Goal: Check status: Check status

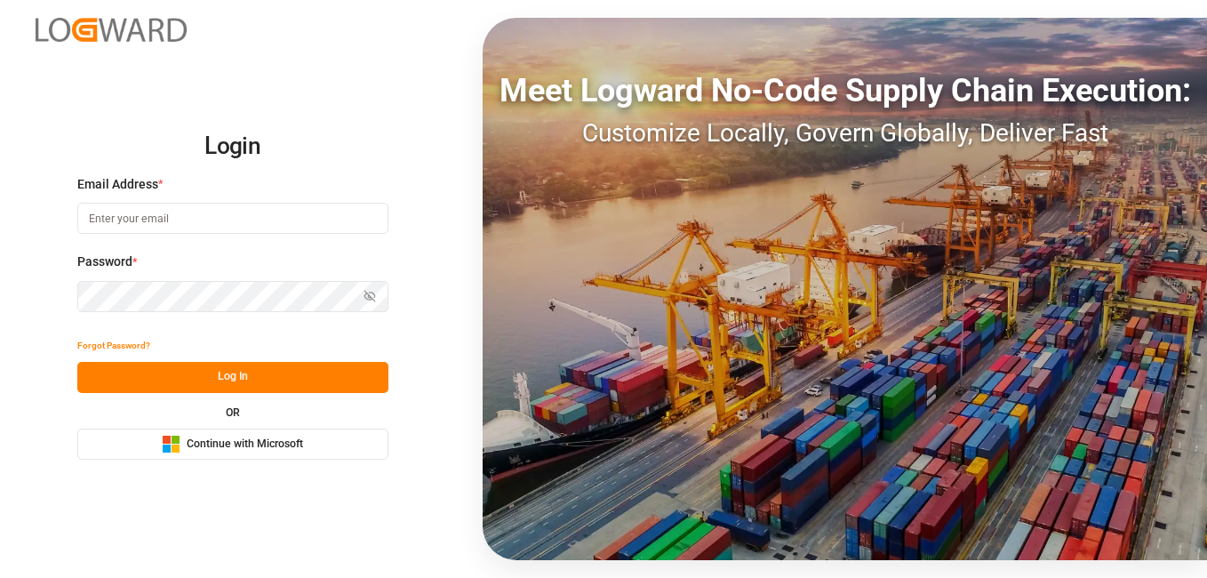
type input "Servicecenter_017@leschaco.com"
click at [152, 371] on button "Log In" at bounding box center [232, 377] width 311 height 31
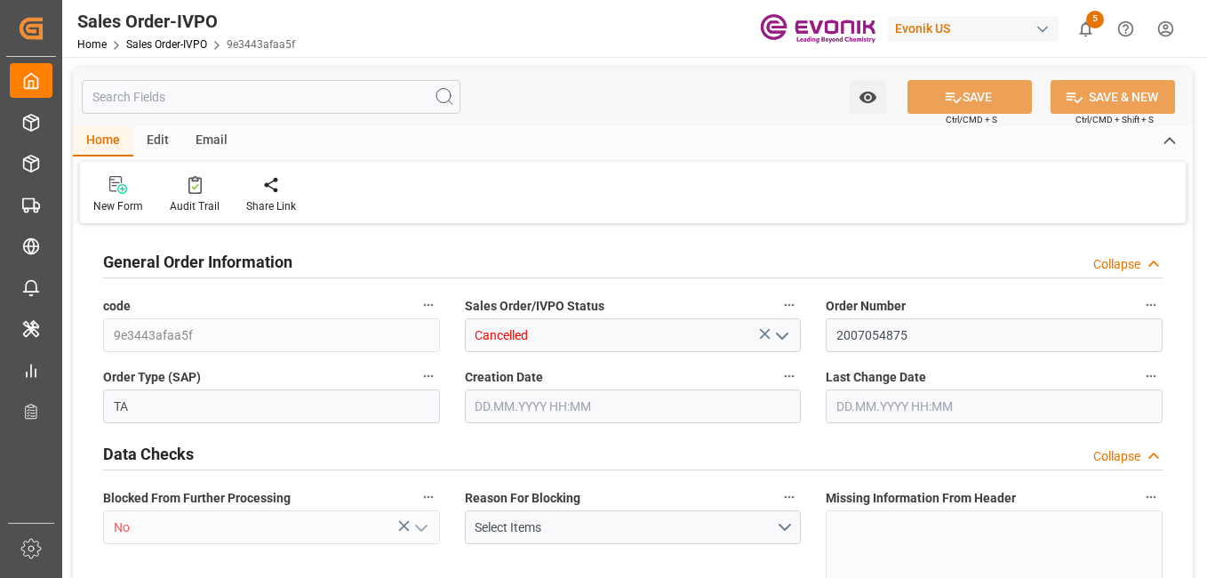
type input "TNTUN"
type input "0"
type input "2"
type input "3"
type input "2"
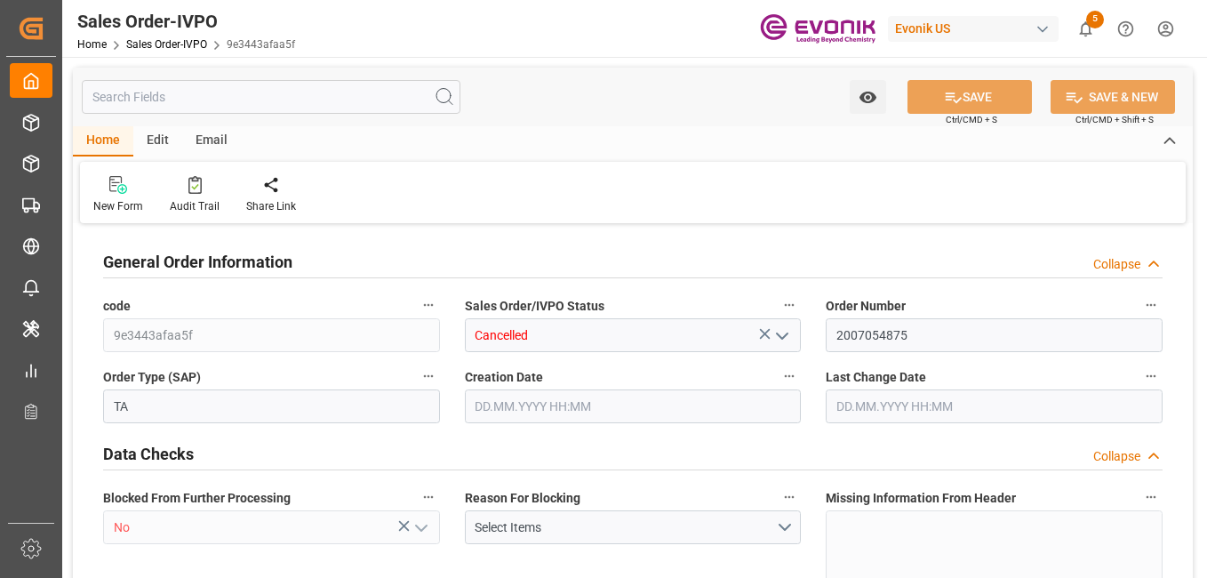
type input "0"
type input "34000"
type input "60"
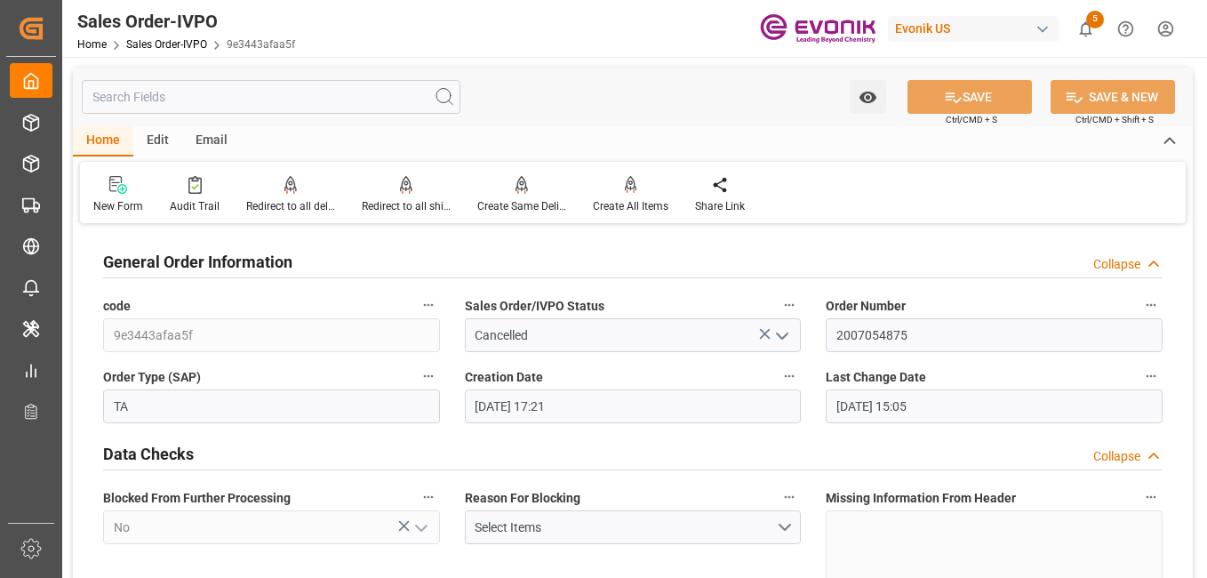
type input "17.06.2025 17:21"
type input "22.09.2025 15:05"
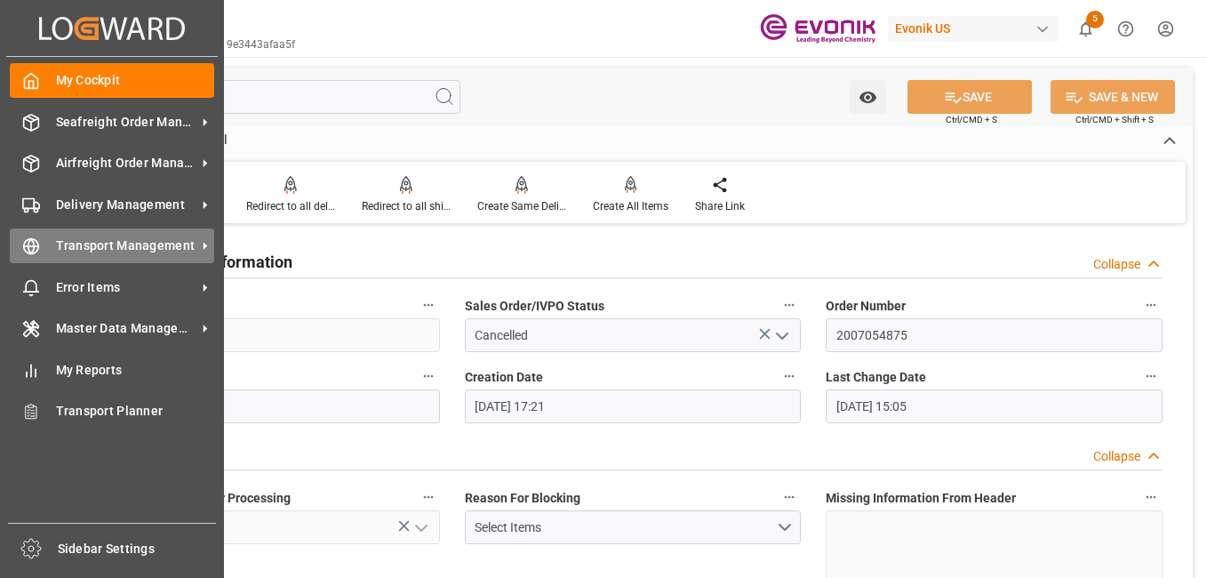
click at [40, 250] on div "Transport Management Transport Management" at bounding box center [112, 246] width 205 height 35
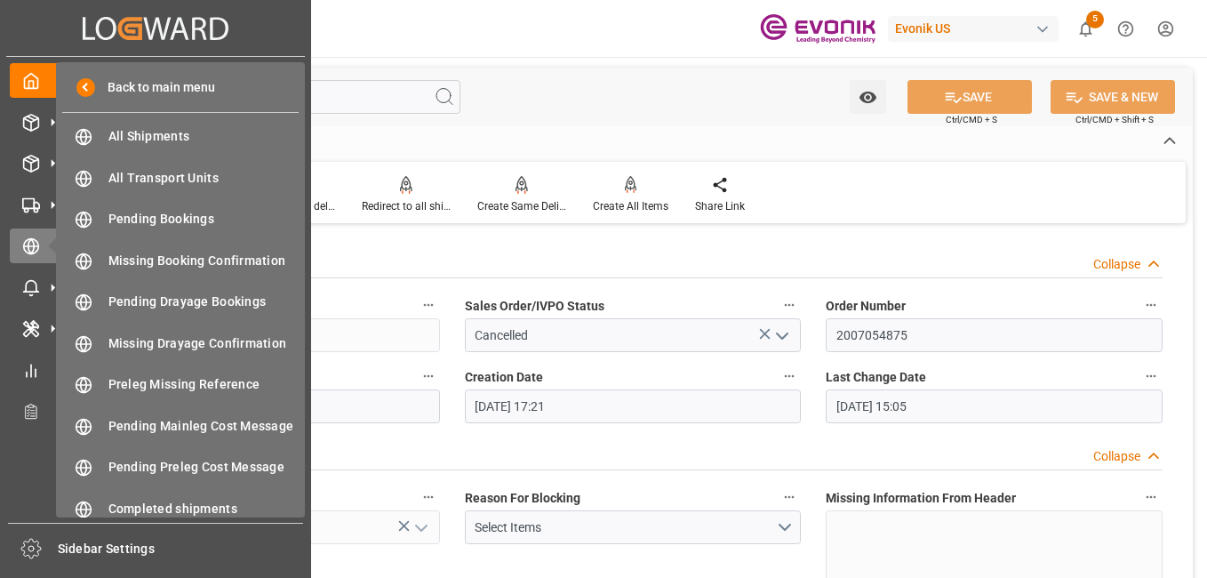
click at [151, 117] on div "Back to main menu All Shipments All Shipments All Transport Units All Transport…" at bounding box center [180, 289] width 249 height 455
click at [149, 126] on div "All Shipments All Shipments" at bounding box center [180, 136] width 237 height 35
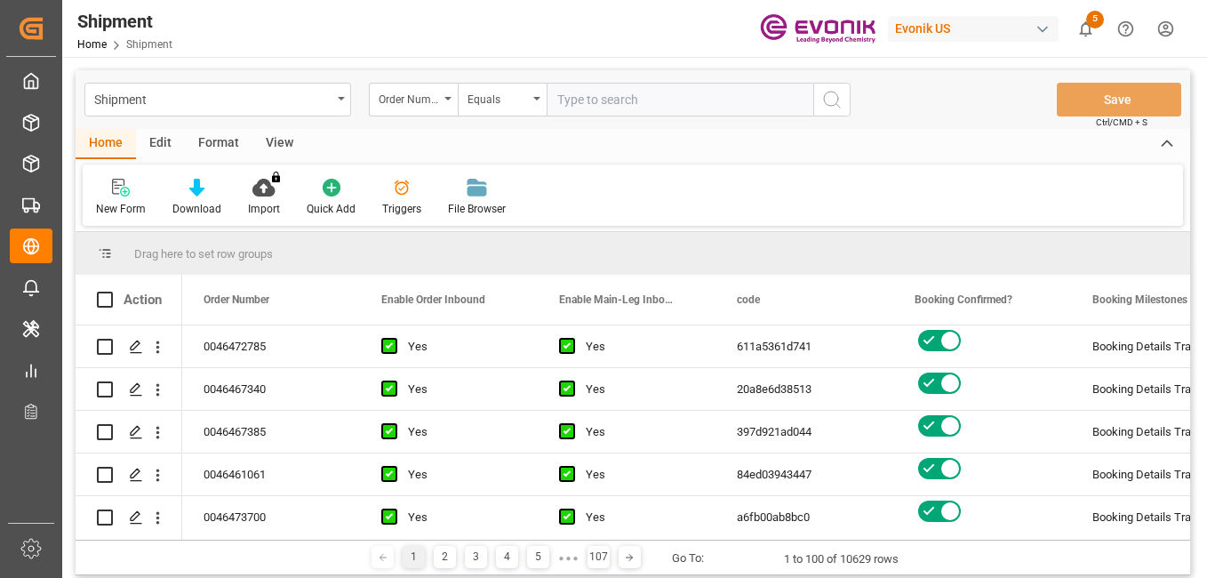
click at [630, 95] on input "text" at bounding box center [680, 100] width 267 height 34
type input "0046473696"
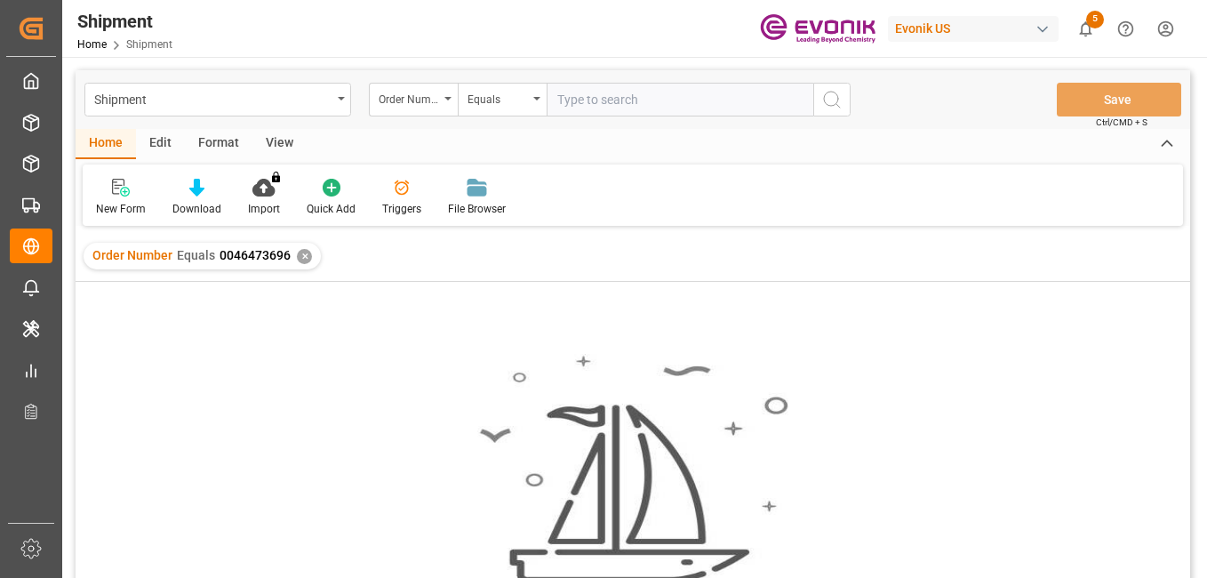
click at [301, 249] on div "✕" at bounding box center [304, 256] width 15 height 15
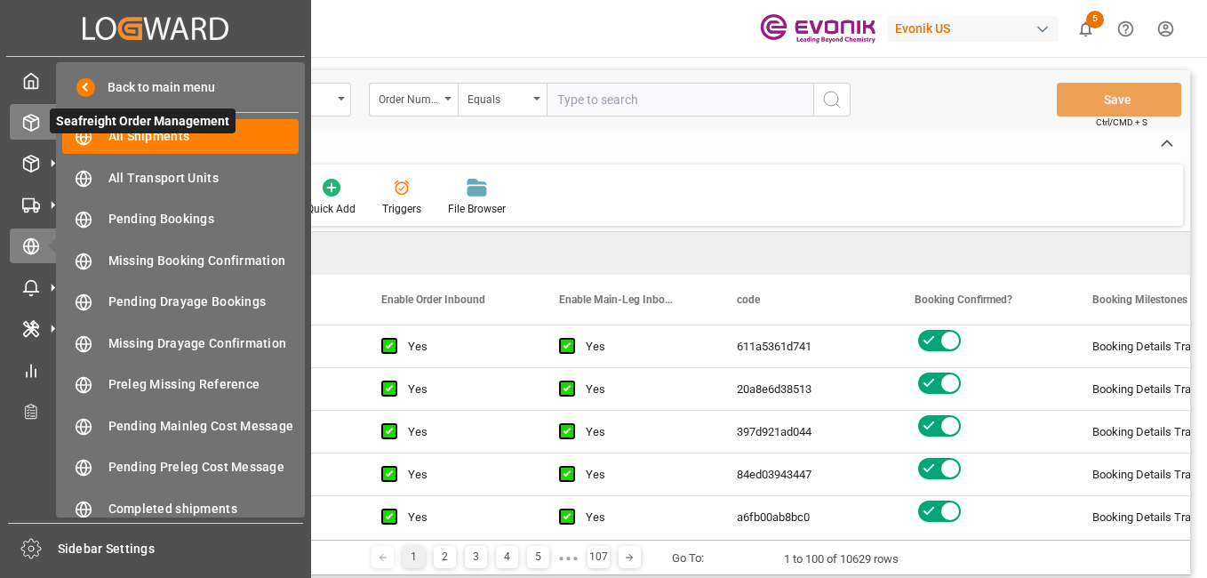
click at [40, 116] on div "Seafreight Order Management Seafreight Order Management" at bounding box center [156, 121] width 292 height 35
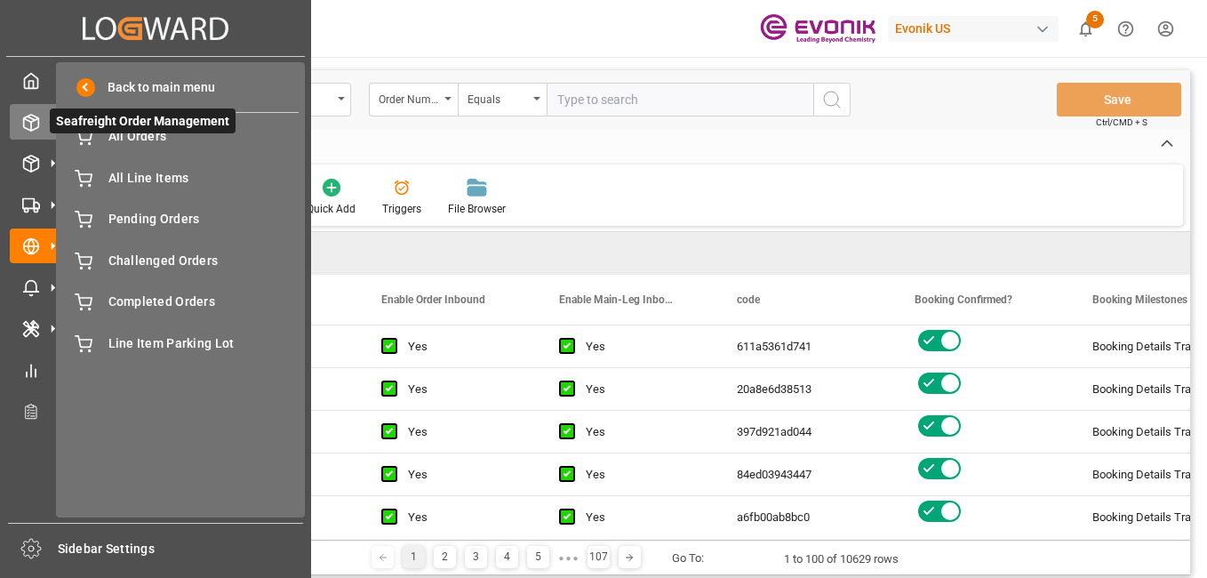
click at [144, 133] on span "Seafreight Order Management" at bounding box center [143, 120] width 186 height 25
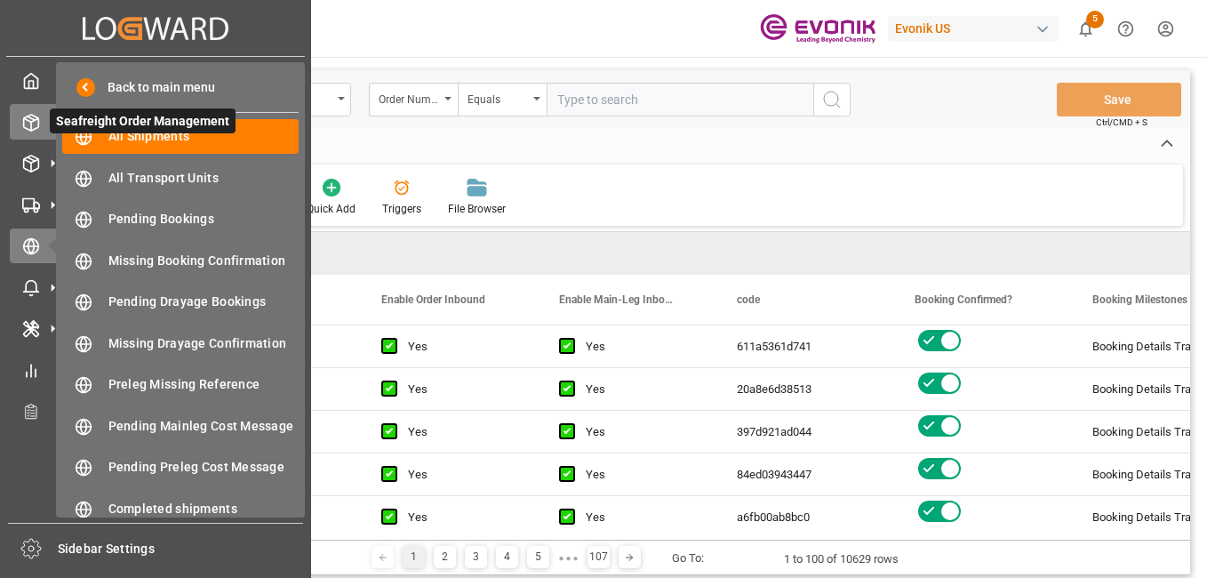
click at [46, 120] on icon at bounding box center [53, 122] width 19 height 19
click at [136, 136] on span "All Shipments" at bounding box center [203, 136] width 191 height 19
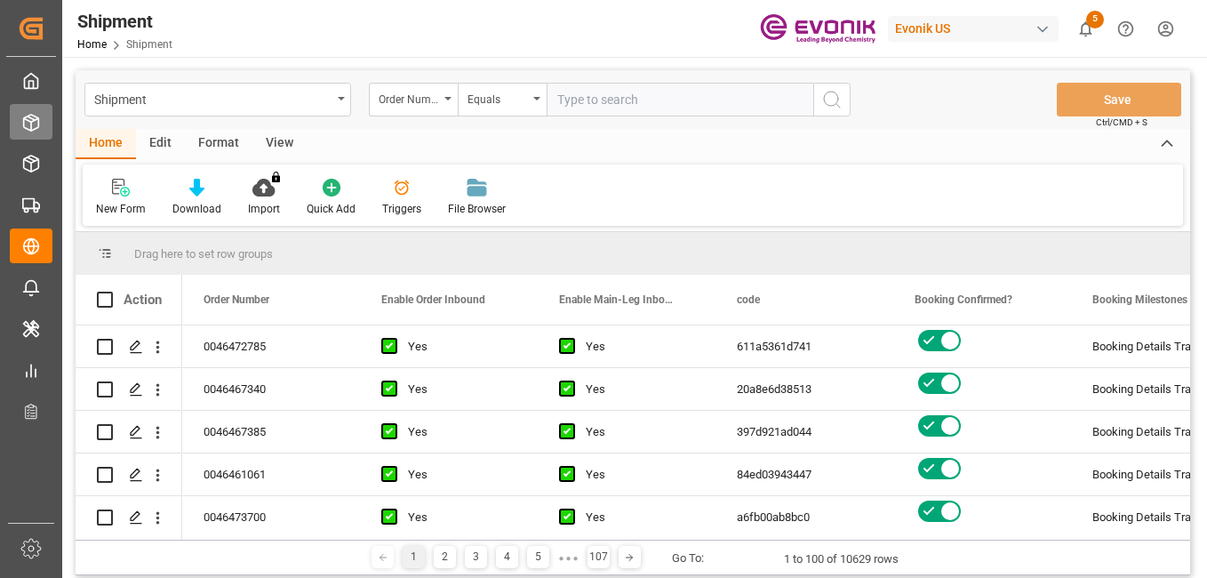
click at [659, 95] on input "text" at bounding box center [680, 100] width 267 height 34
paste input "0046473696"
type input "0046473696"
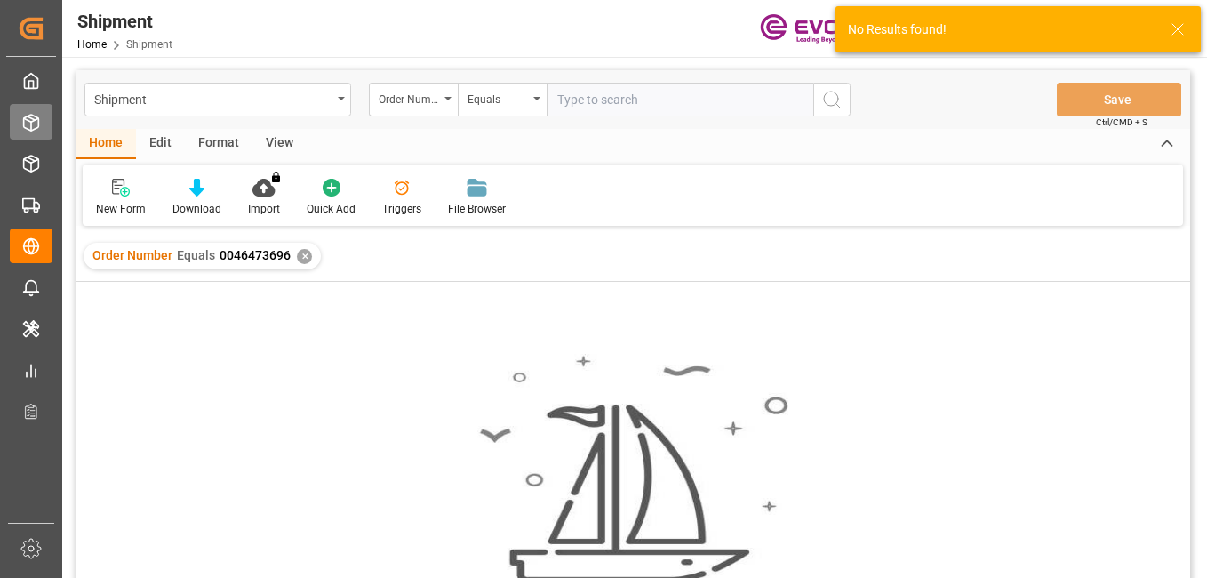
click at [300, 255] on div "✕" at bounding box center [304, 256] width 15 height 15
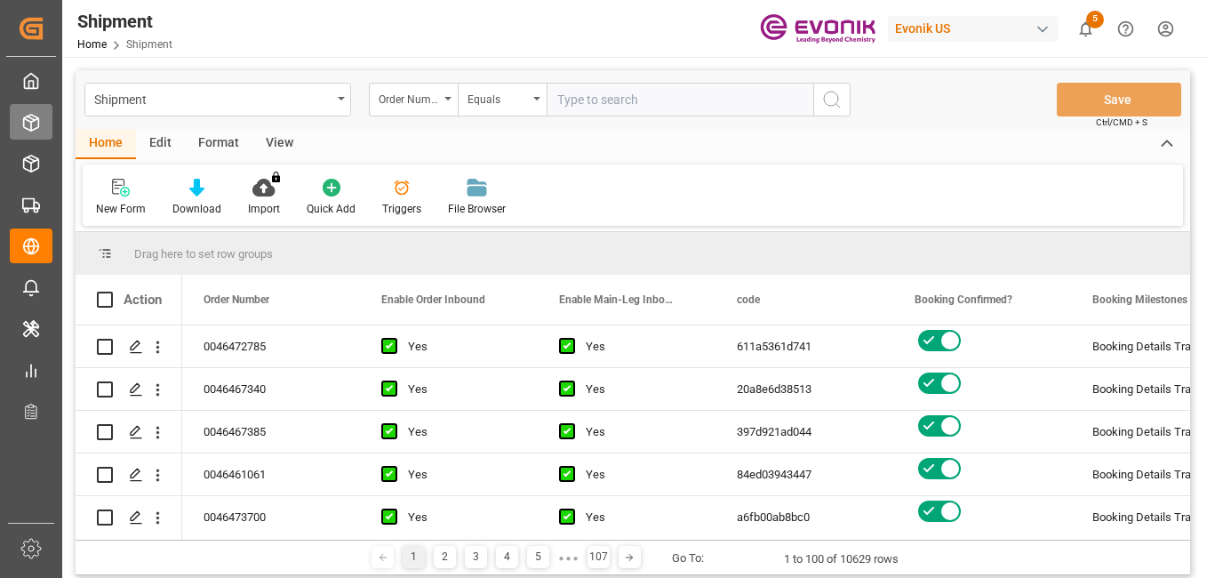
click at [588, 92] on input "text" at bounding box center [680, 100] width 267 height 34
paste input "0046473696"
type input "0046473696"
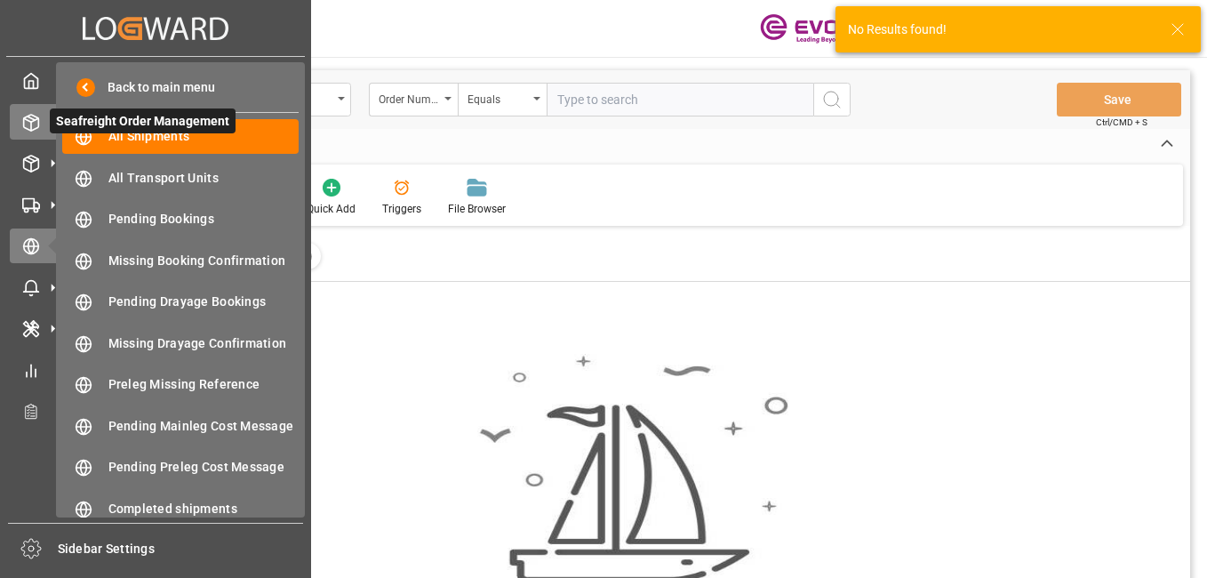
click at [18, 128] on div at bounding box center [25, 122] width 30 height 19
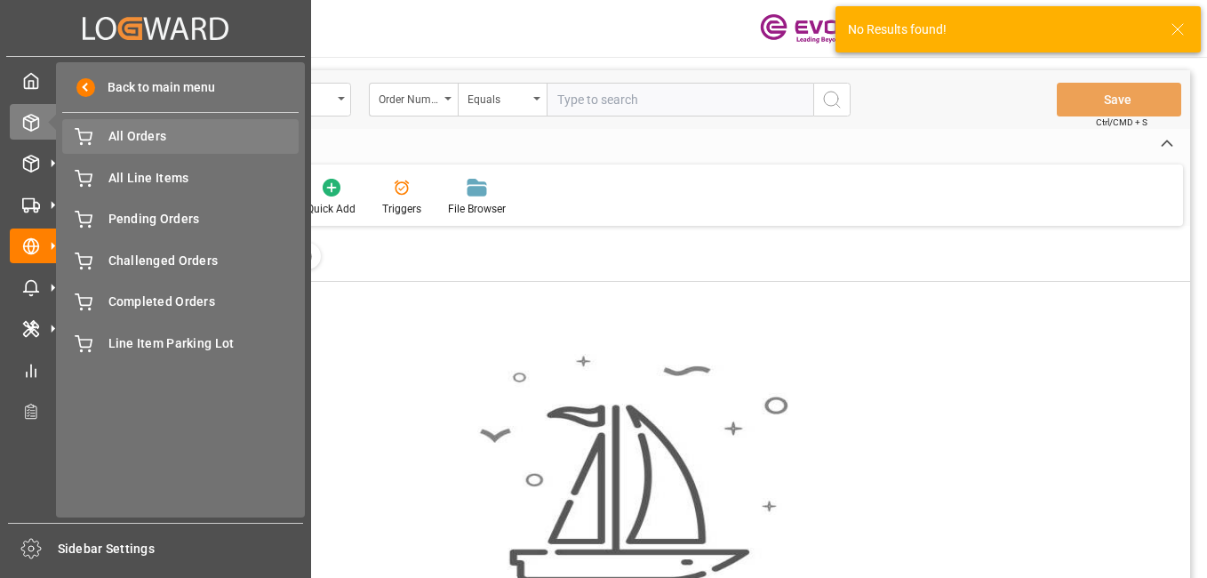
click at [184, 141] on span "All Orders" at bounding box center [203, 136] width 191 height 19
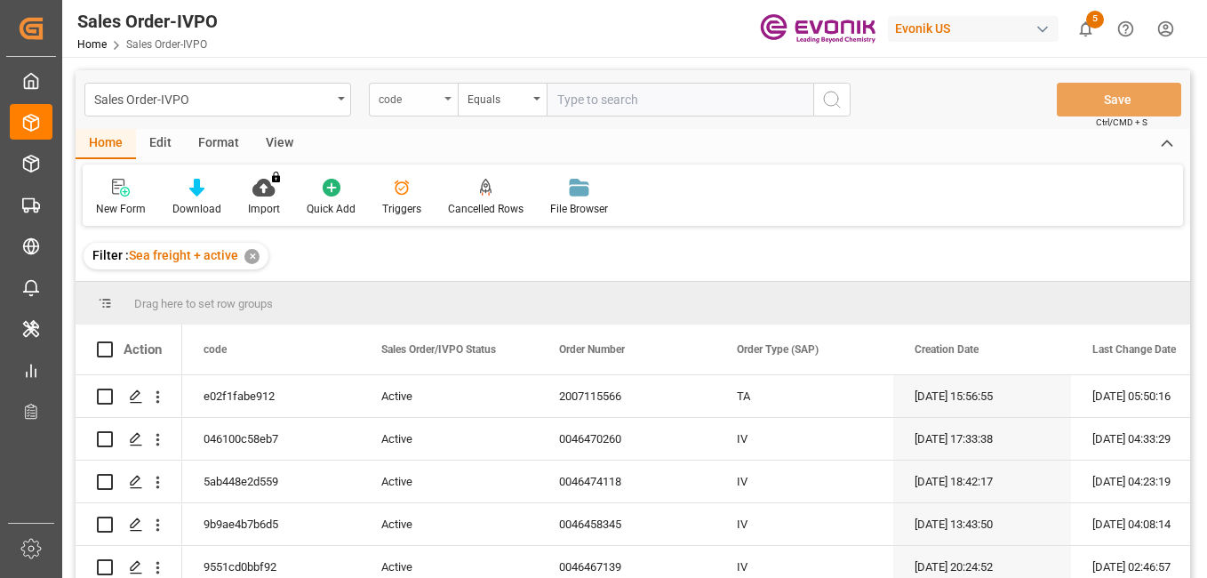
click at [444, 101] on div "code" at bounding box center [413, 100] width 89 height 34
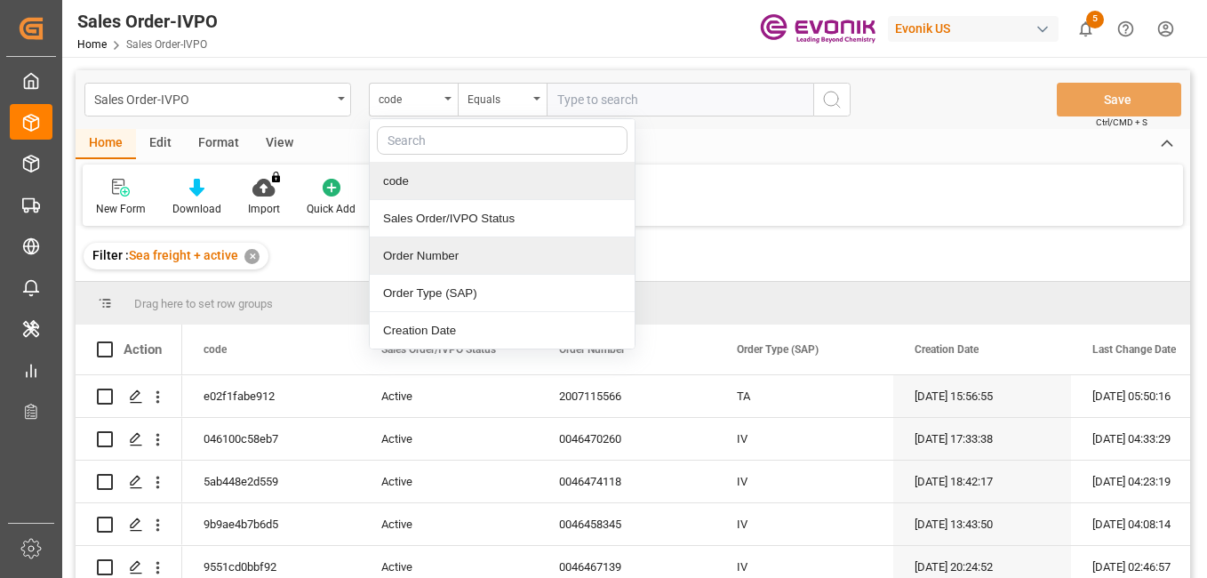
click at [423, 248] on div "Order Number" at bounding box center [502, 255] width 265 height 37
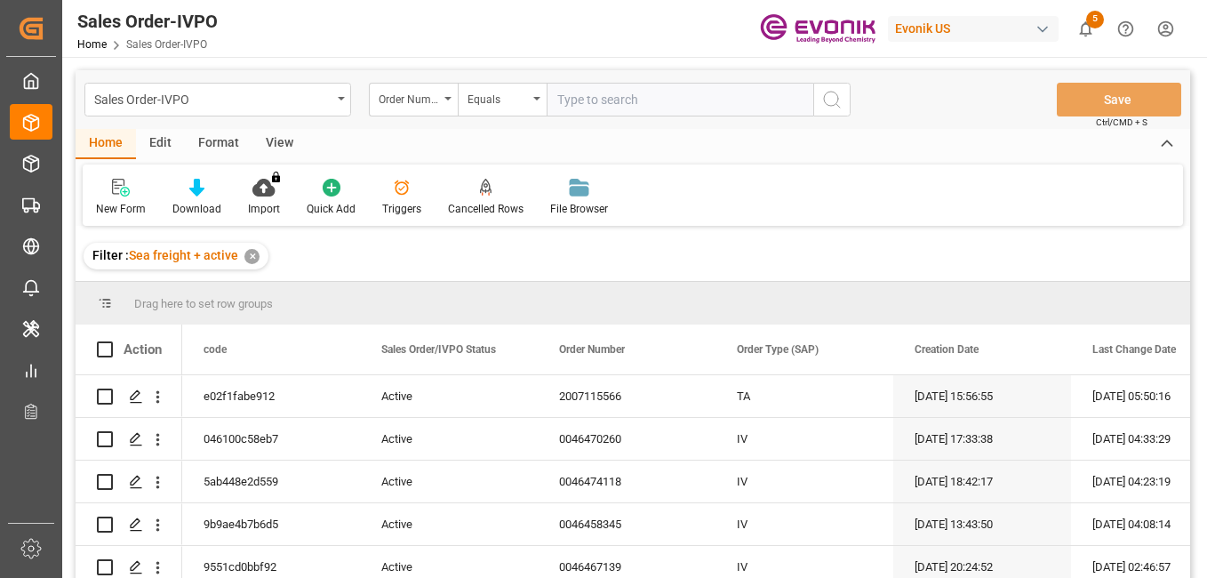
click at [572, 95] on input "text" at bounding box center [680, 100] width 267 height 34
paste input "0046473696"
type input "0046473696"
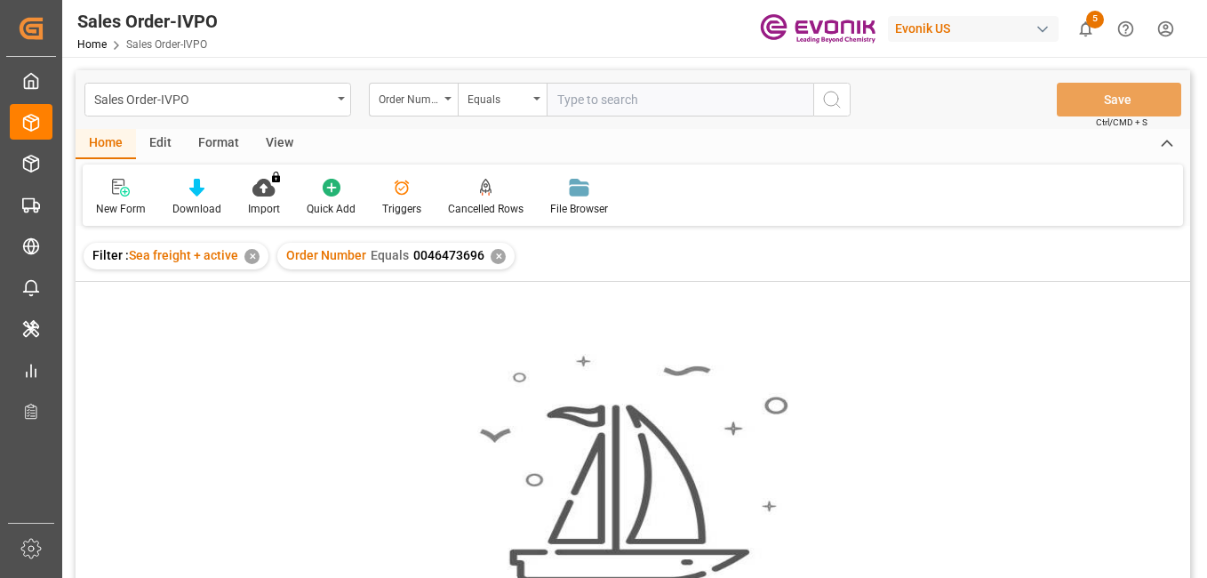
click at [574, 99] on input "text" at bounding box center [680, 100] width 267 height 34
click at [580, 105] on input "text" at bounding box center [680, 100] width 267 height 34
paste input "0046473696"
type input "0046473696"
click at [502, 253] on div "Order Number Equals 0046473696 ✕" at bounding box center [395, 256] width 237 height 27
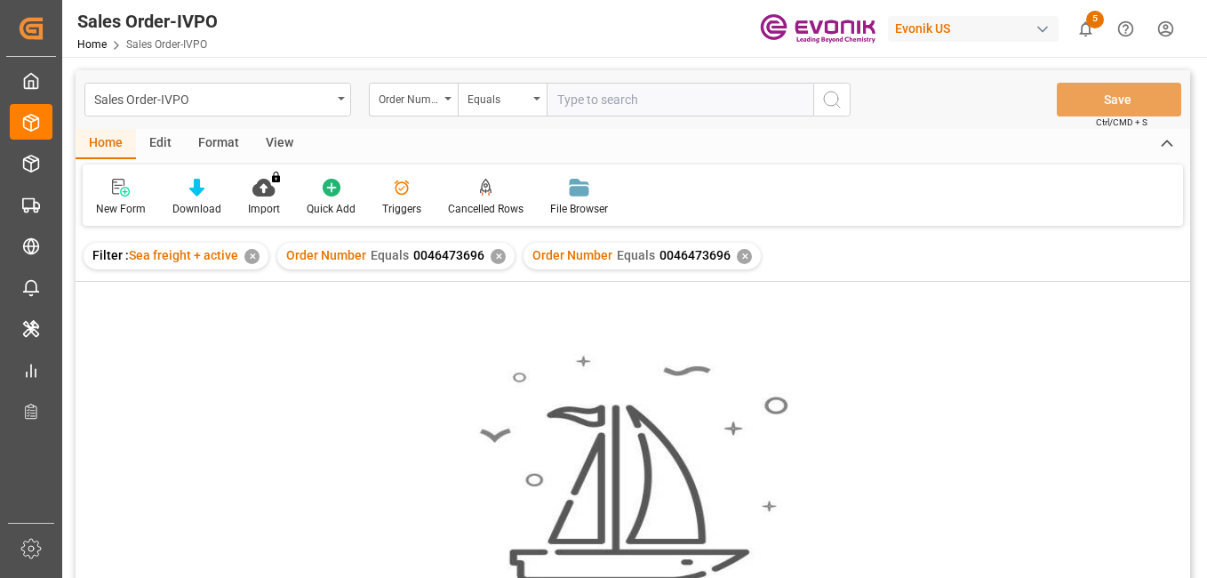
click at [497, 257] on div "✕" at bounding box center [498, 256] width 15 height 15
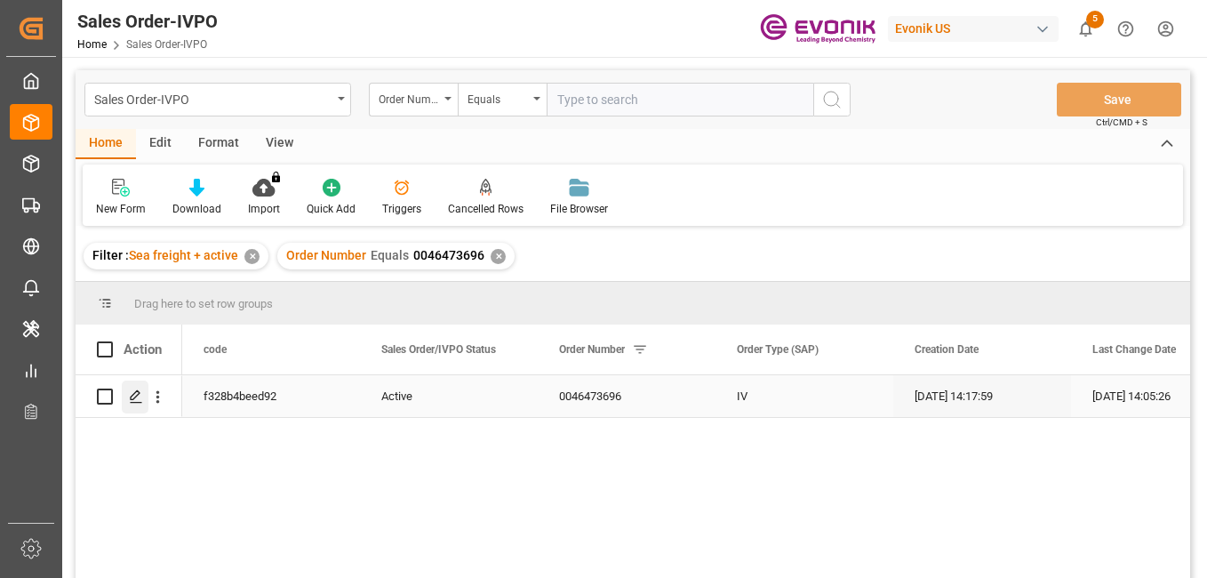
click at [135, 390] on icon "Press SPACE to select this row." at bounding box center [136, 396] width 14 height 14
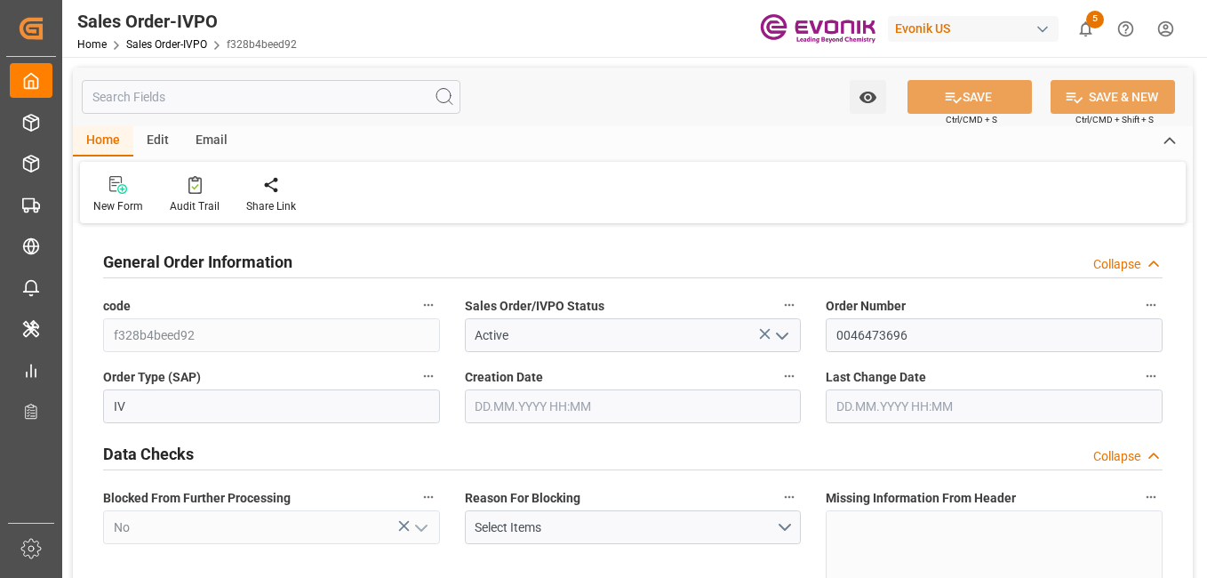
type input "BRSSZ"
type input "livia.leone@evonik.comTelephone No: 55 19 3475-3130"
type input "0"
type input "1"
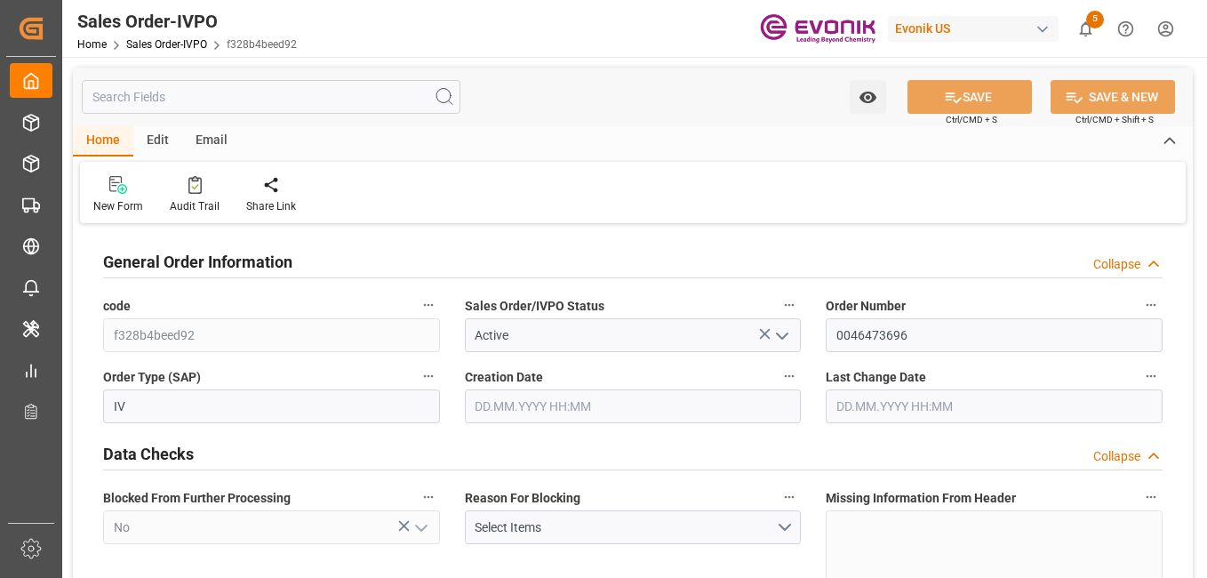
type input "1"
type input "9932.776"
type input "12.6175"
type input "17000"
type input "30"
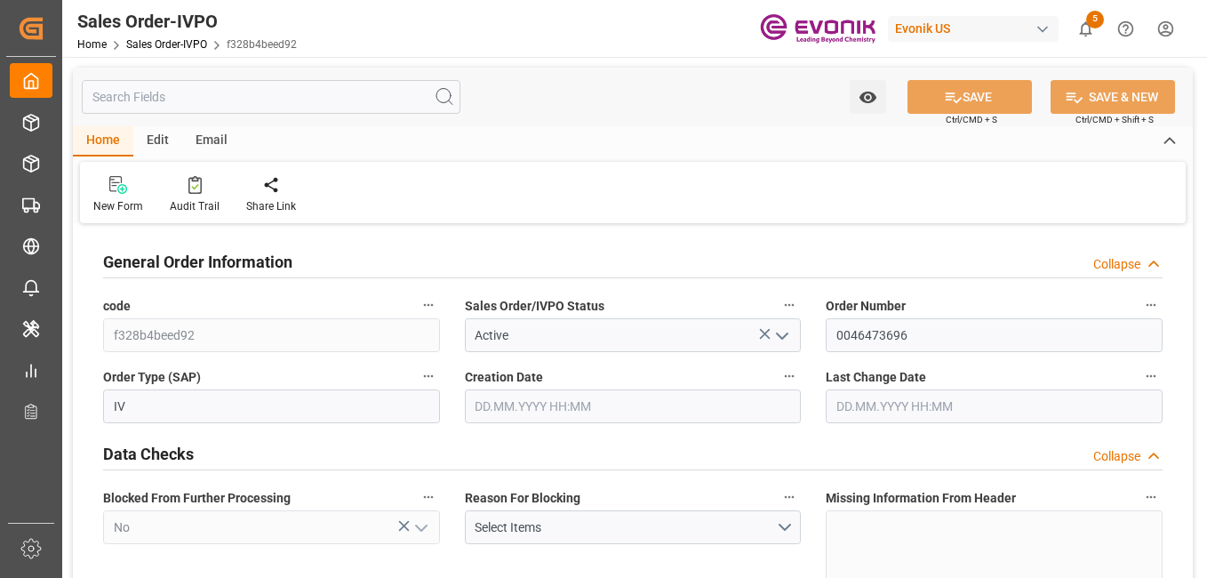
type input "17.09.2025 14:17"
type input "23.09.2025 14:05"
type input "livia.leone@evonik.comTelephone No: 55 19 3475-3130"
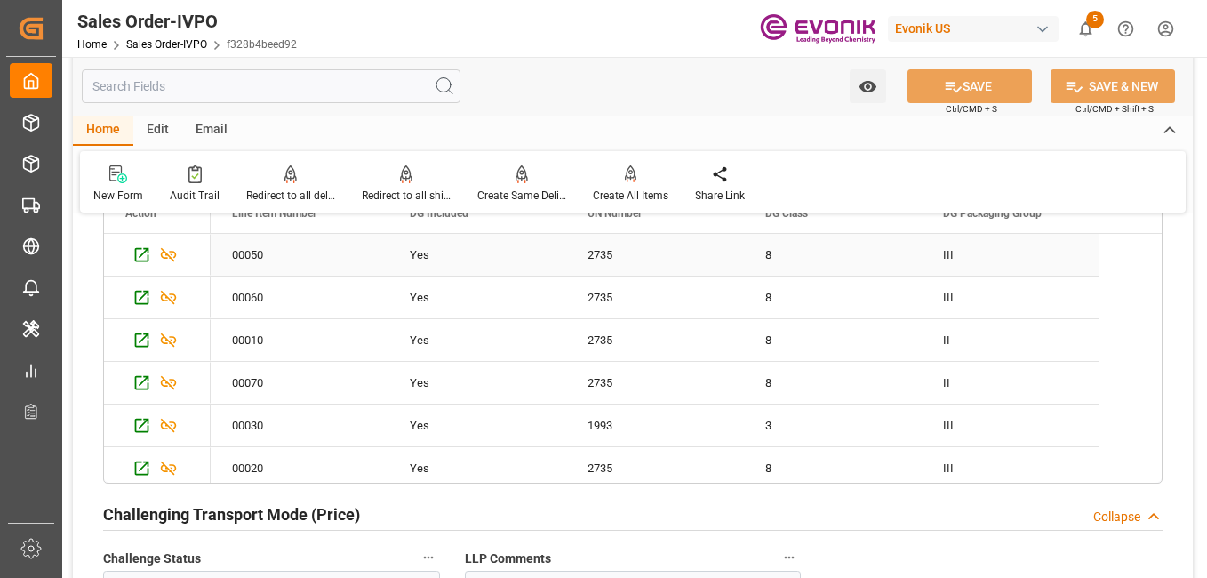
scroll to position [2401, 0]
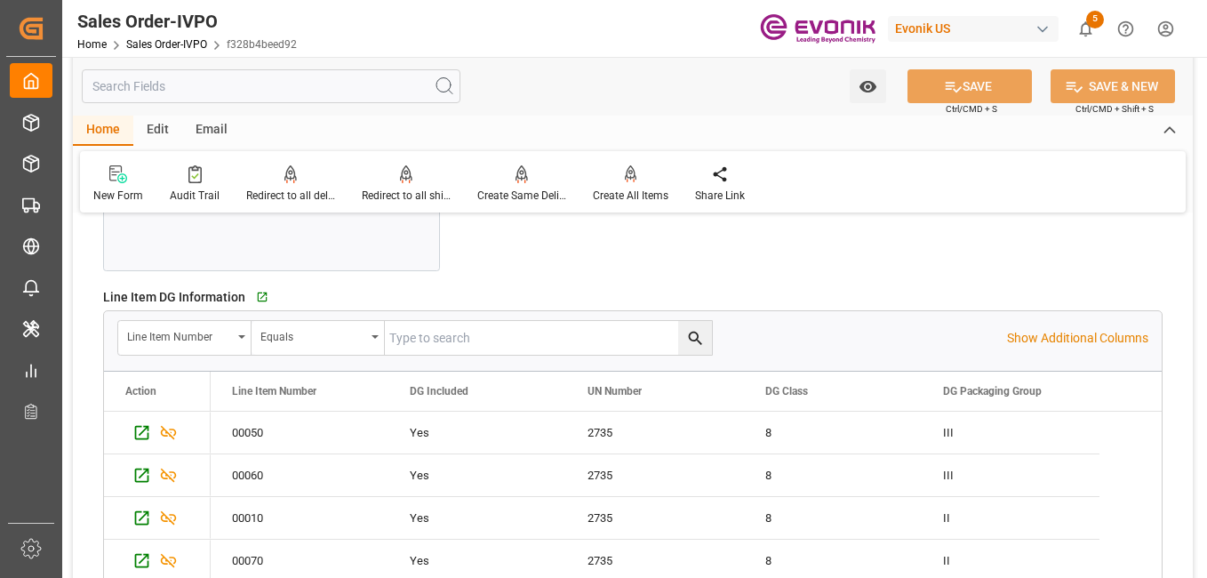
click at [436, 340] on input "text" at bounding box center [548, 338] width 327 height 34
paste input "0046473696"
type input "0046473696"
click at [413, 186] on div "Redirect to all shipments" at bounding box center [407, 183] width 116 height 39
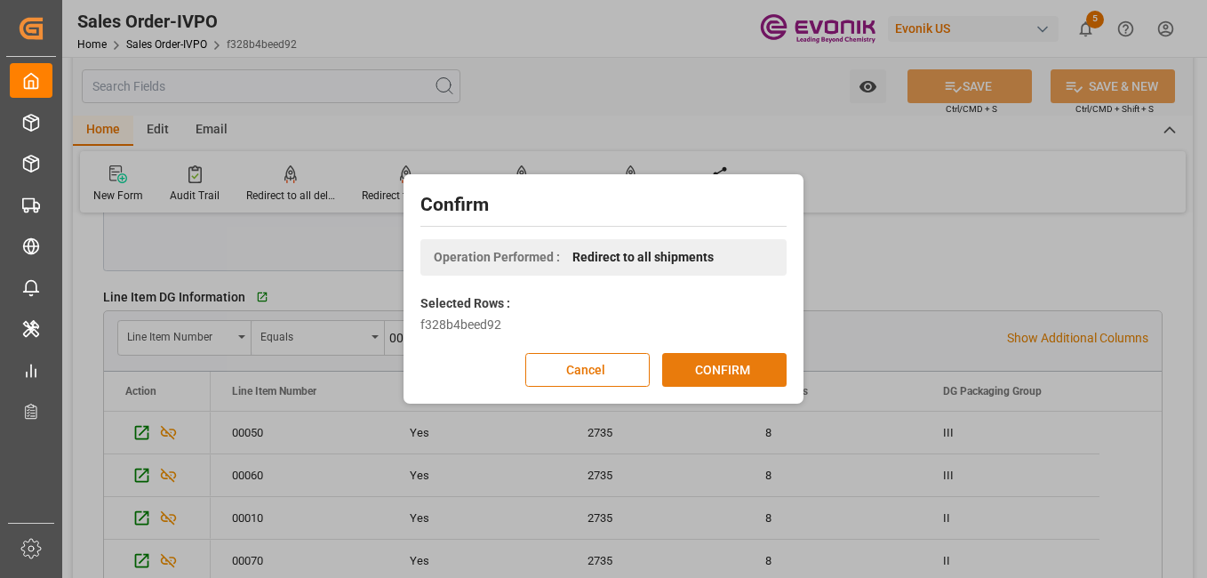
click at [718, 373] on button "CONFIRM" at bounding box center [724, 370] width 124 height 34
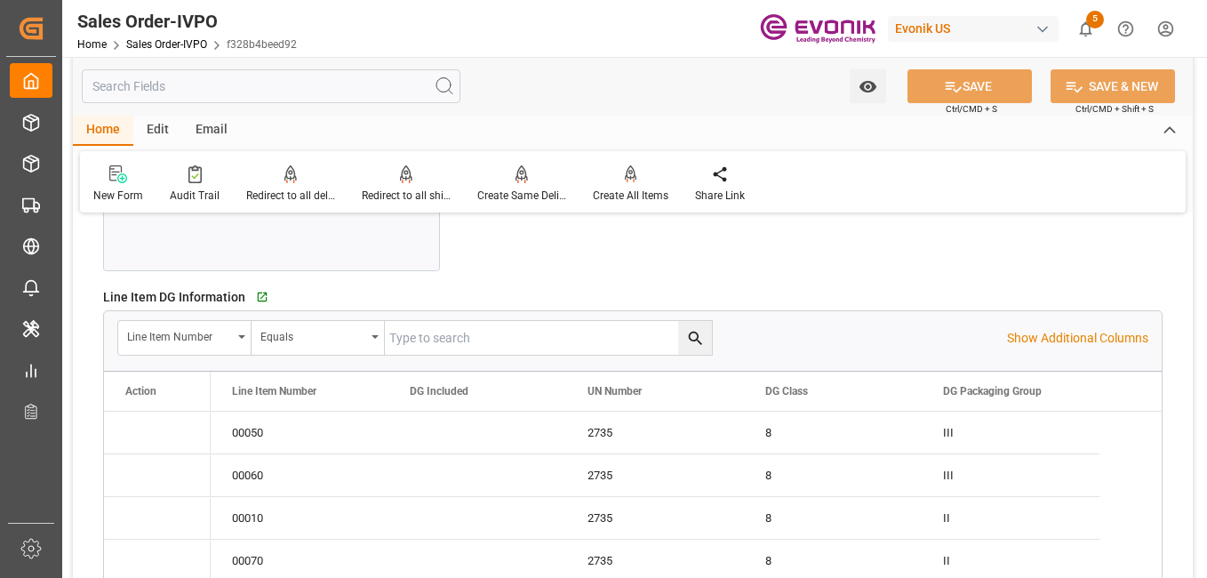
type input "livia.leone@evonik.comTelephone No: 55 19 3475-3130"
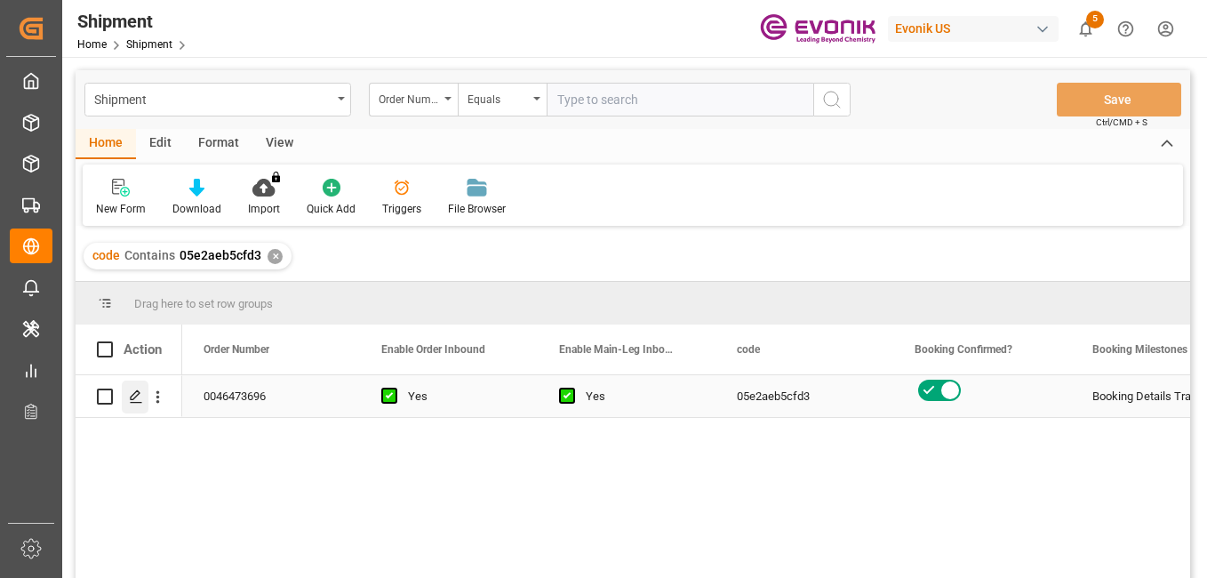
click at [134, 392] on icon "Press SPACE to select this row." at bounding box center [136, 396] width 14 height 14
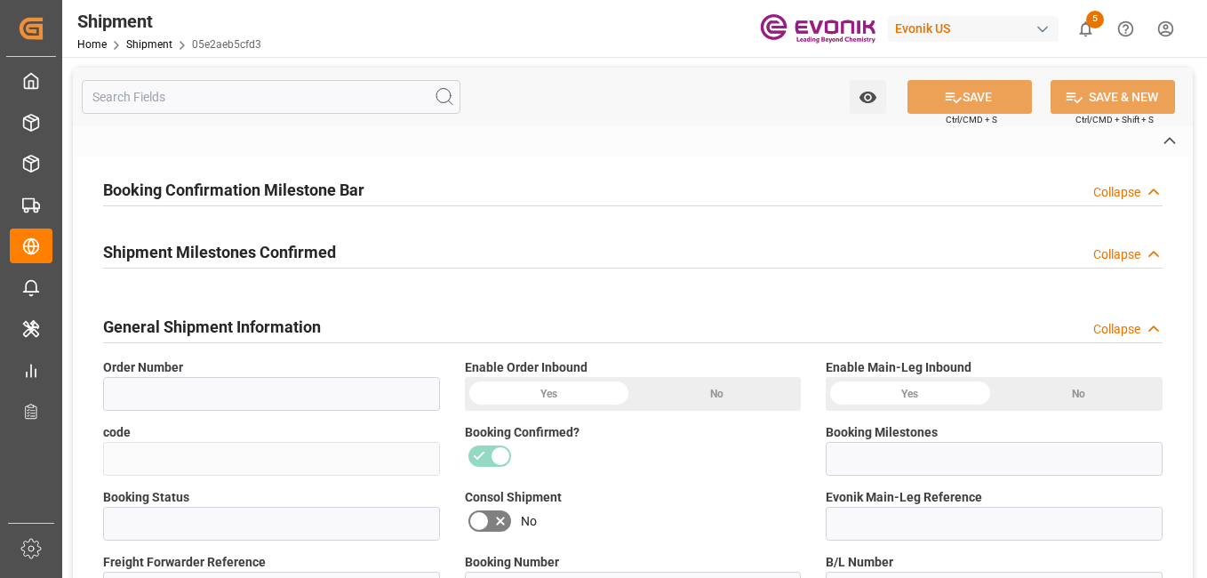
type input "0046473696"
type input "05e2aeb5cfd3"
type input "Booking Details Transmitted to SAP"
type input "Active"
type input "251005000235"
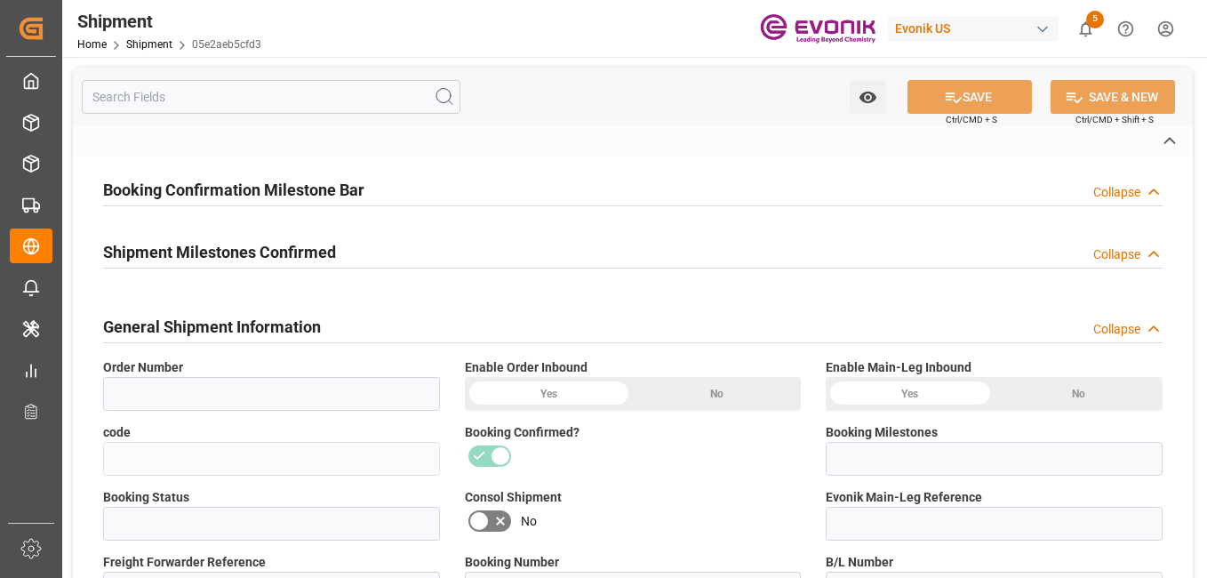
type input "21482393"
type input "P2P"
type input "45"
type input "FCL"
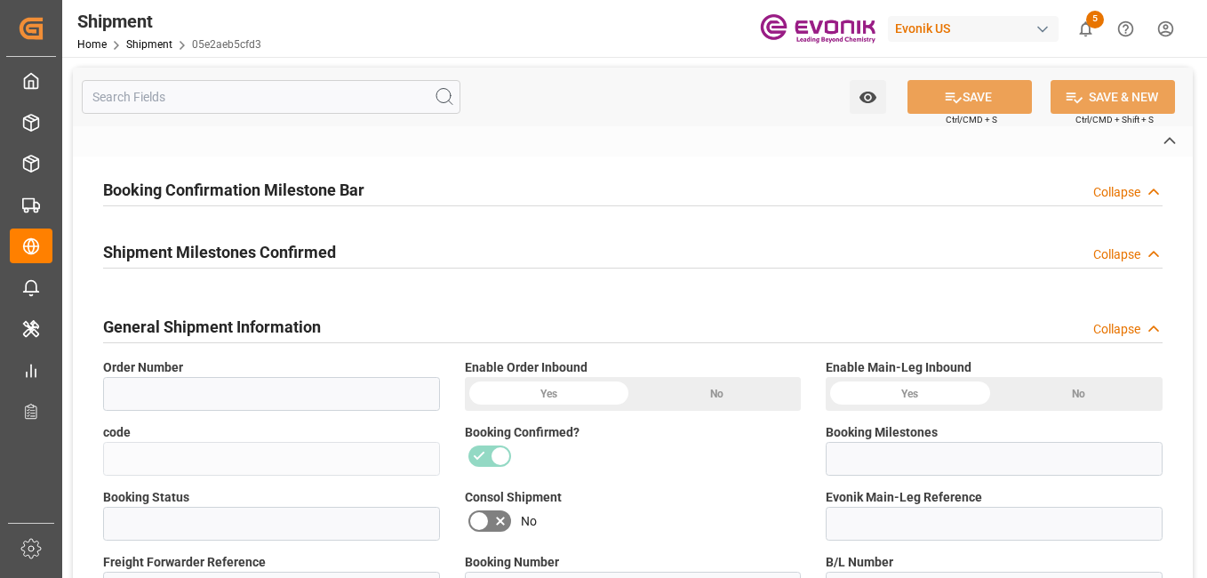
type input "0006"
type input "20GP"
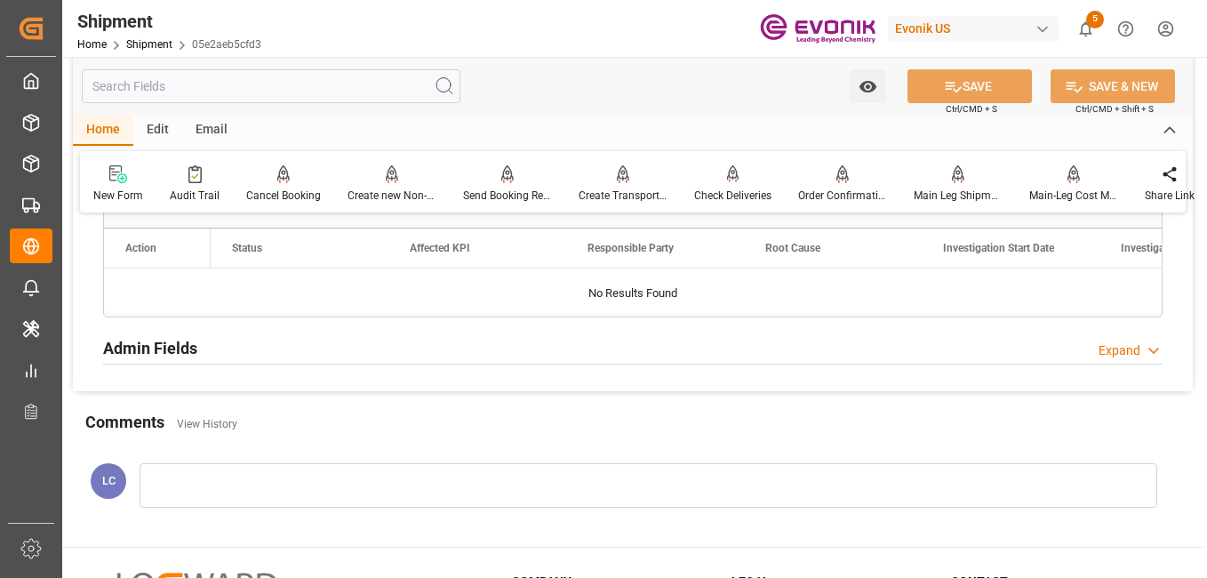
scroll to position [1512, 0]
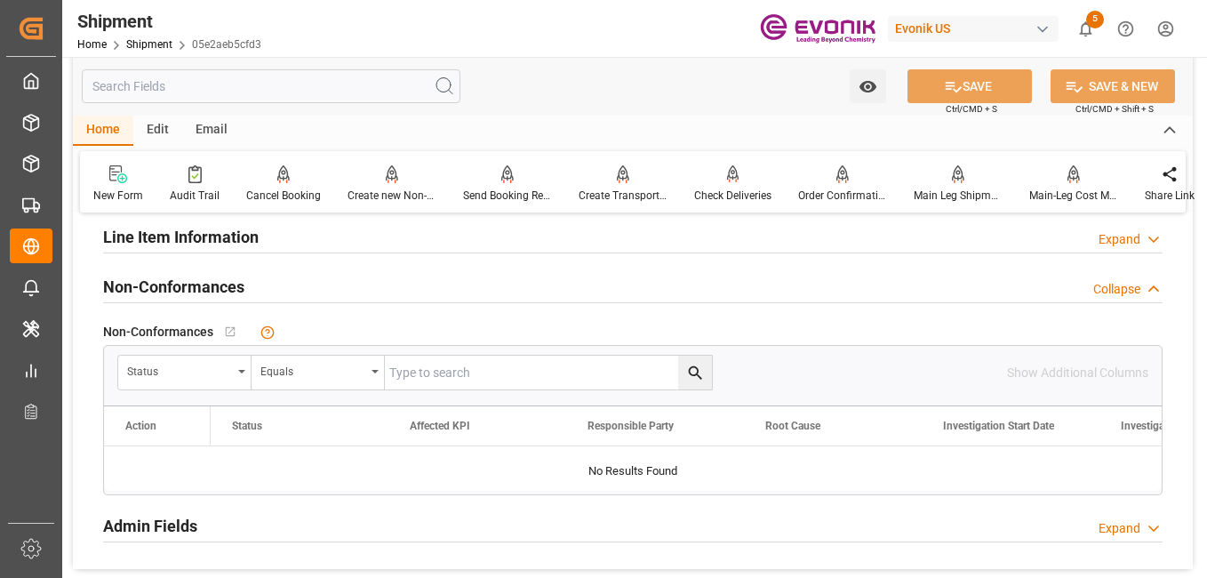
click at [125, 242] on h2 "Line Item Information" at bounding box center [181, 237] width 156 height 24
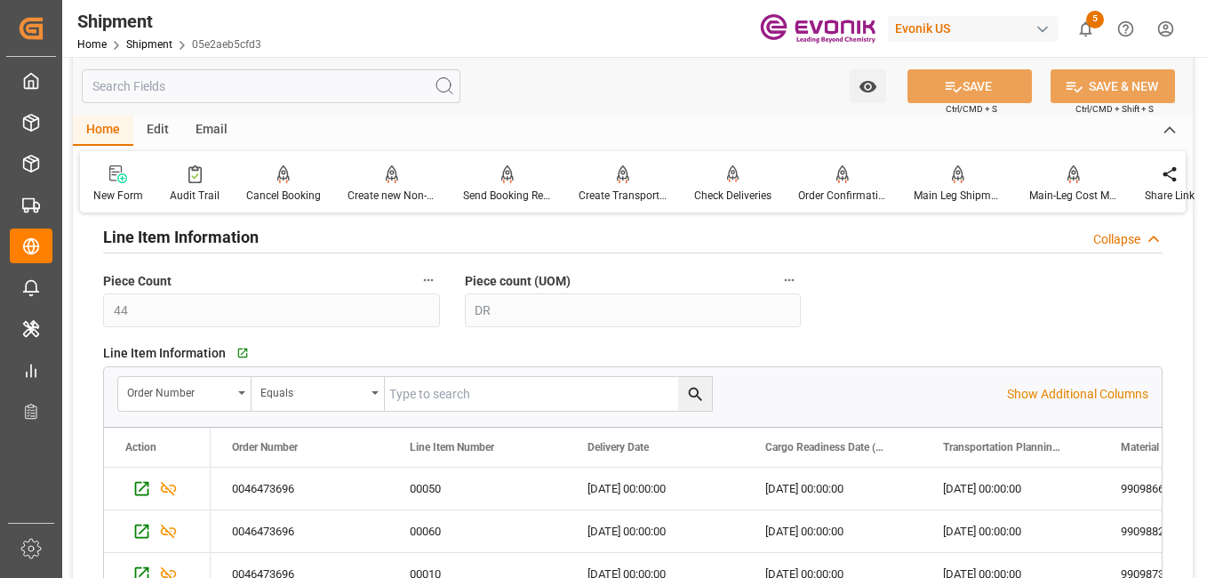
scroll to position [1600, 0]
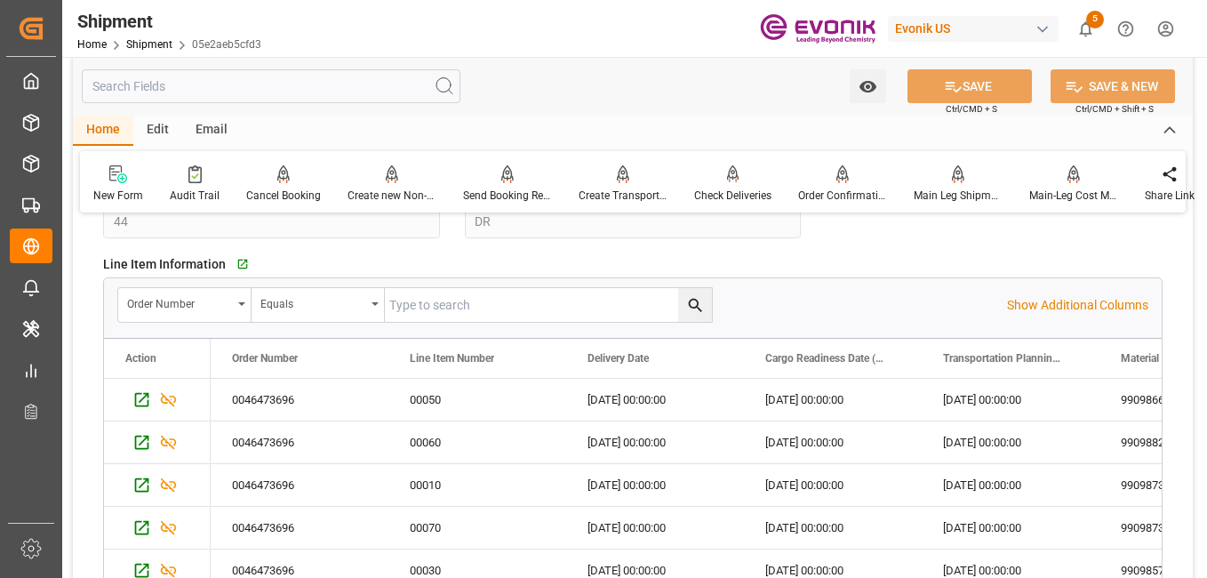
click at [490, 304] on input "text" at bounding box center [548, 305] width 327 height 34
paste input "0046473696"
type input "0046473696"
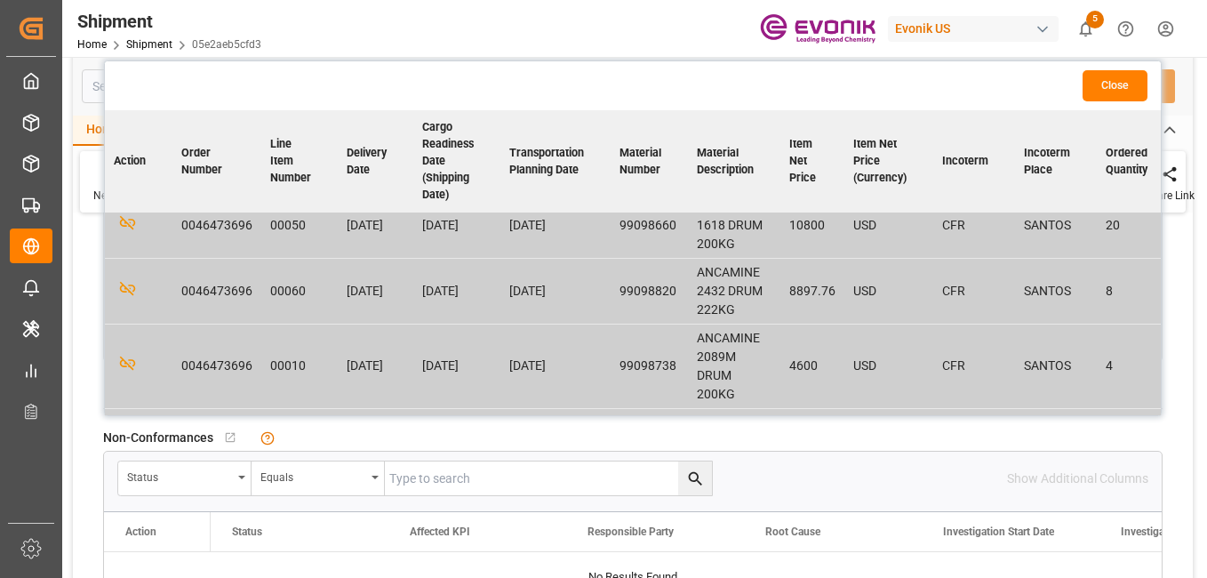
scroll to position [0, 0]
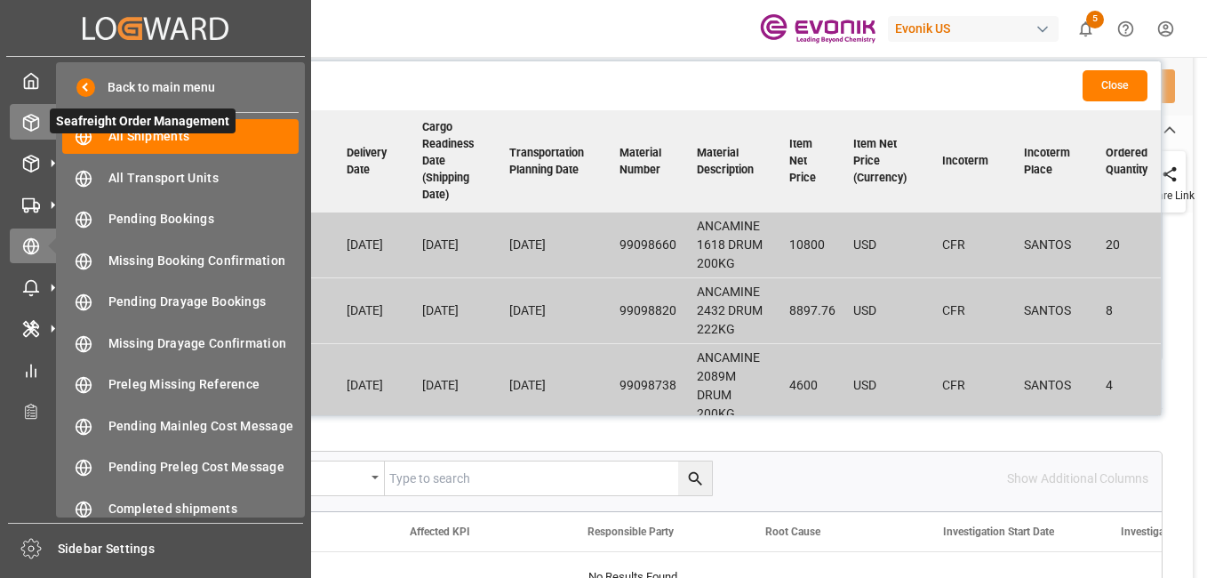
click at [41, 130] on div "Seafreight Order Management Seafreight Order Management" at bounding box center [156, 121] width 292 height 35
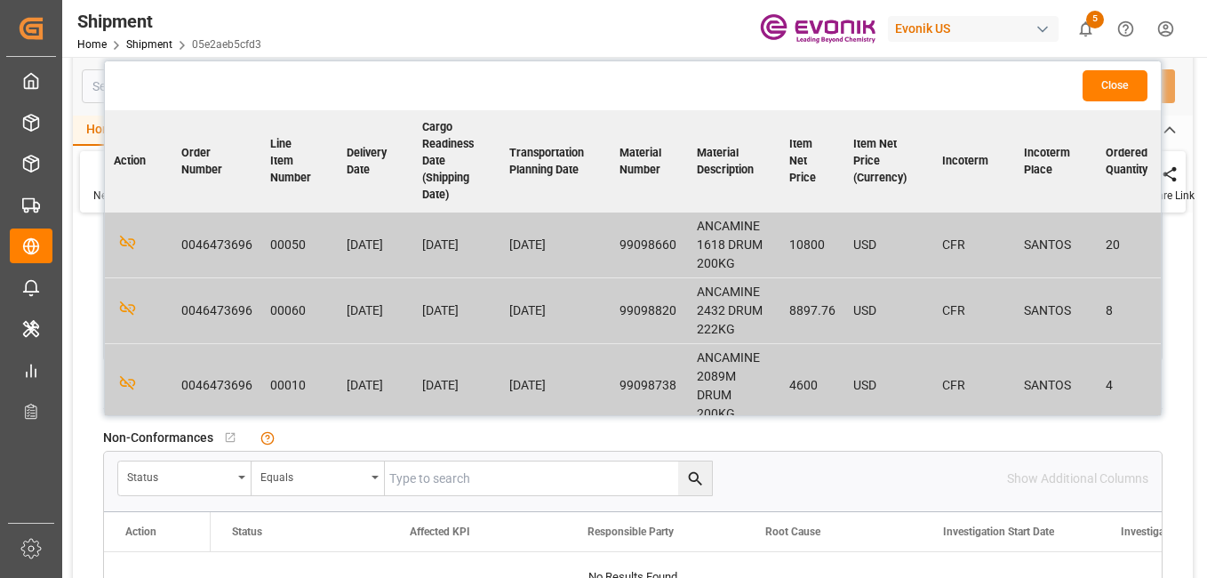
scroll to position [178, 0]
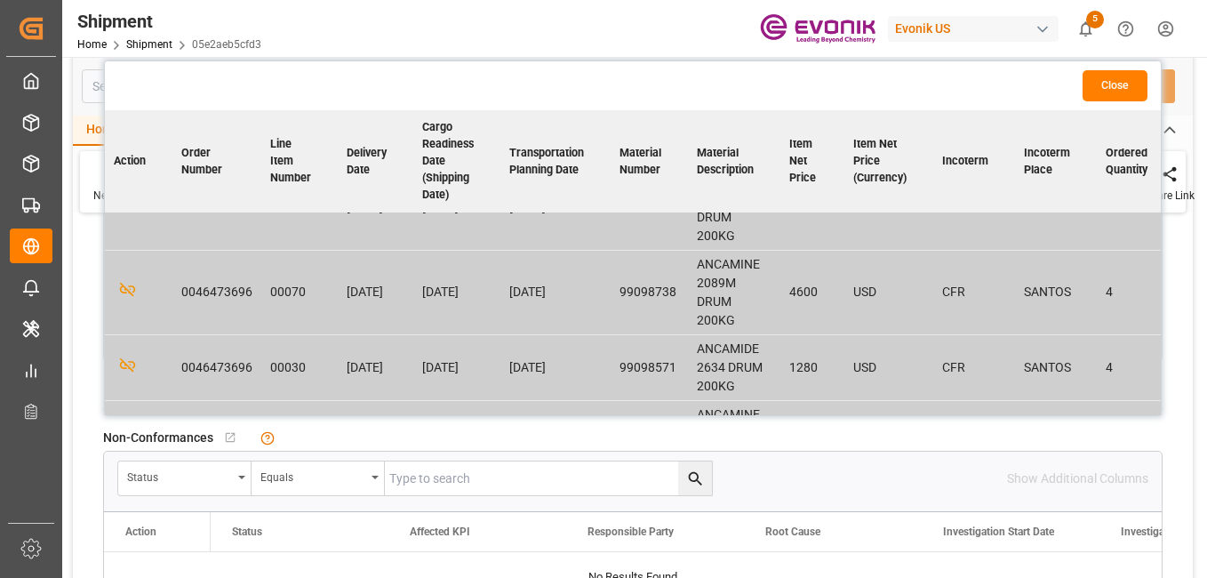
click at [1102, 76] on button "Close" at bounding box center [1115, 85] width 65 height 31
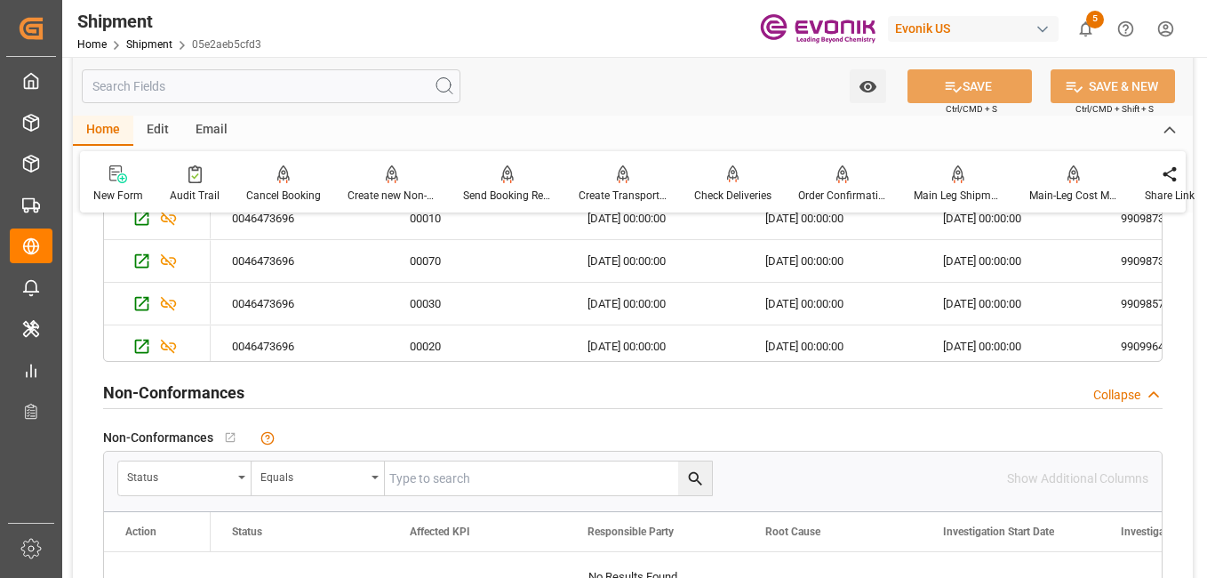
click at [120, 83] on input "text" at bounding box center [271, 86] width 379 height 34
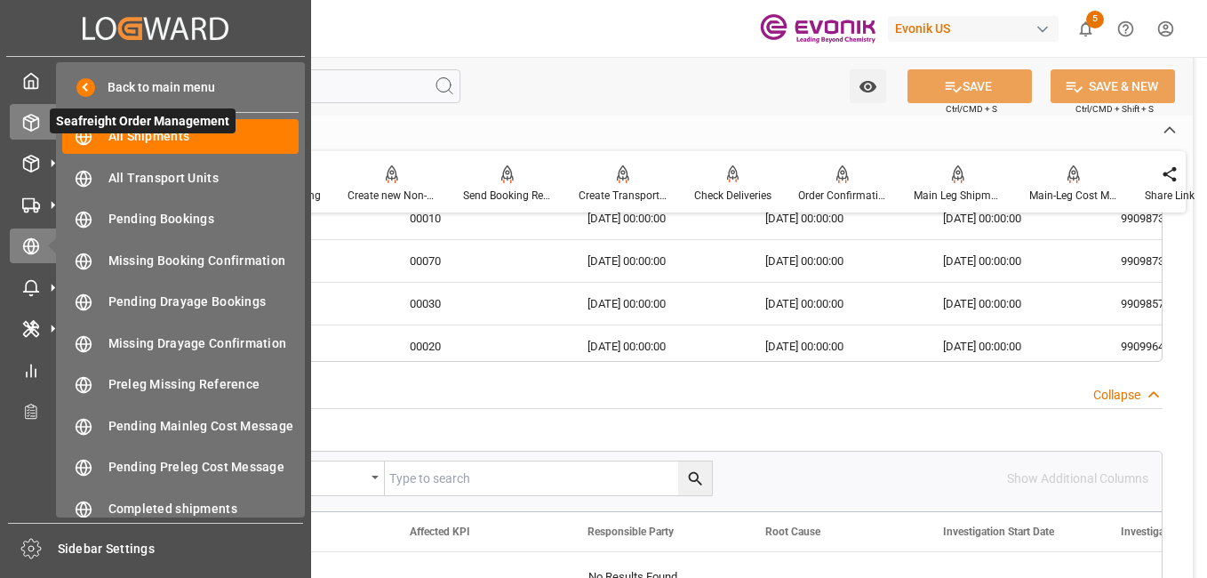
click at [26, 114] on icon at bounding box center [31, 123] width 18 height 18
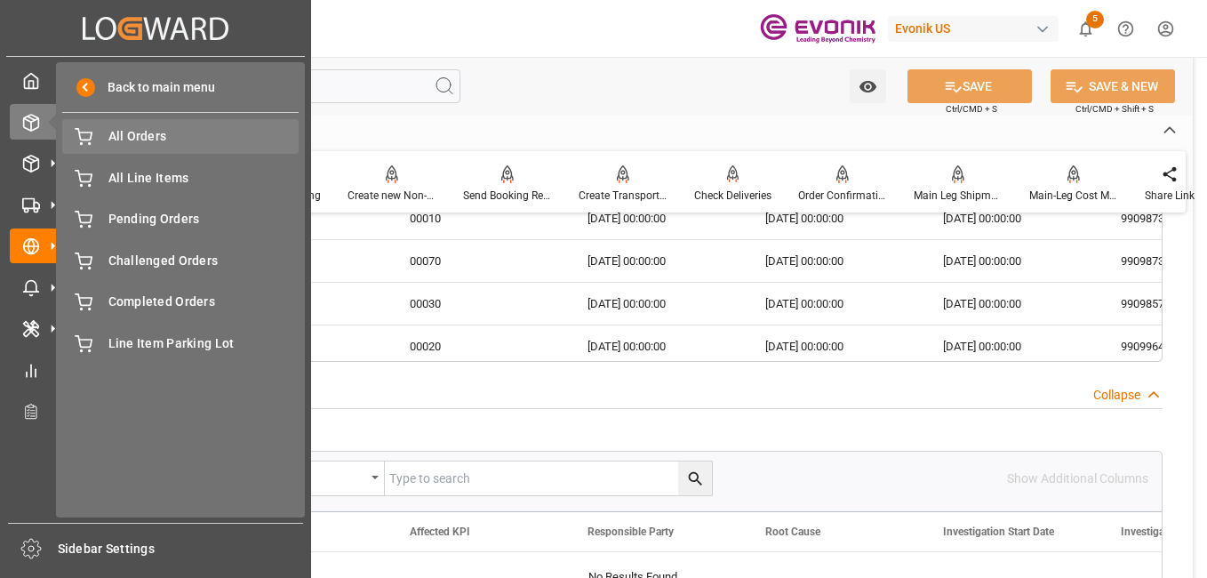
click at [120, 141] on span "All Orders" at bounding box center [203, 136] width 191 height 19
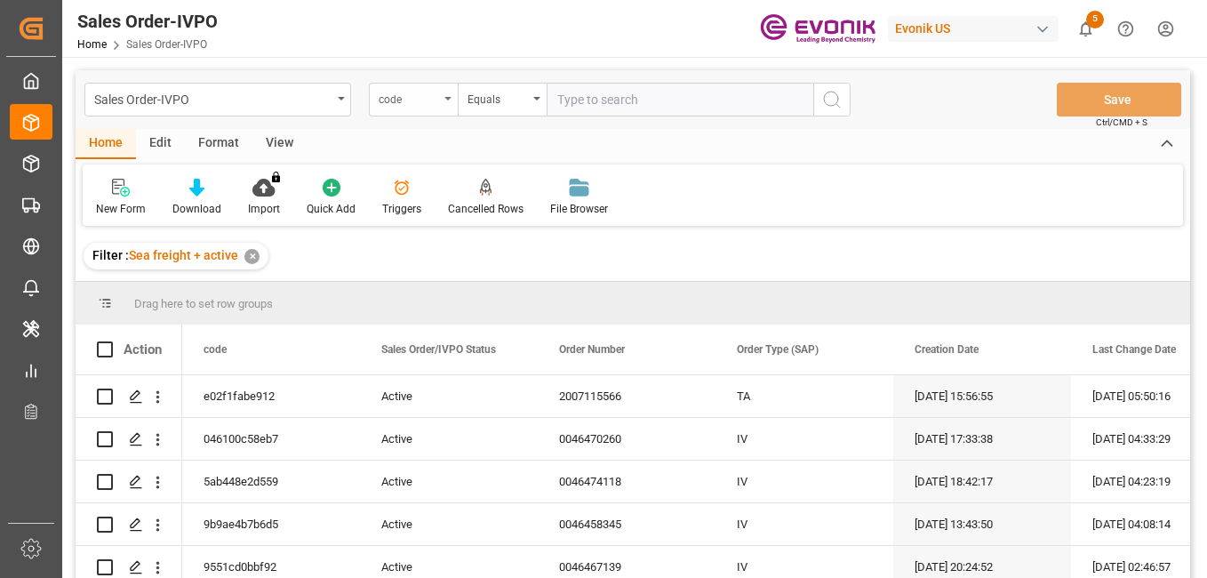
click at [444, 108] on div "code" at bounding box center [413, 100] width 89 height 34
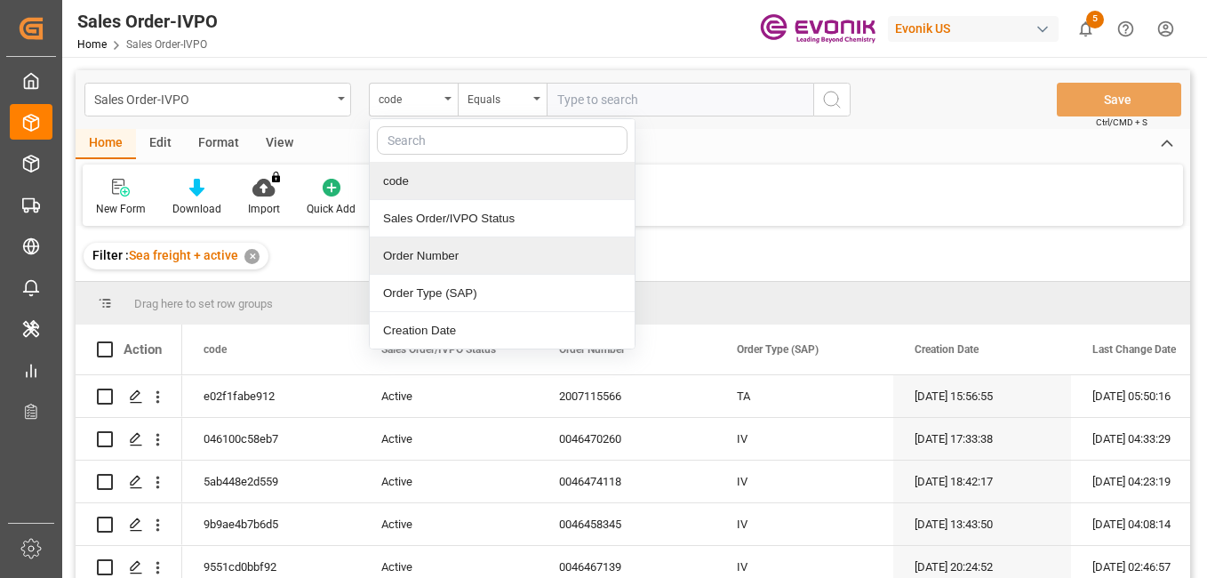
click at [444, 262] on div "Order Number" at bounding box center [502, 255] width 265 height 37
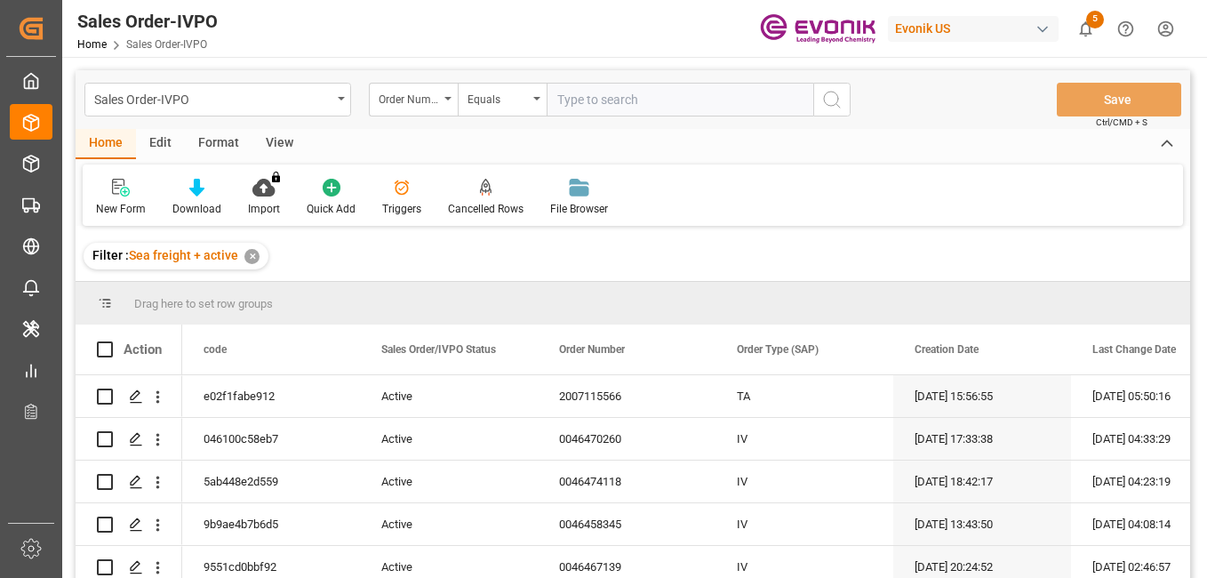
click at [604, 95] on input "text" at bounding box center [680, 100] width 267 height 34
paste input "2007166036"
type input "2007166036"
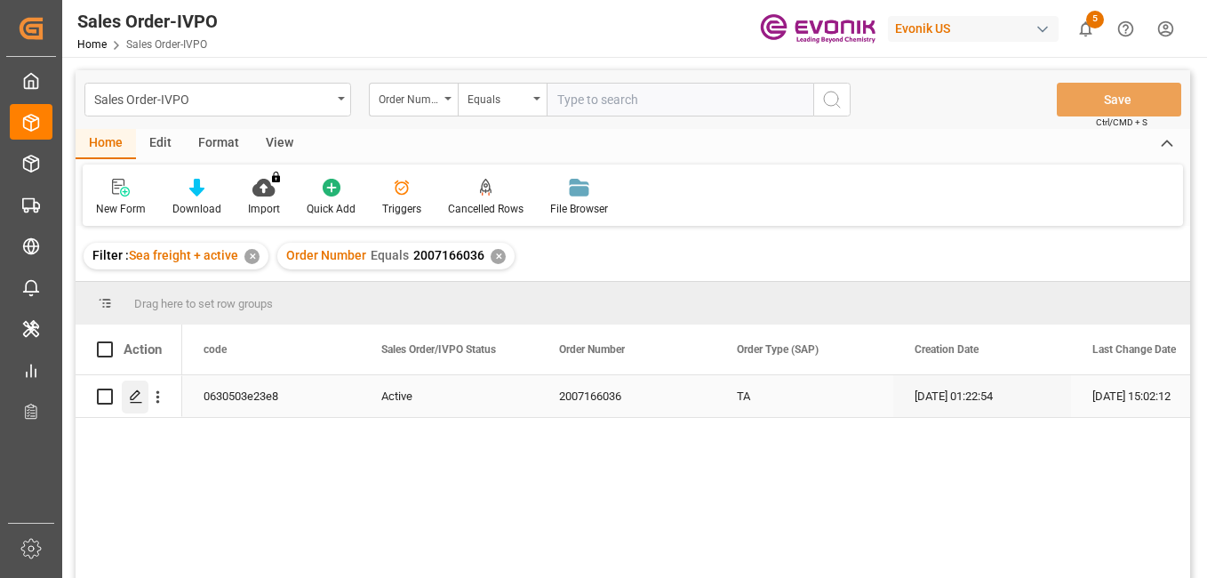
click at [140, 388] on div "Press SPACE to select this row." at bounding box center [135, 397] width 27 height 33
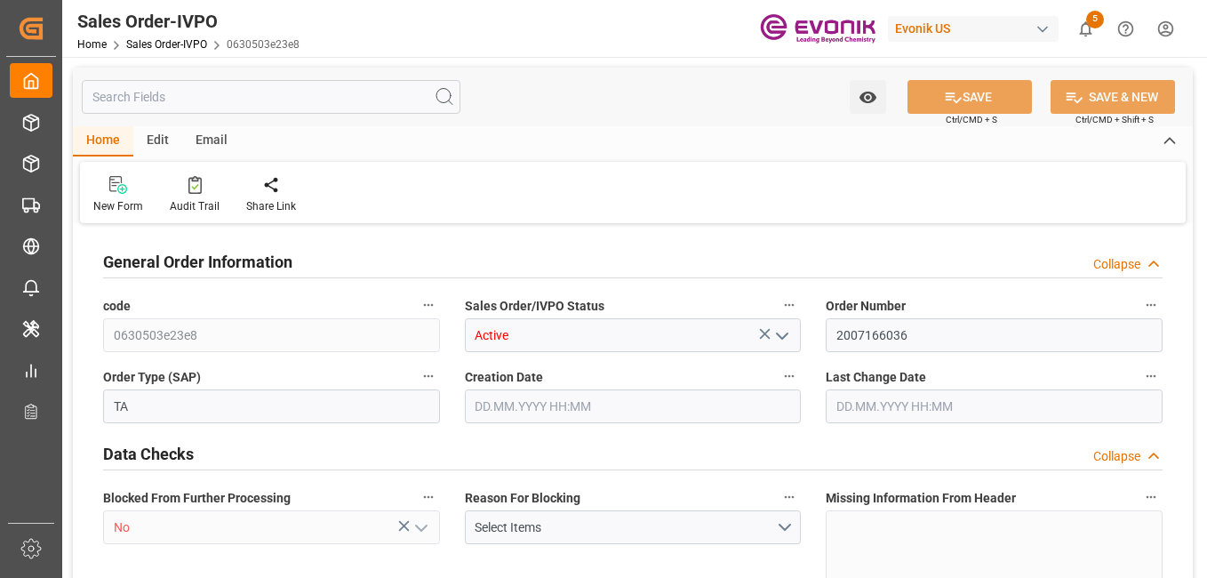
type input "TTPOS"
type input "0"
type input "1"
type input "4842"
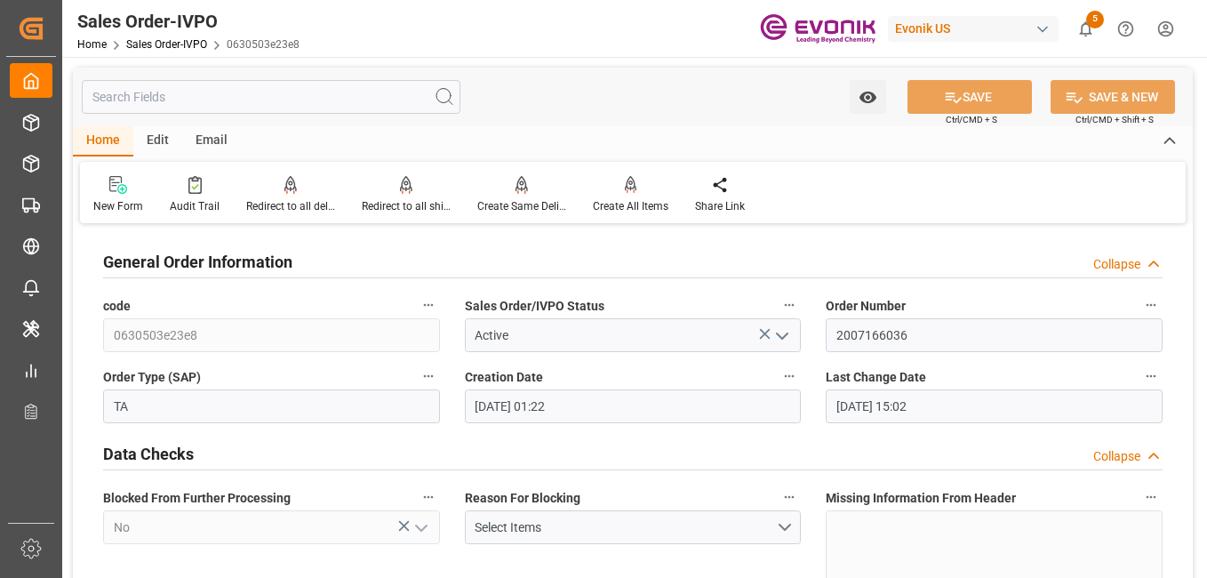
type input "[DATE] 01:22"
type input "[DATE] 15:02"
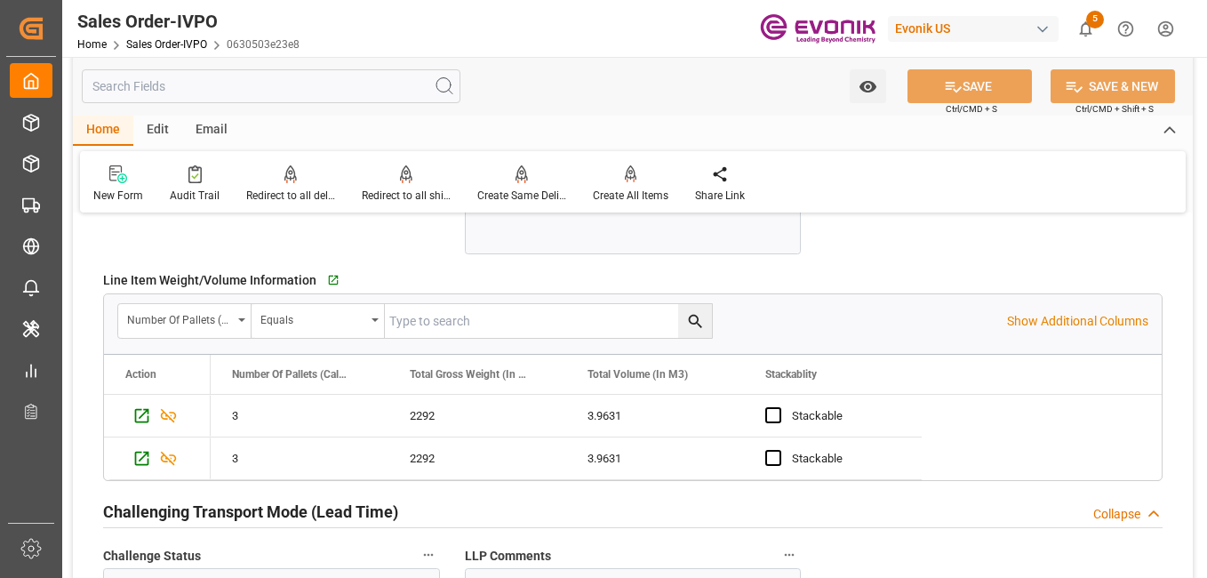
scroll to position [3112, 0]
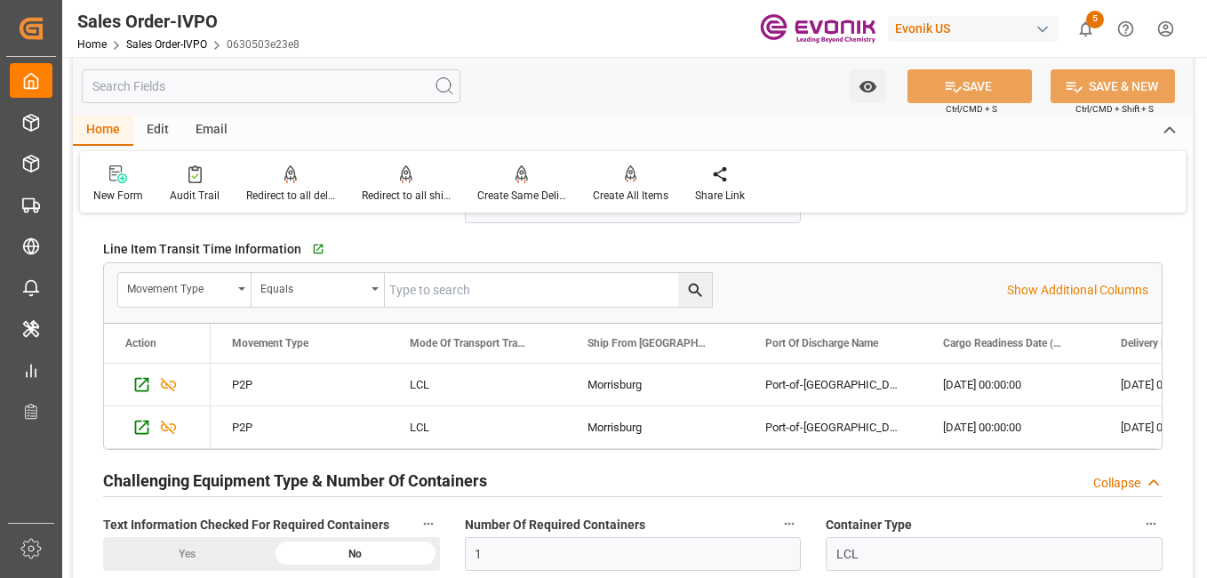
click at [277, 76] on input "text" at bounding box center [271, 86] width 379 height 34
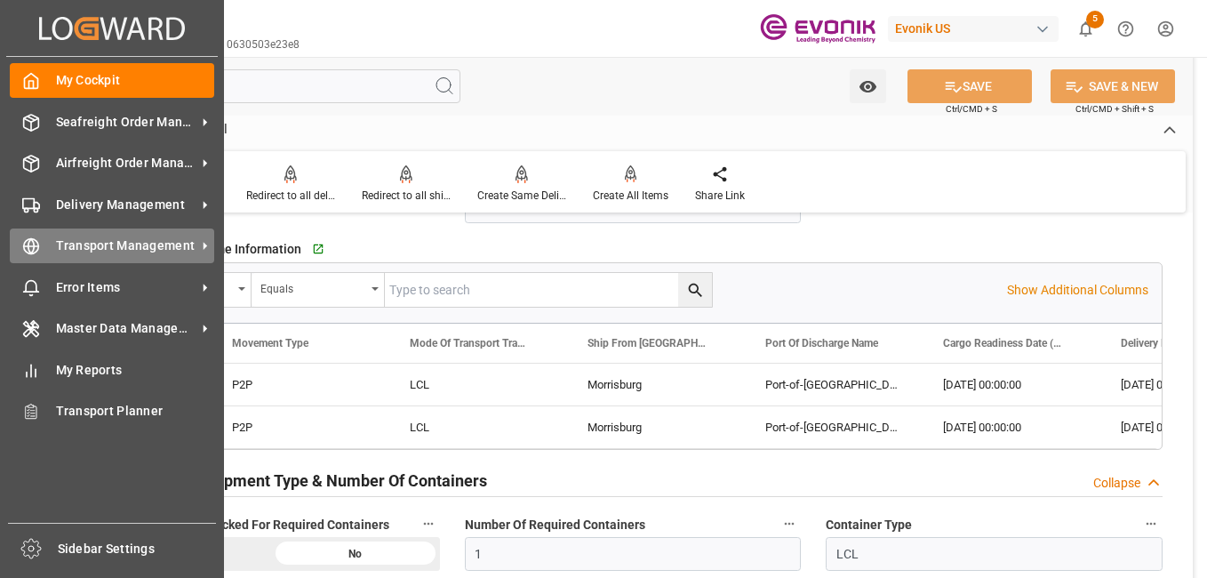
click at [32, 259] on div "Transport Management Transport Management" at bounding box center [112, 246] width 205 height 35
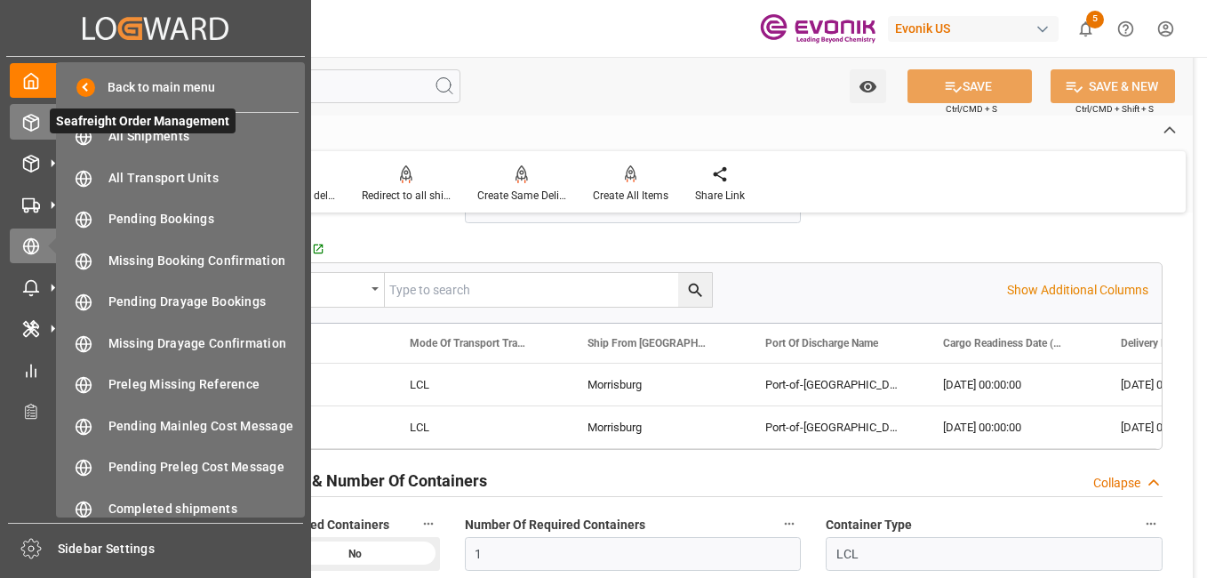
click at [35, 117] on icon at bounding box center [31, 123] width 18 height 18
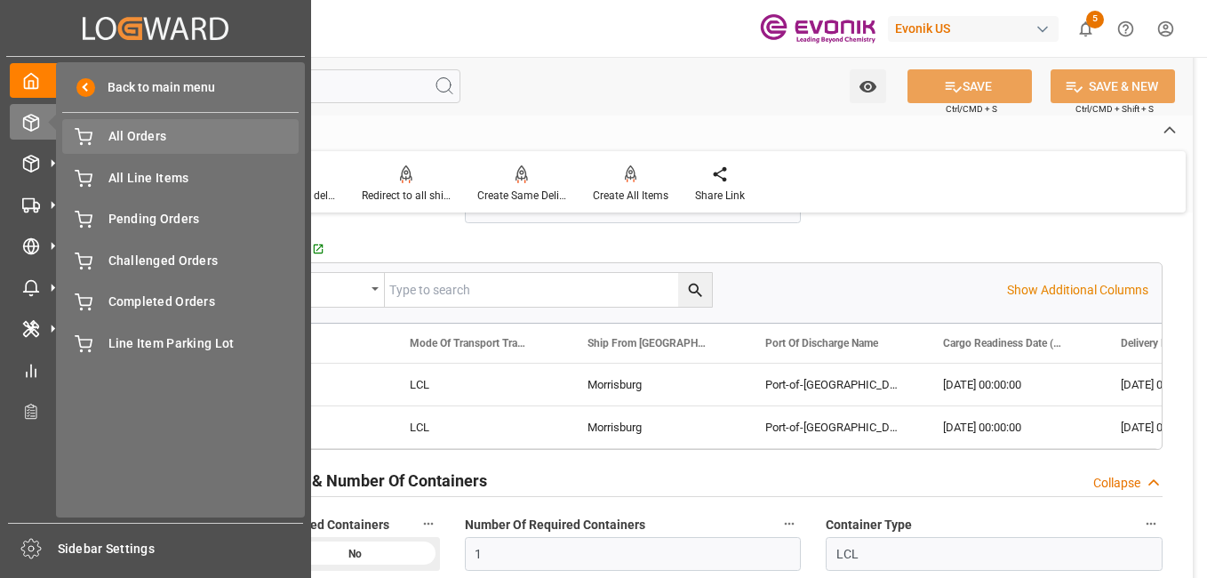
click at [164, 130] on span "All Orders" at bounding box center [203, 136] width 191 height 19
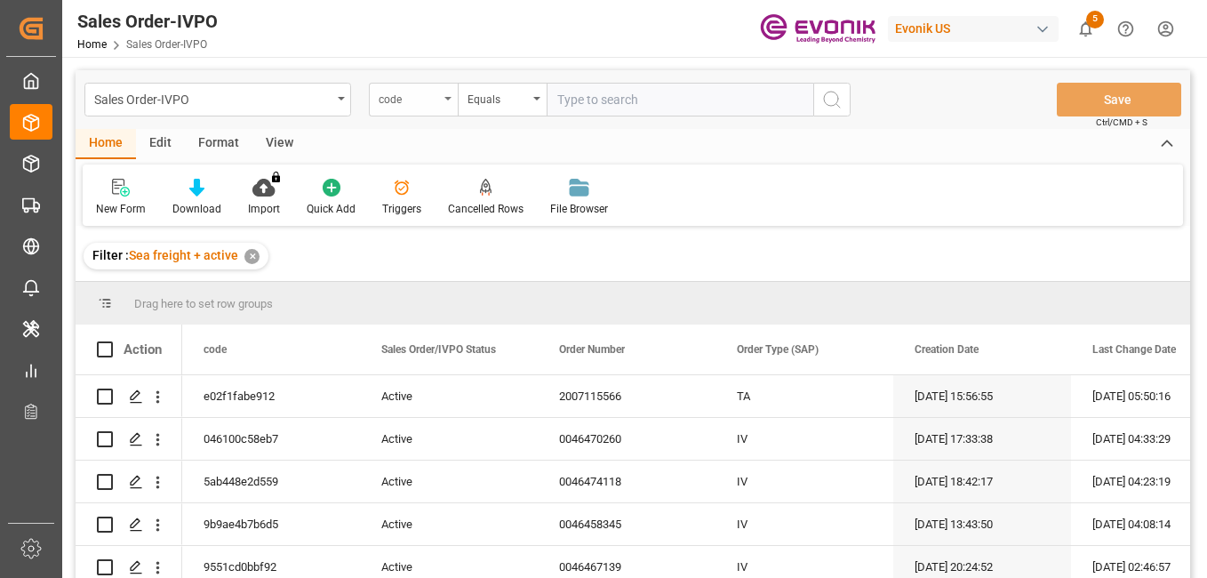
click at [408, 97] on div "code" at bounding box center [409, 97] width 60 height 20
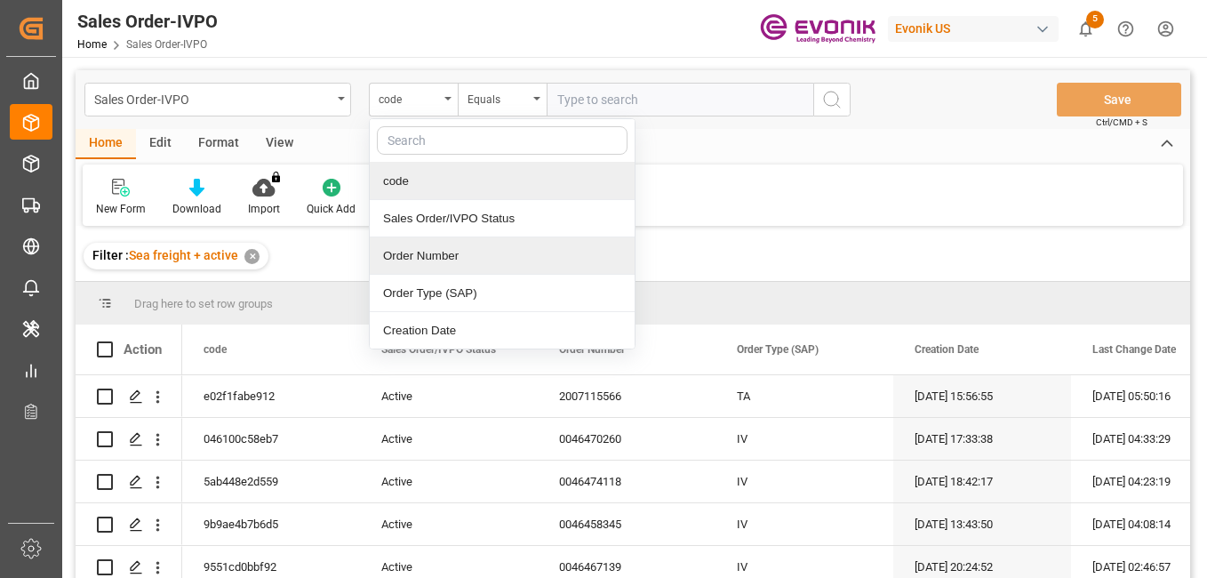
click at [413, 259] on div "Order Number" at bounding box center [502, 255] width 265 height 37
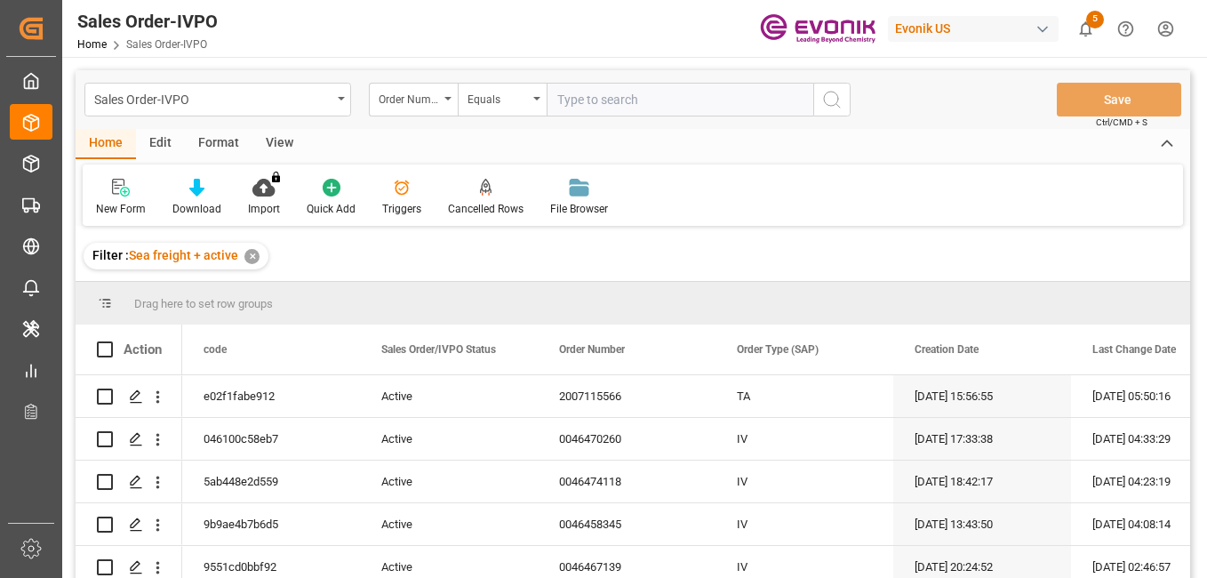
click at [629, 94] on input "text" at bounding box center [680, 100] width 267 height 34
paste input "0046462116"
type input "0046462116"
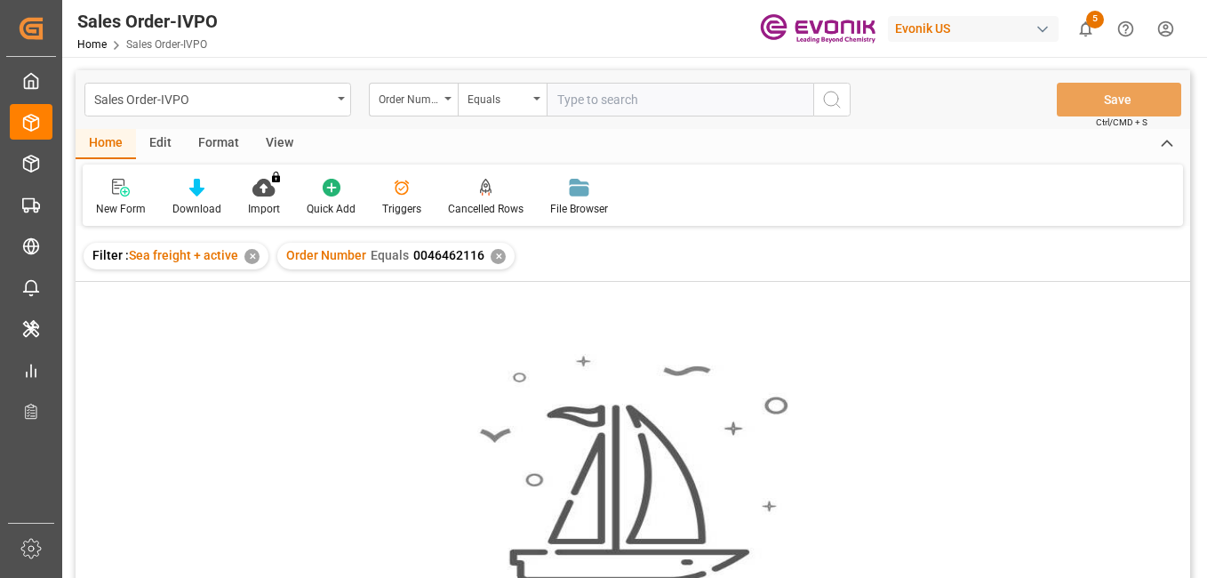
click at [602, 100] on input "text" at bounding box center [680, 100] width 267 height 34
paste input "2007123580"
type input "2007123580"
click at [494, 261] on div "✕" at bounding box center [498, 256] width 15 height 15
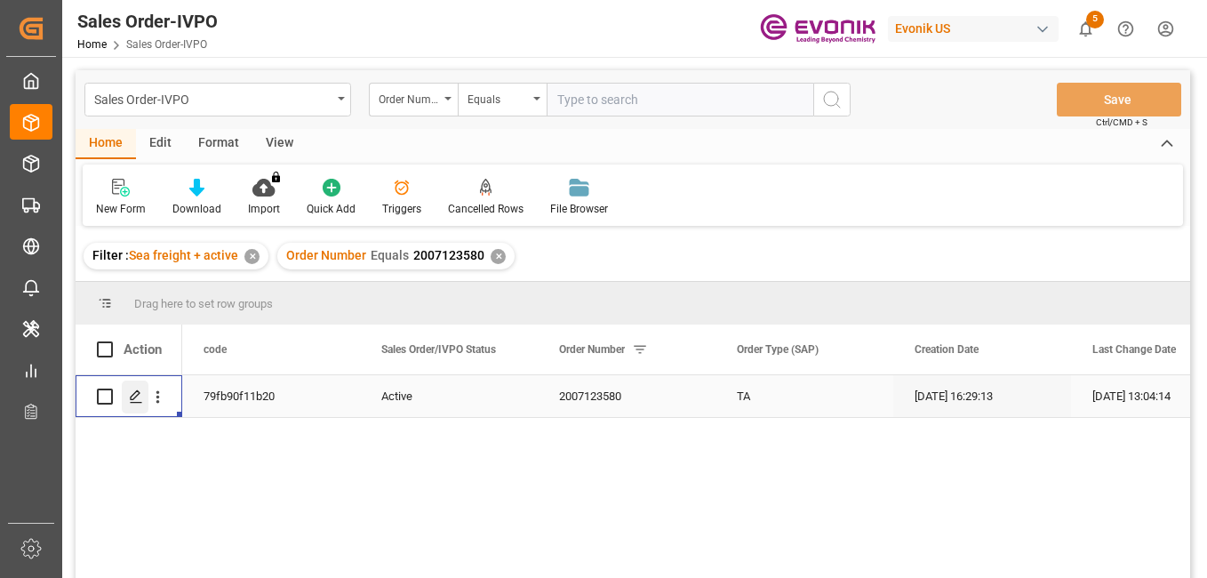
click at [132, 400] on polygon "Press SPACE to select this row." at bounding box center [135, 395] width 9 height 9
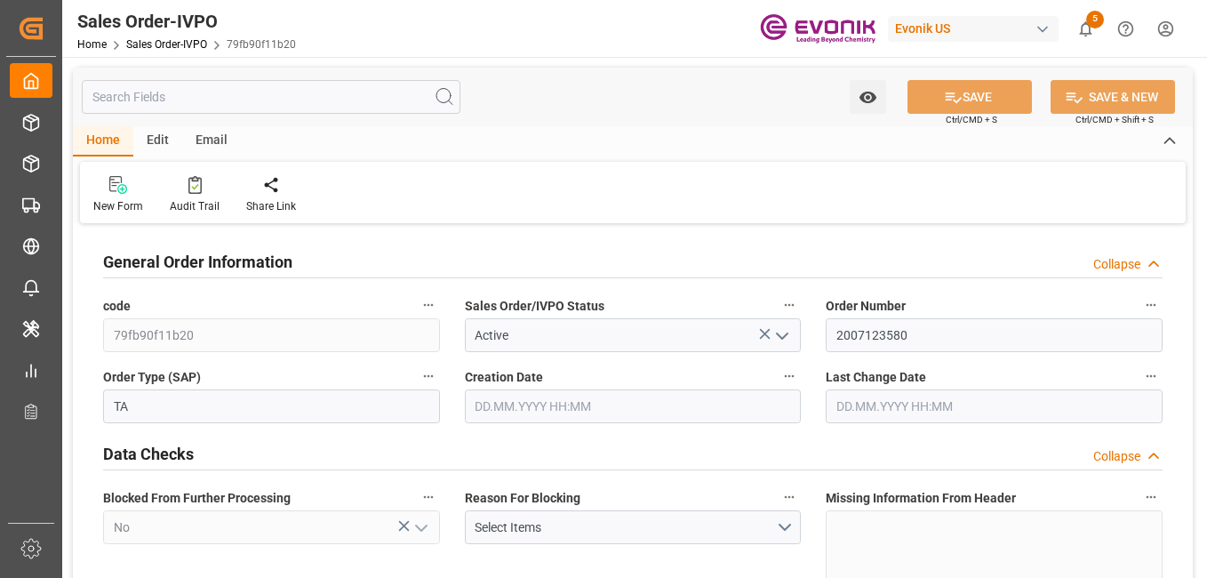
type input "DOCAU"
type input "0"
type input "1"
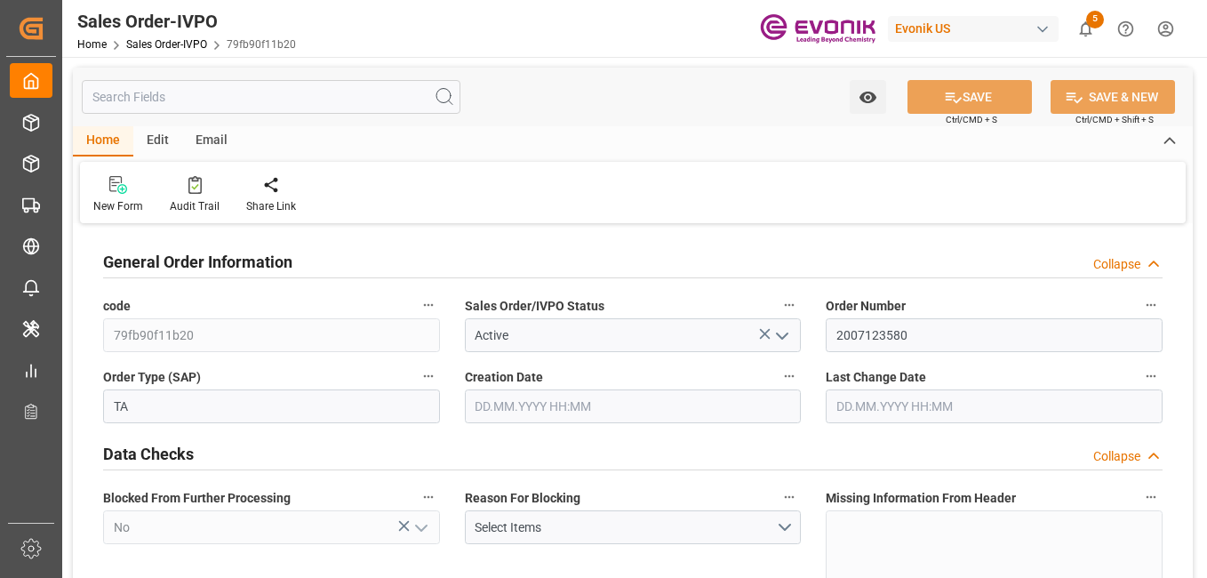
type input "4739.52"
type input "45.8938"
type input "19000"
type input "60"
type input "[DATE] 16:29"
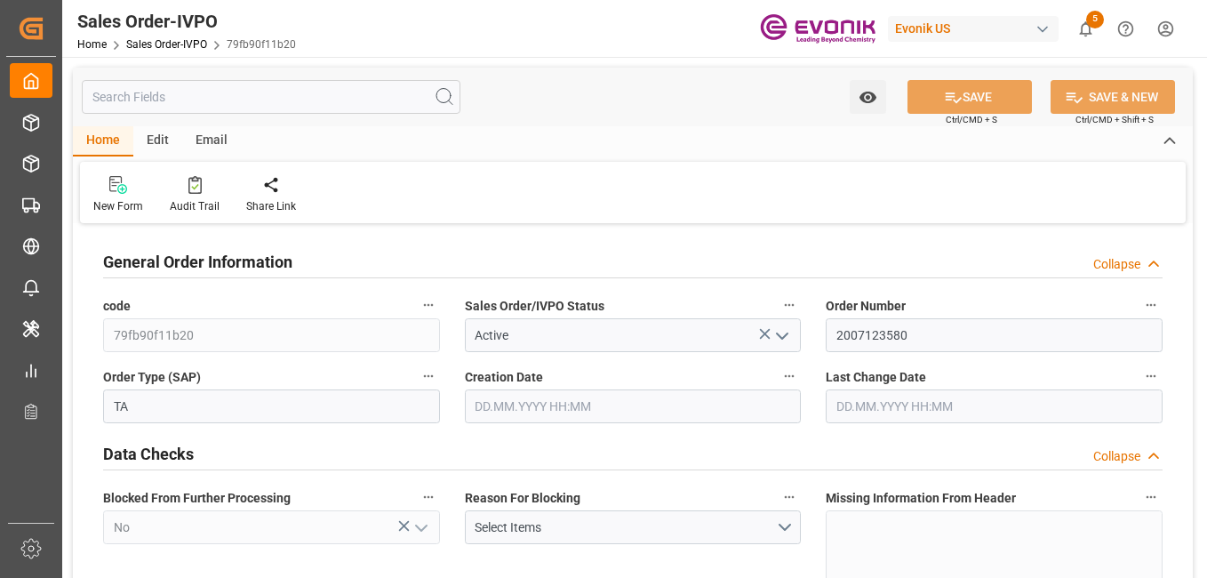
type input "[DATE] 13:04"
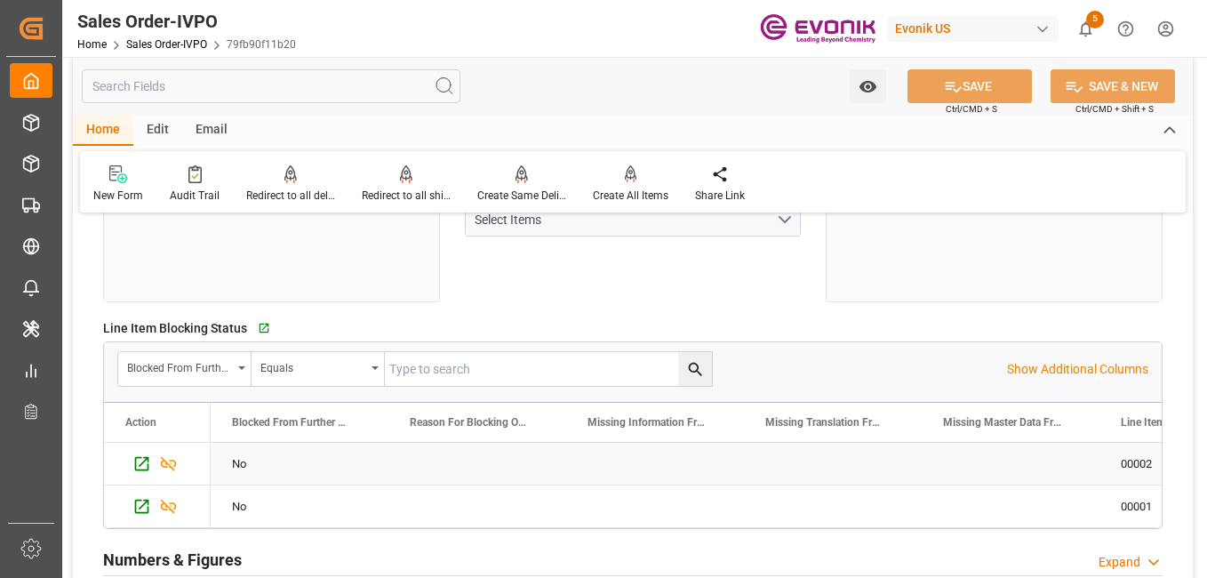
scroll to position [622, 0]
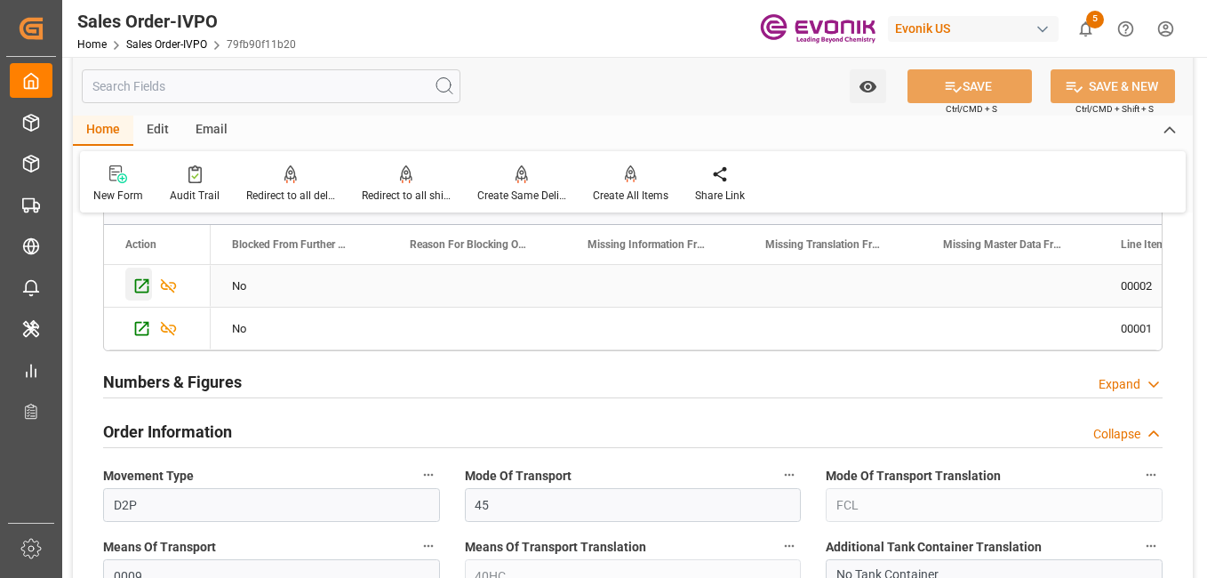
click at [135, 287] on icon "Press SPACE to select this row." at bounding box center [142, 286] width 14 height 14
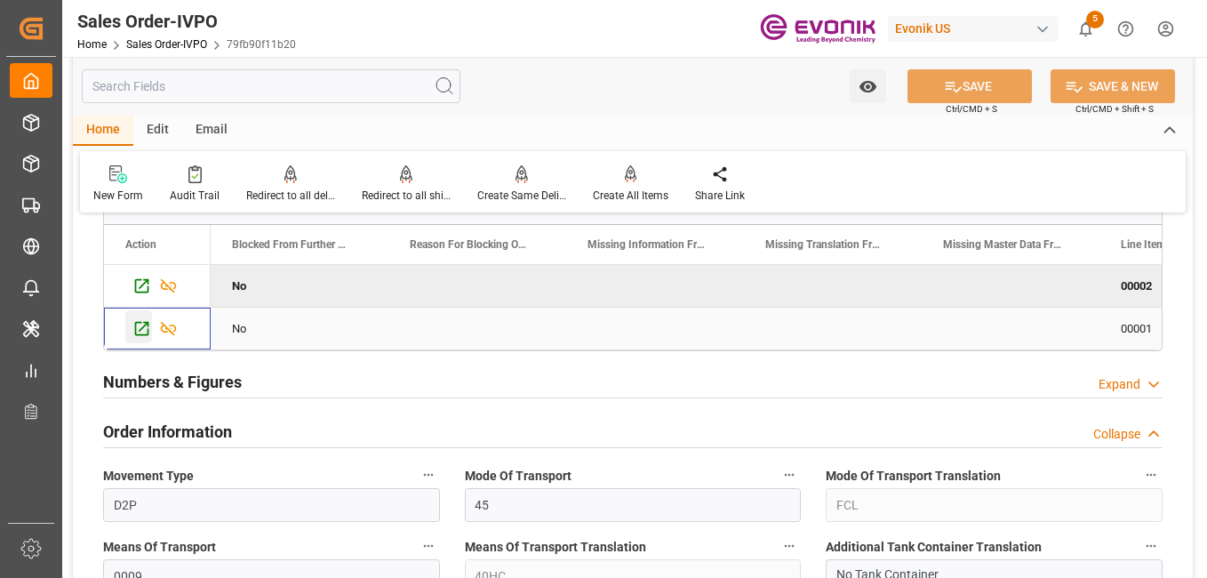
click at [143, 321] on icon "Press SPACE to select this row." at bounding box center [141, 328] width 19 height 19
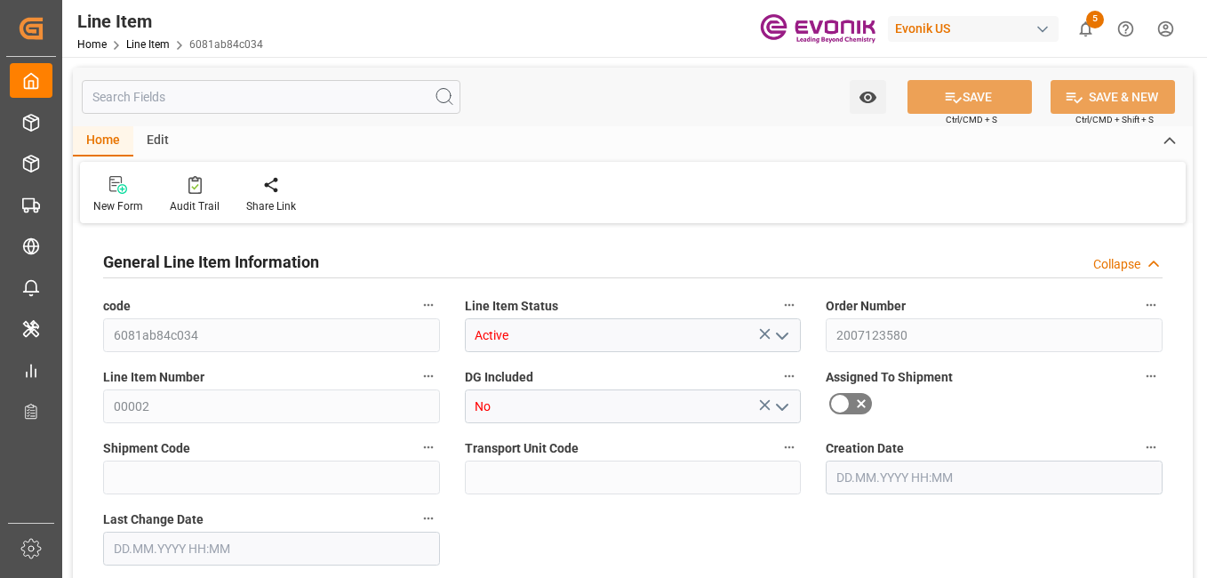
type input "16"
type input "4485.12"
type input "4354.56"
type input "22.9469"
type input "480"
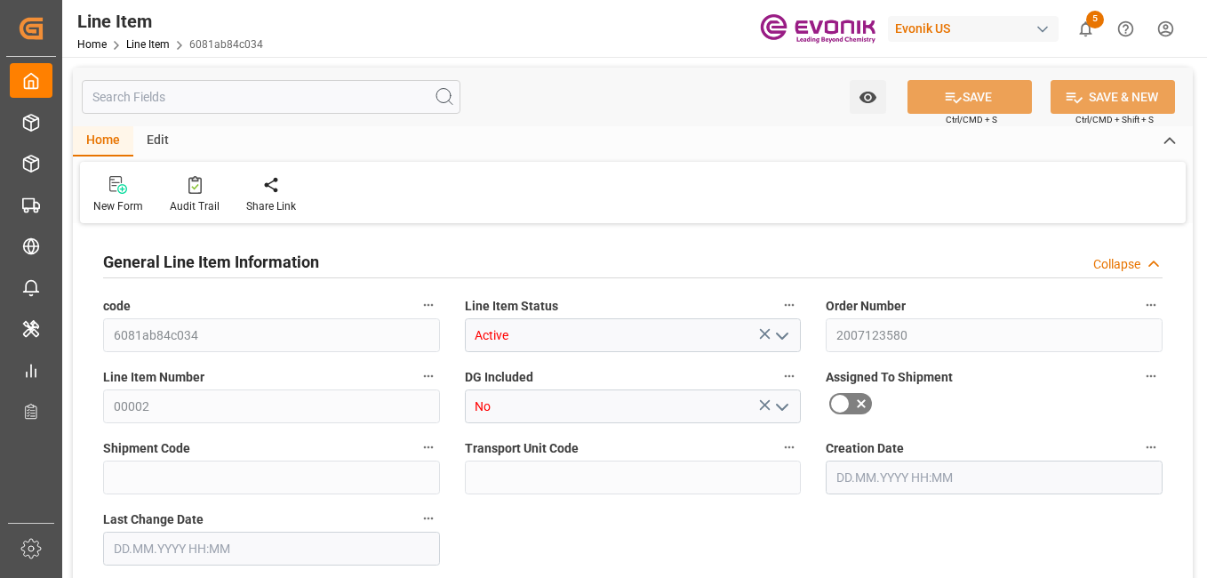
type input "16895.69"
type input "480"
type input "4485.12"
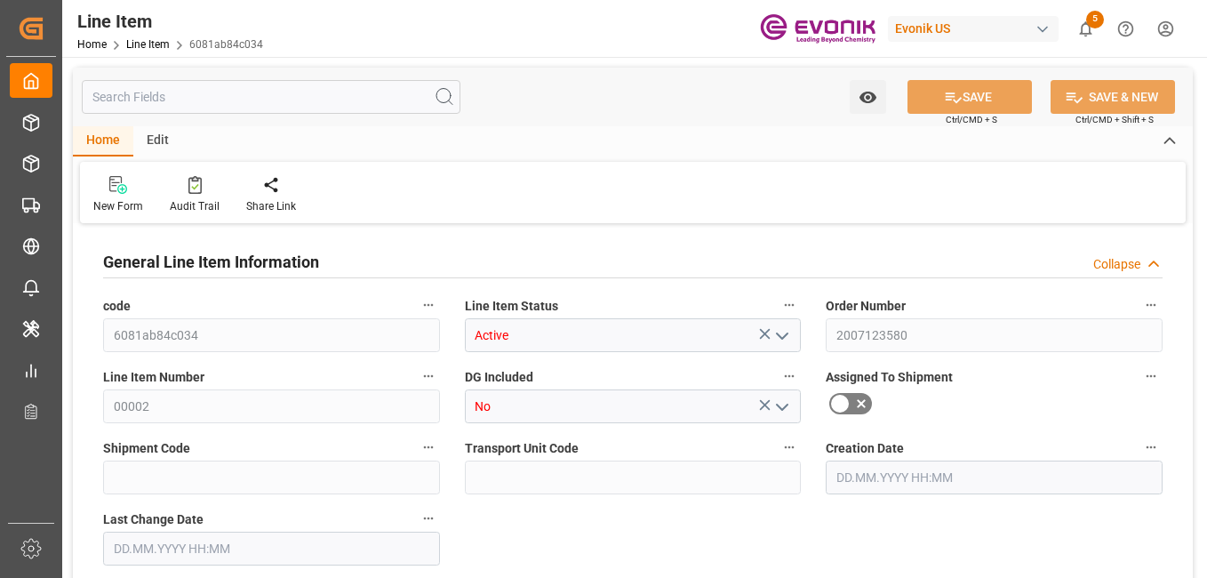
type input "4739.52"
type input "4354.56"
type input "22.9469"
type input "22946.88"
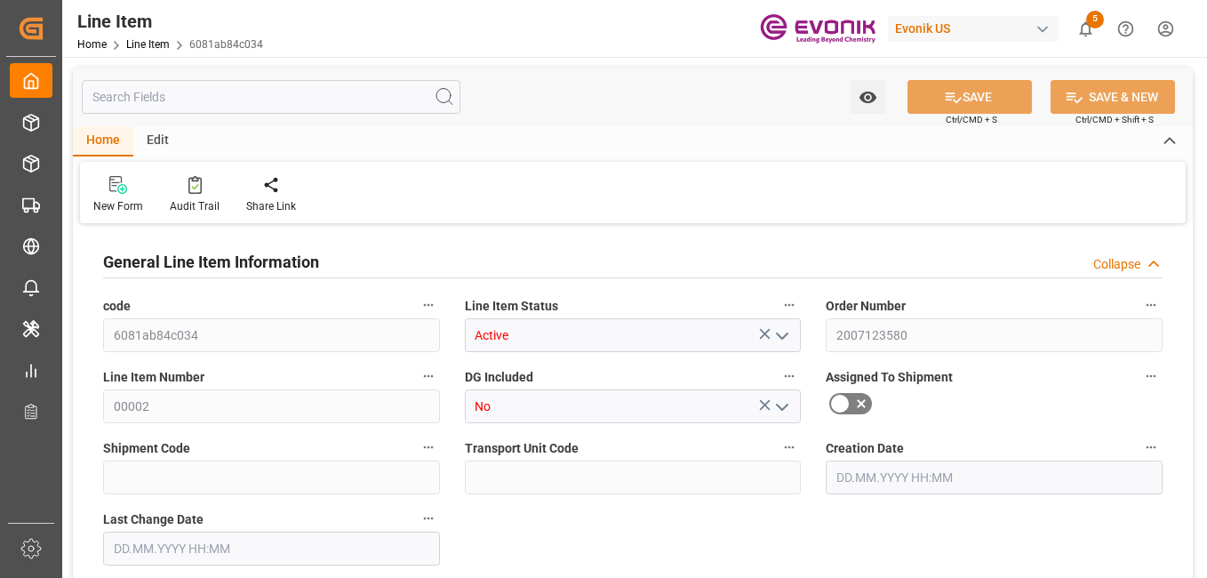
type input "0"
type input "24.09.2025 12:54"
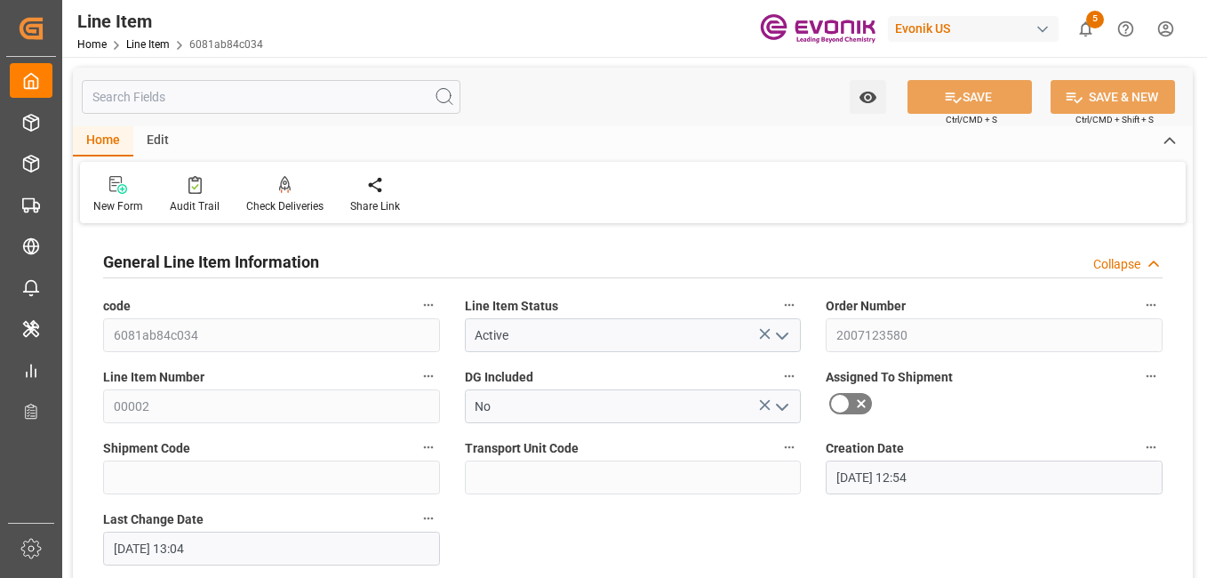
type input "[DATE] 13:04"
type input "20.10.2025"
type input "30.09.2025"
type input "23.09.2025"
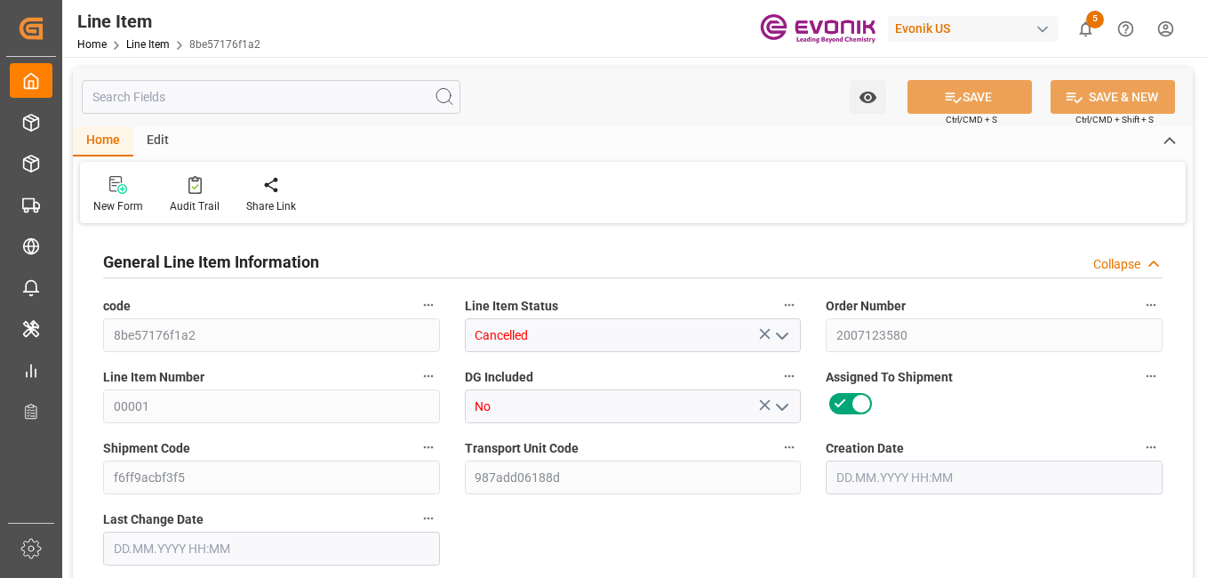
type input "8"
type input "4485.12"
type input "4354.56"
type input "22.9469"
type input "480"
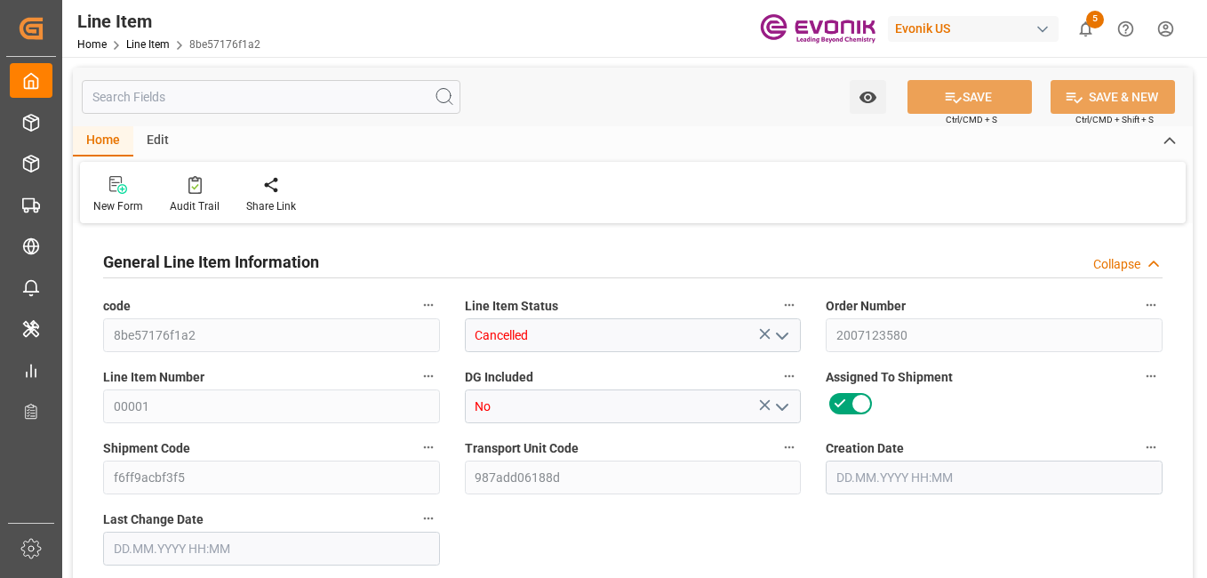
type input "16895.69"
type input "480"
type input "4485.12"
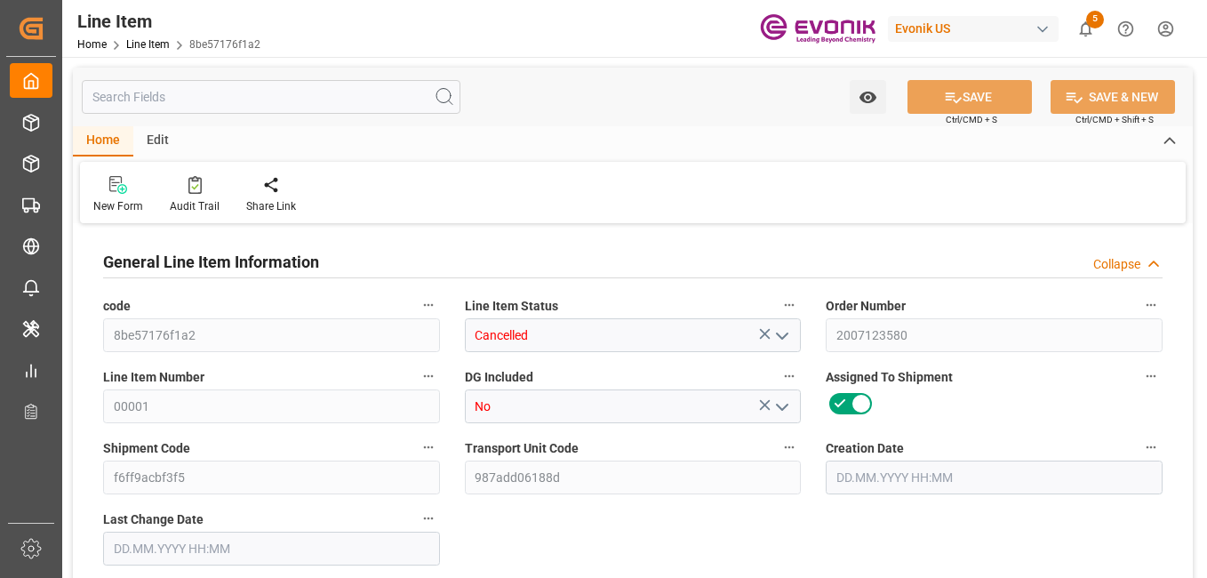
type input "4612.32"
type input "4354.56"
type input "22.9469"
type input "22946.88"
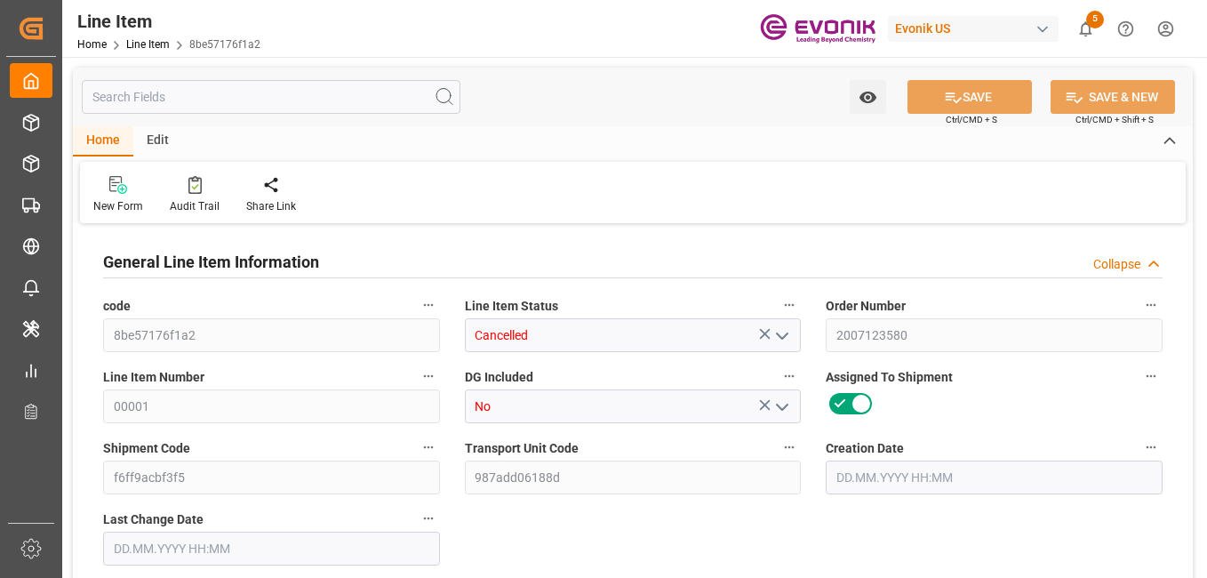
type input "0"
type input "[DATE] 16:29"
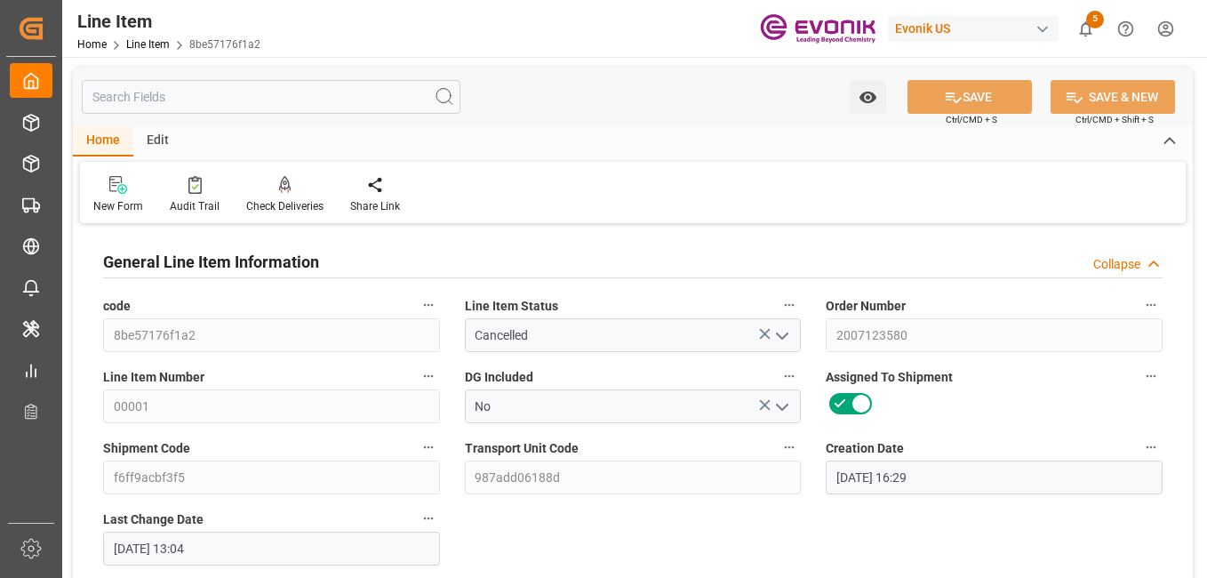
type input "[DATE] 13:04"
type input "22.09.2025"
type input "02.09.2025"
type input "25.08.2025"
click at [296, 99] on input "text" at bounding box center [271, 97] width 379 height 34
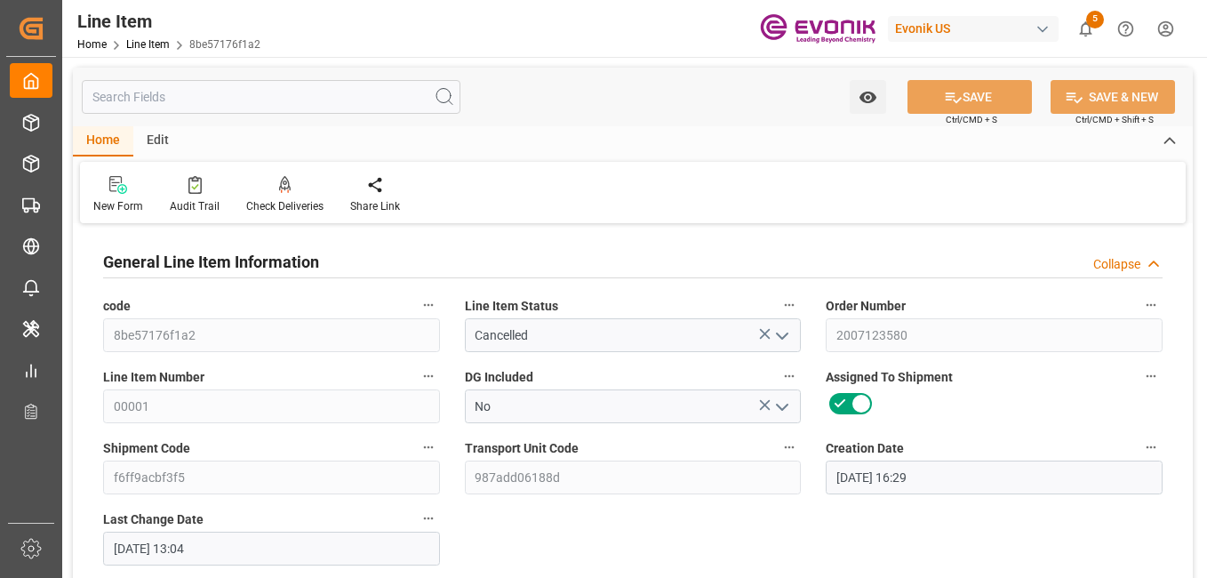
paste input "0046462116"
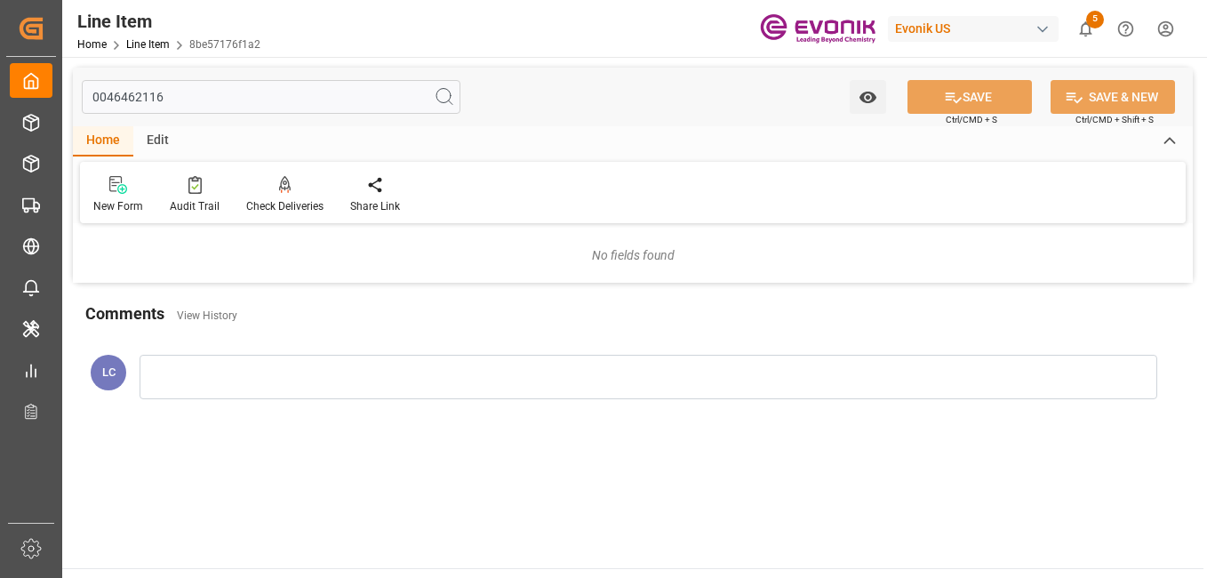
type input "0046462116"
click at [448, 94] on icon at bounding box center [444, 96] width 21 height 21
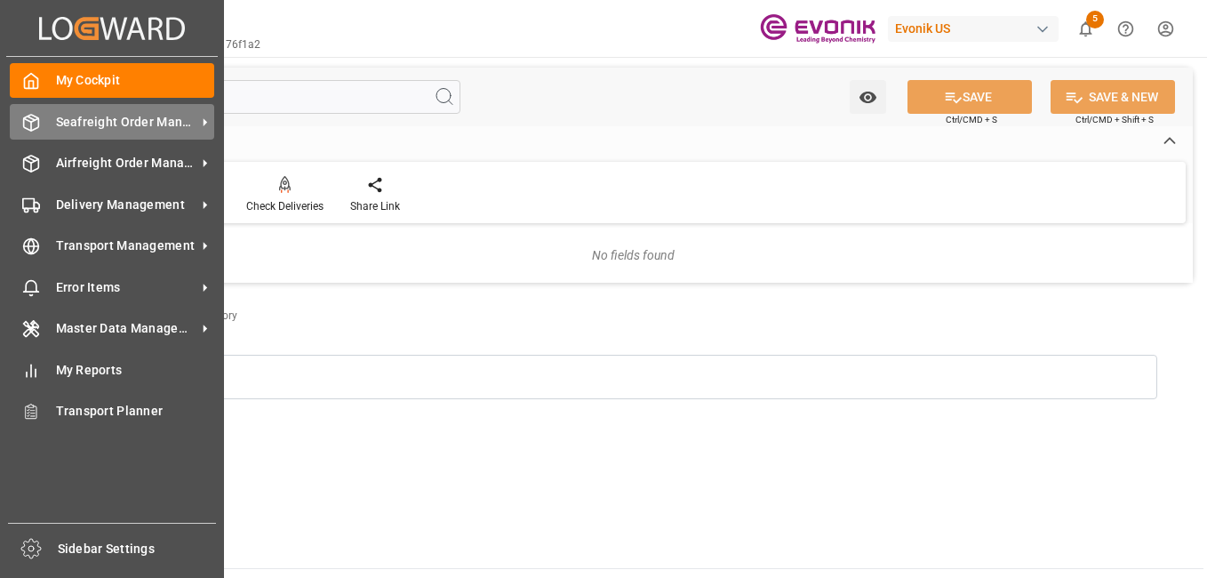
click at [42, 124] on div "Seafreight Order Management Seafreight Order Management" at bounding box center [112, 121] width 205 height 35
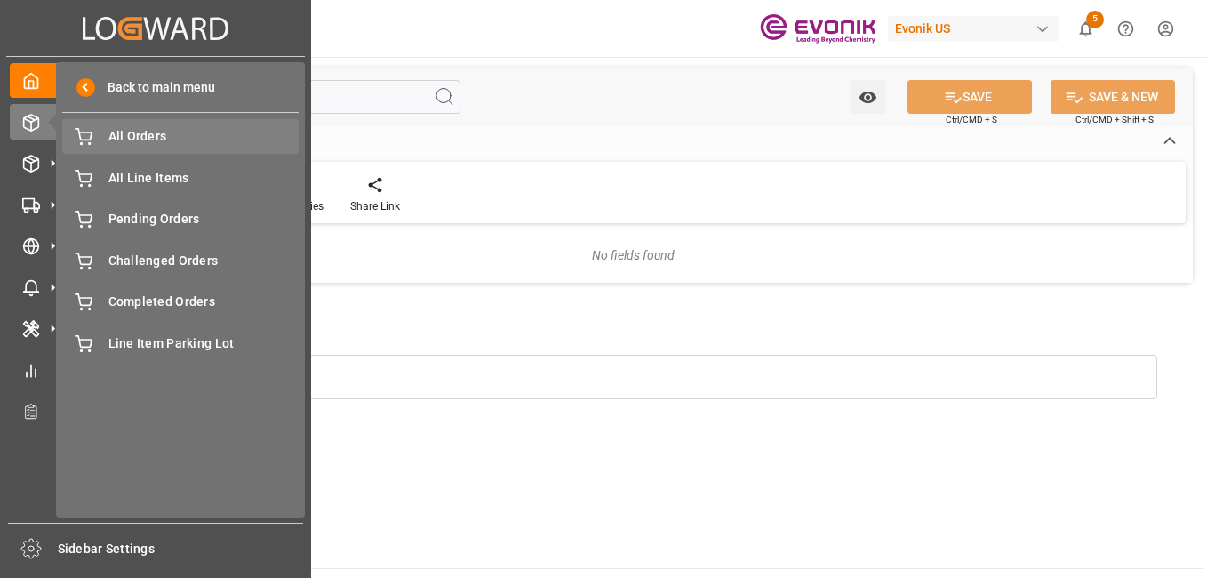
click at [156, 139] on span "All Orders" at bounding box center [203, 136] width 191 height 19
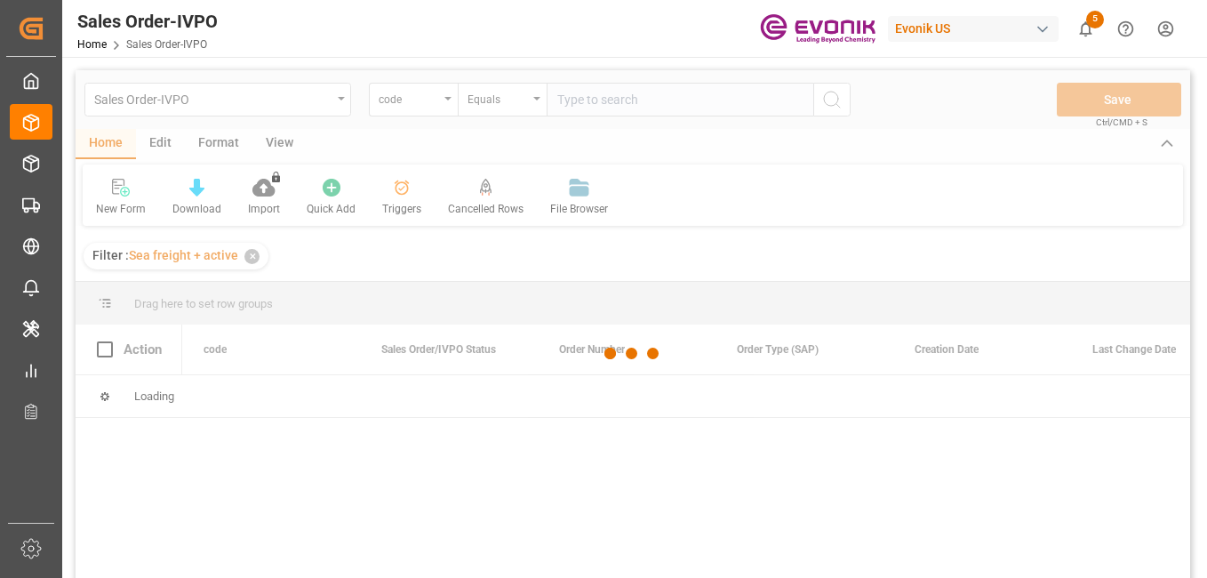
click at [673, 102] on div at bounding box center [633, 353] width 1115 height 567
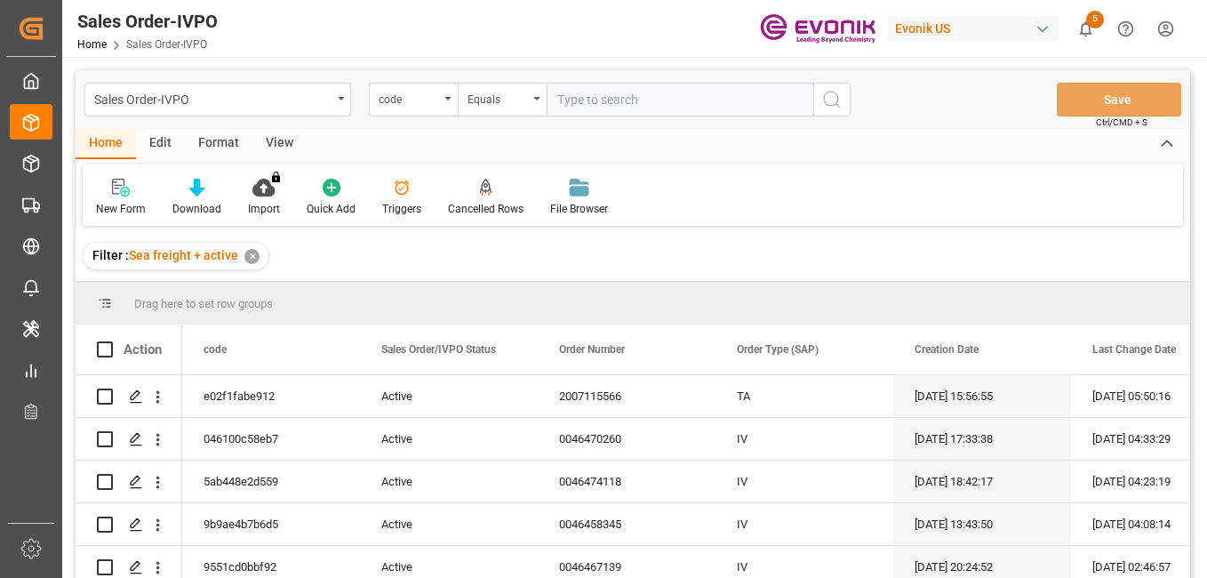
click at [673, 102] on input "text" at bounding box center [680, 100] width 267 height 34
click at [440, 104] on div "code" at bounding box center [413, 100] width 89 height 34
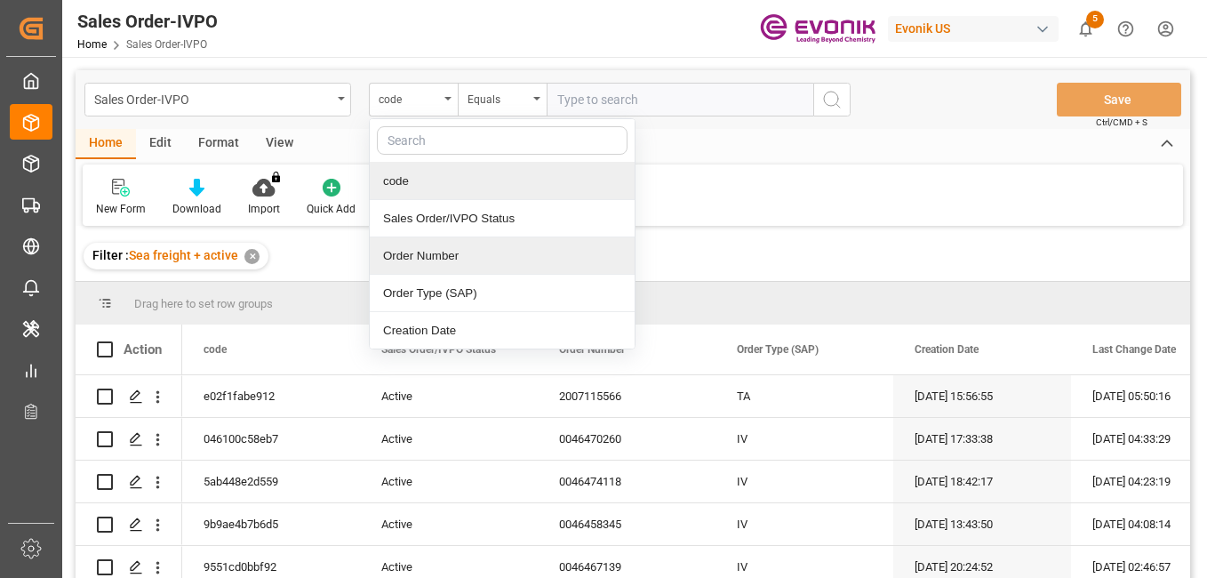
click at [431, 255] on div "Order Number" at bounding box center [502, 255] width 265 height 37
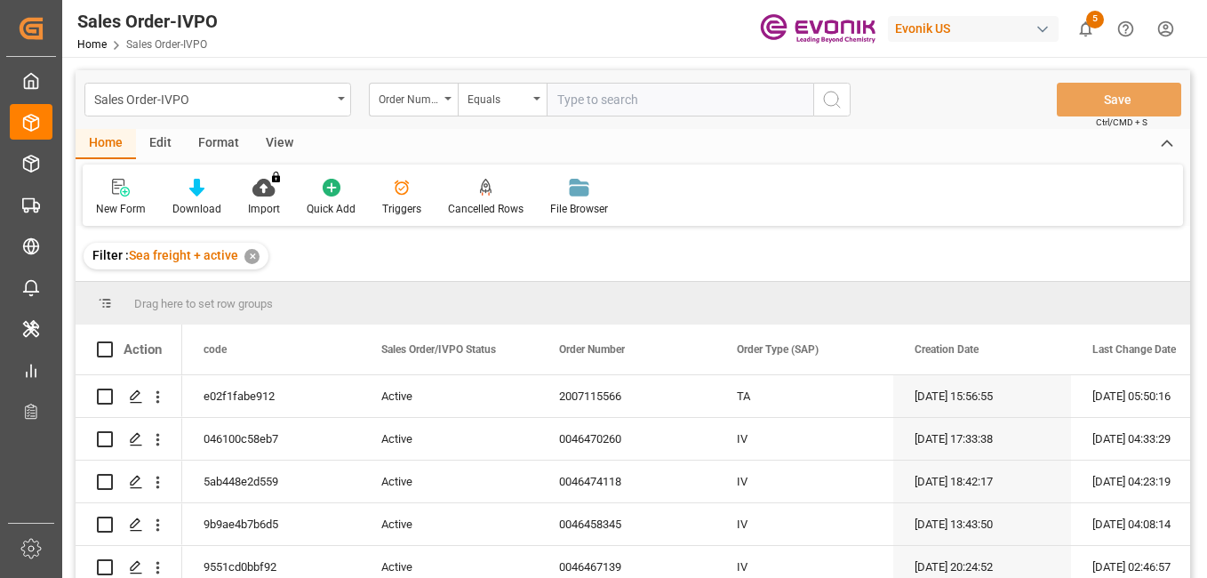
click at [611, 91] on input "text" at bounding box center [680, 100] width 267 height 34
paste input "0046462116"
type input "0046462116"
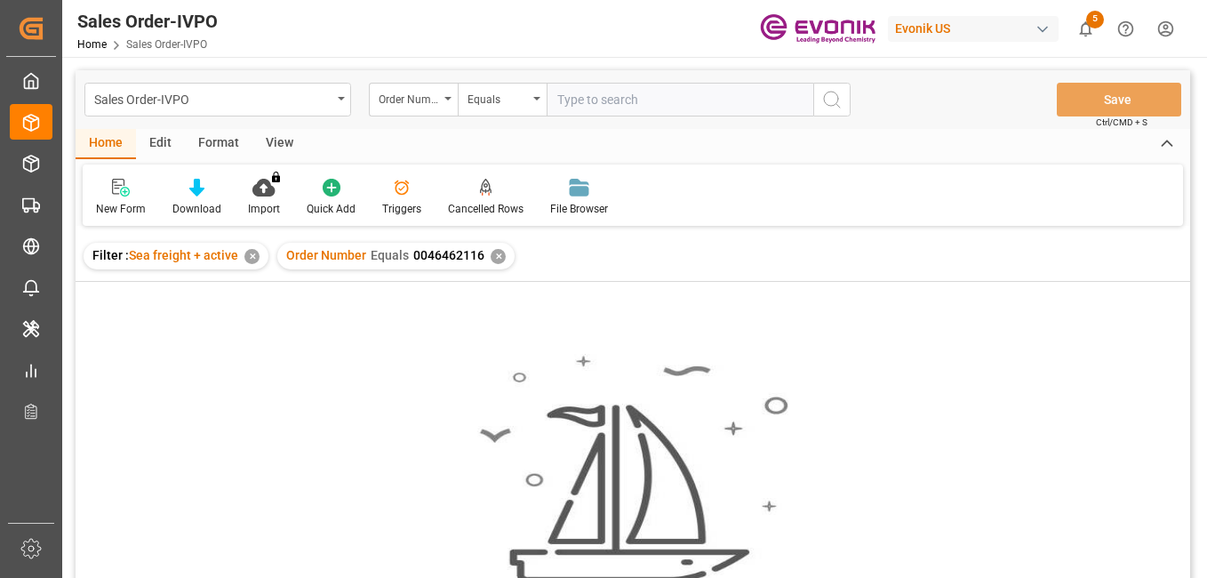
click at [493, 255] on div "✕" at bounding box center [498, 256] width 15 height 15
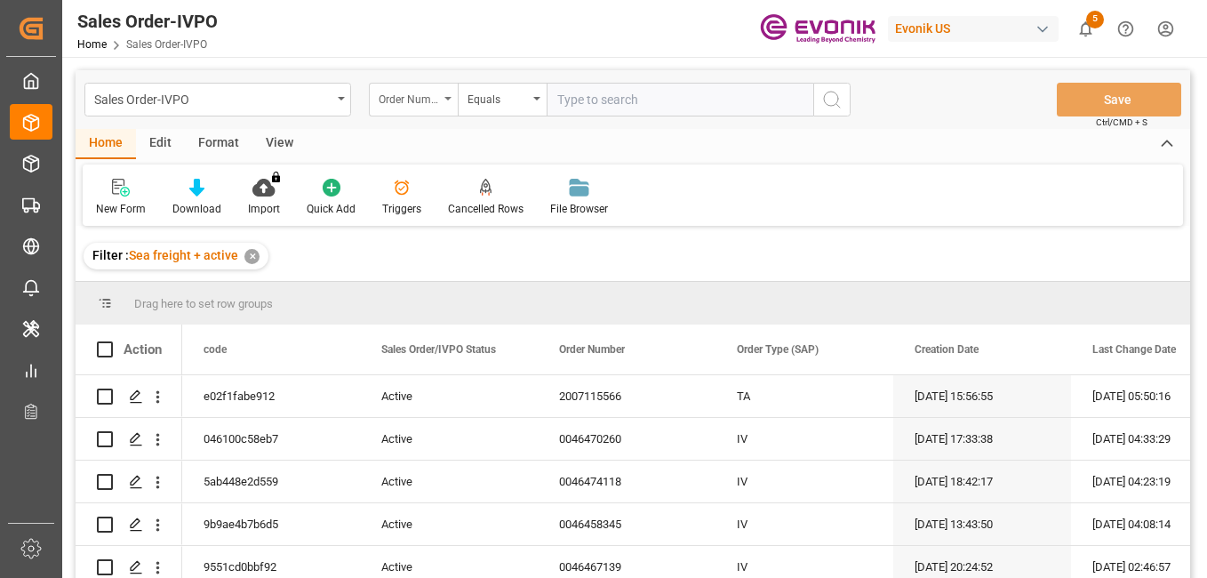
drag, startPoint x: 437, startPoint y: 100, endPoint x: 434, endPoint y: 117, distance: 17.3
click at [437, 102] on div "Order Number" at bounding box center [409, 97] width 60 height 20
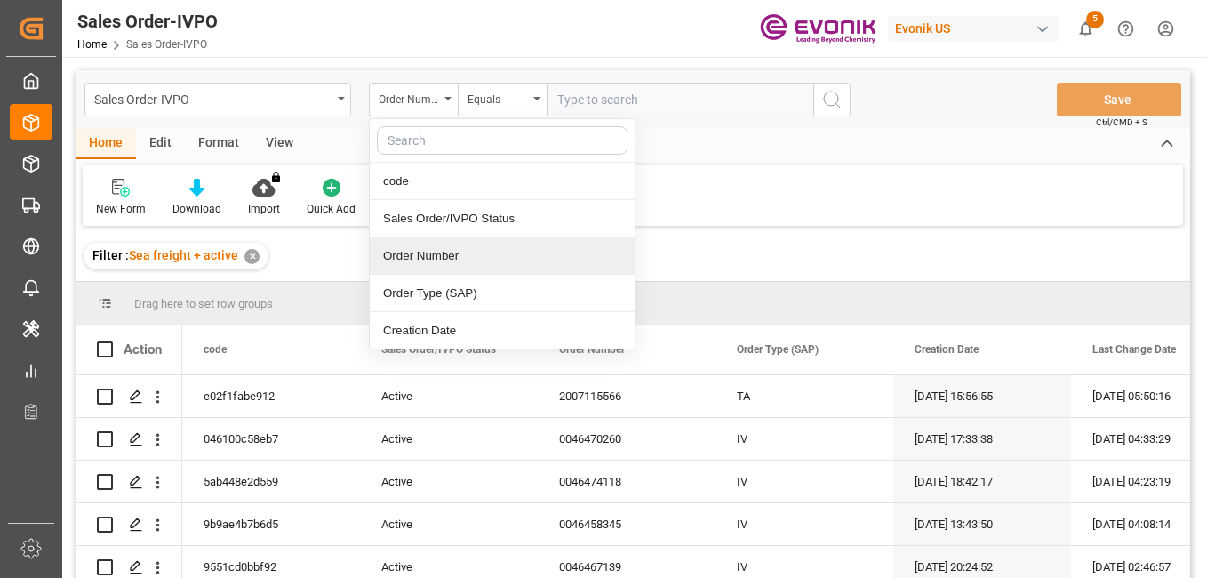
click at [418, 269] on div "Order Number" at bounding box center [502, 255] width 265 height 37
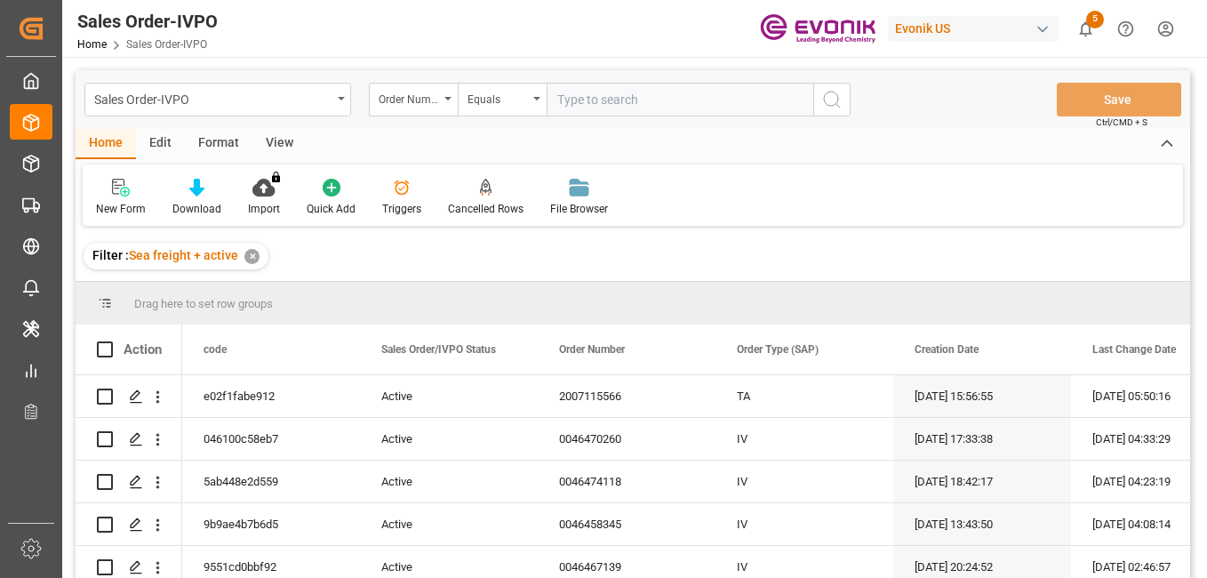
click at [619, 102] on input "text" at bounding box center [680, 100] width 267 height 34
paste input "0046462116"
type input "0046462116"
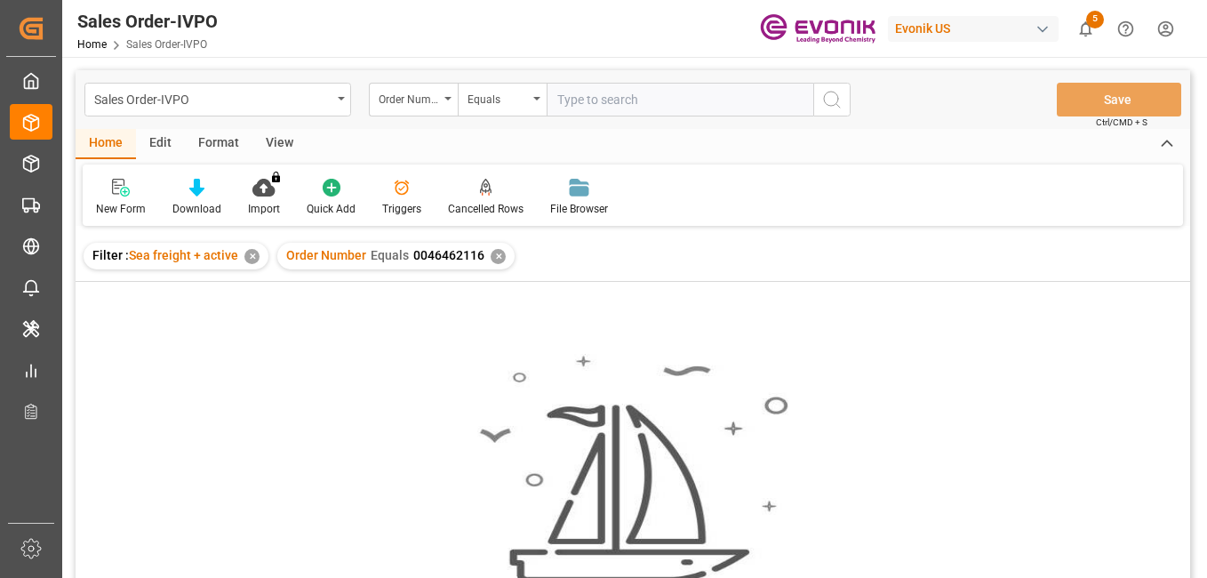
click at [501, 253] on div "✕" at bounding box center [498, 256] width 15 height 15
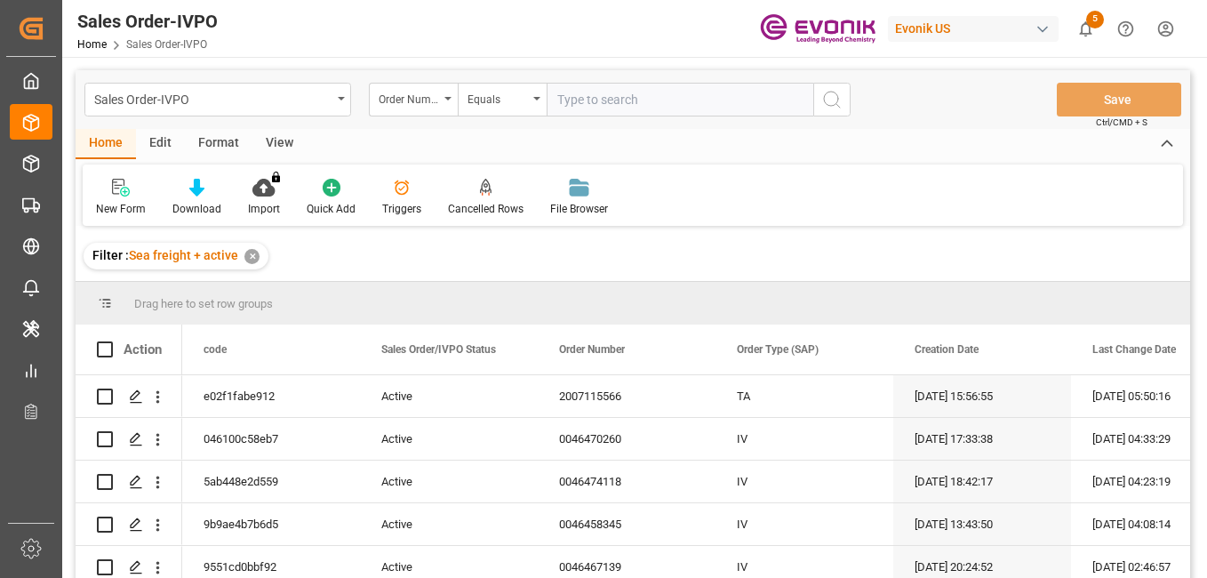
click at [582, 106] on input "text" at bounding box center [680, 100] width 267 height 34
paste input "0046462116"
type input "0046462116"
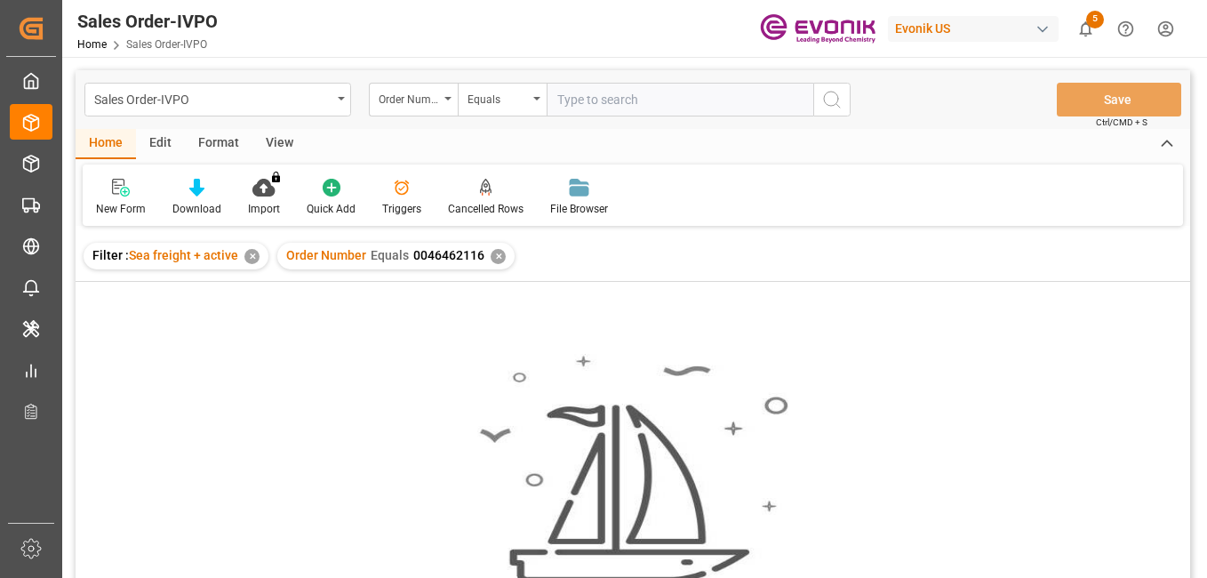
click at [491, 254] on div "✕" at bounding box center [498, 256] width 15 height 15
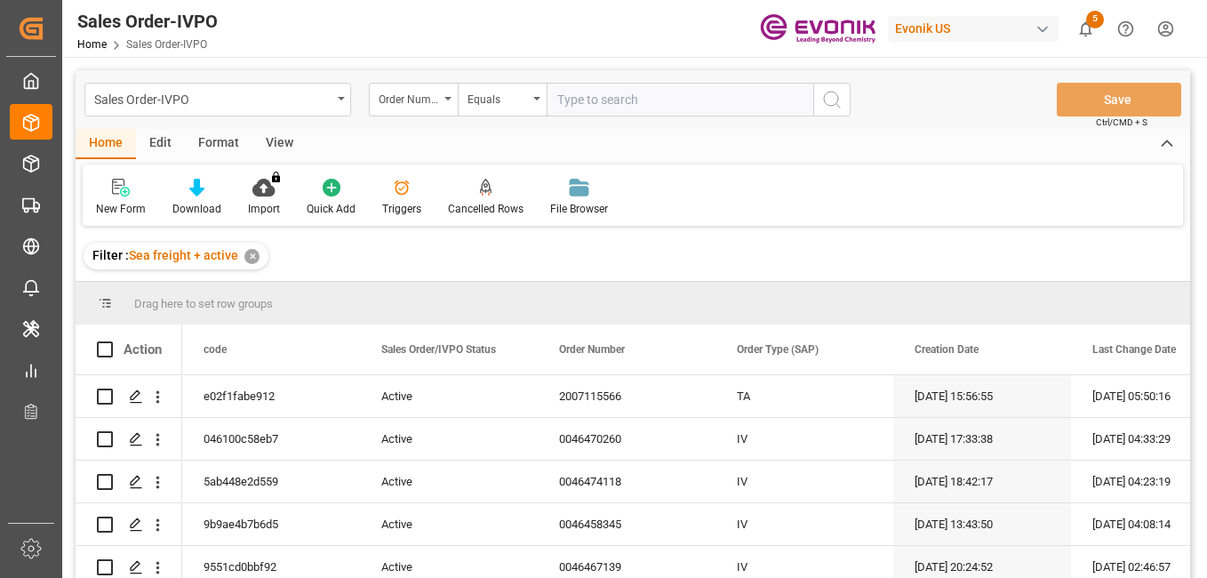
click at [588, 107] on input "text" at bounding box center [680, 100] width 267 height 34
click at [590, 104] on input "text" at bounding box center [680, 100] width 267 height 34
click at [458, 95] on div "Equals" at bounding box center [502, 100] width 89 height 34
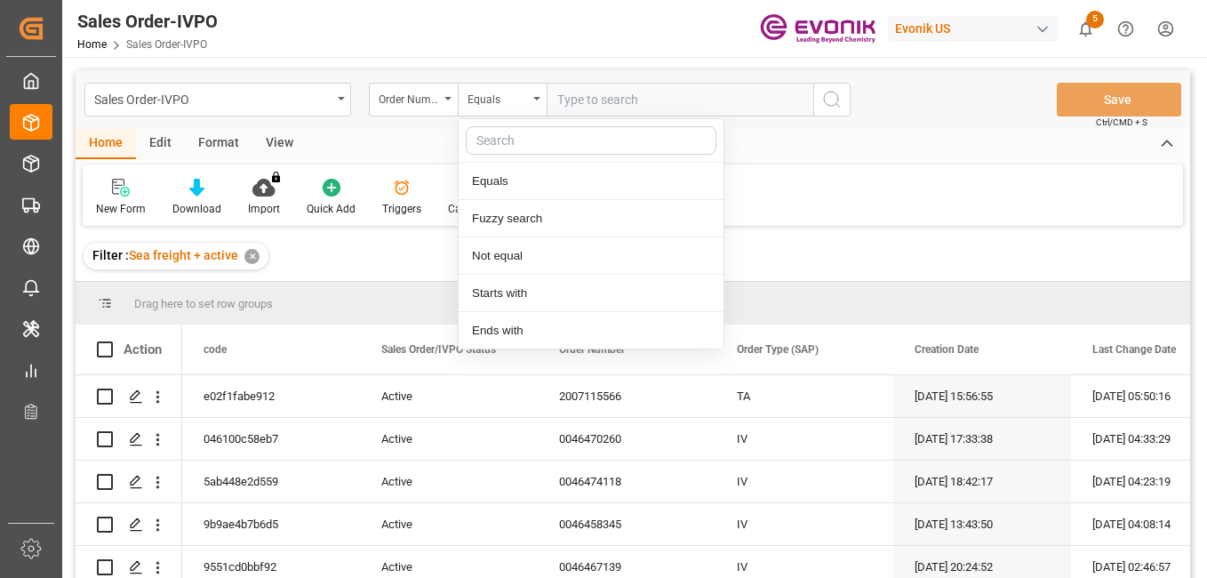
click at [840, 141] on div "Home Edit Format View" at bounding box center [633, 144] width 1115 height 30
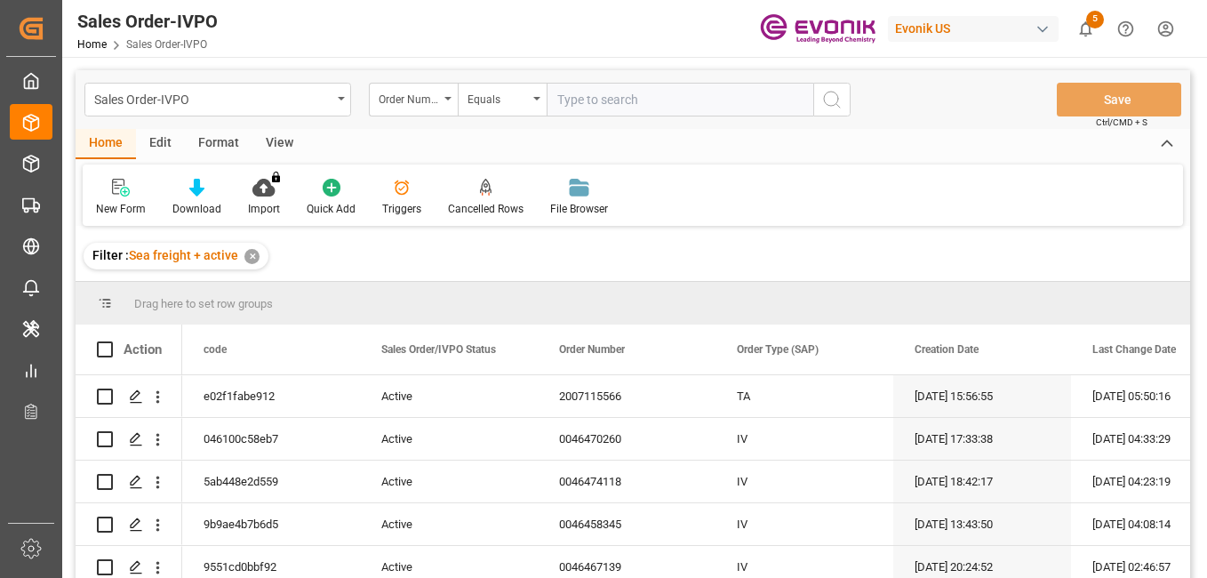
click at [596, 101] on input "text" at bounding box center [680, 100] width 267 height 34
paste input "0046462116"
type input "0046462116"
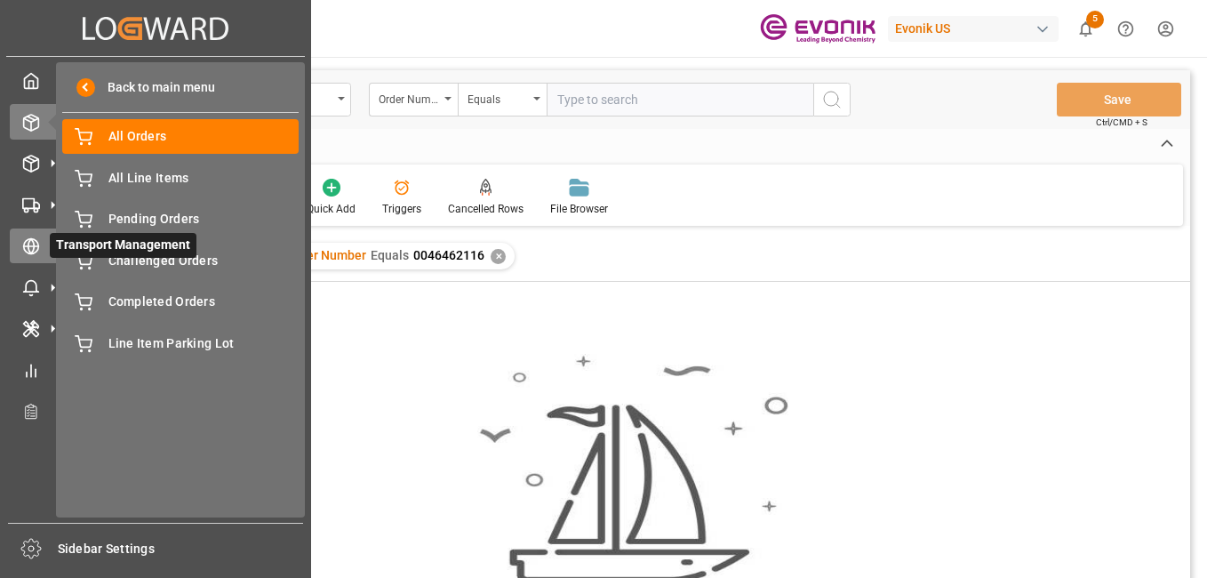
click at [28, 244] on icon at bounding box center [31, 246] width 18 height 18
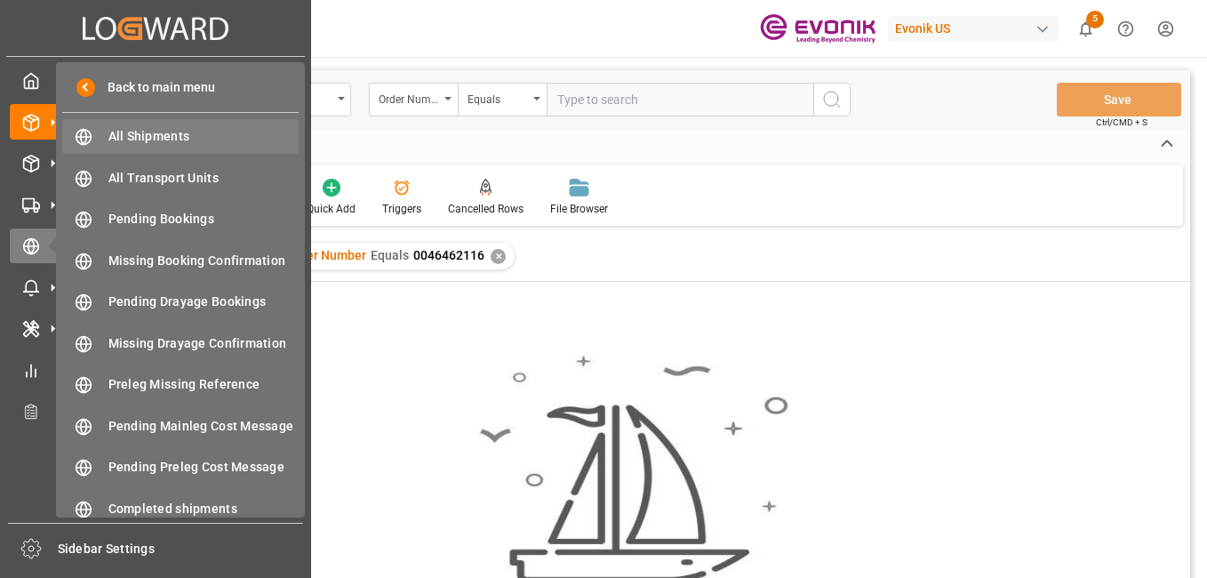
click at [205, 135] on span "All Shipments" at bounding box center [203, 136] width 191 height 19
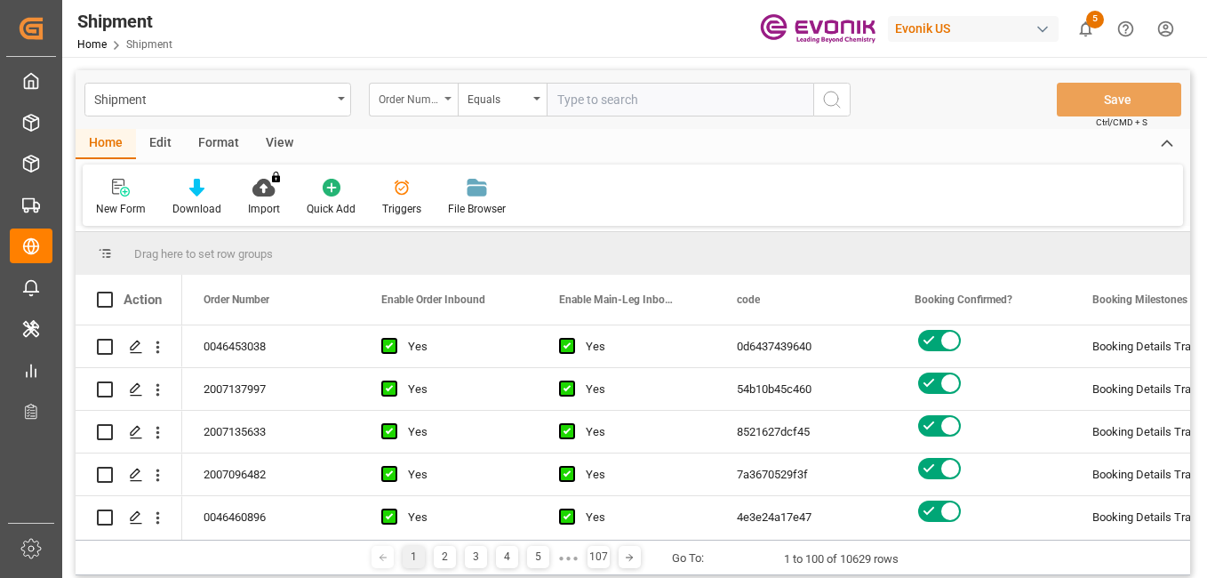
click at [434, 95] on div "Order Number" at bounding box center [409, 97] width 60 height 20
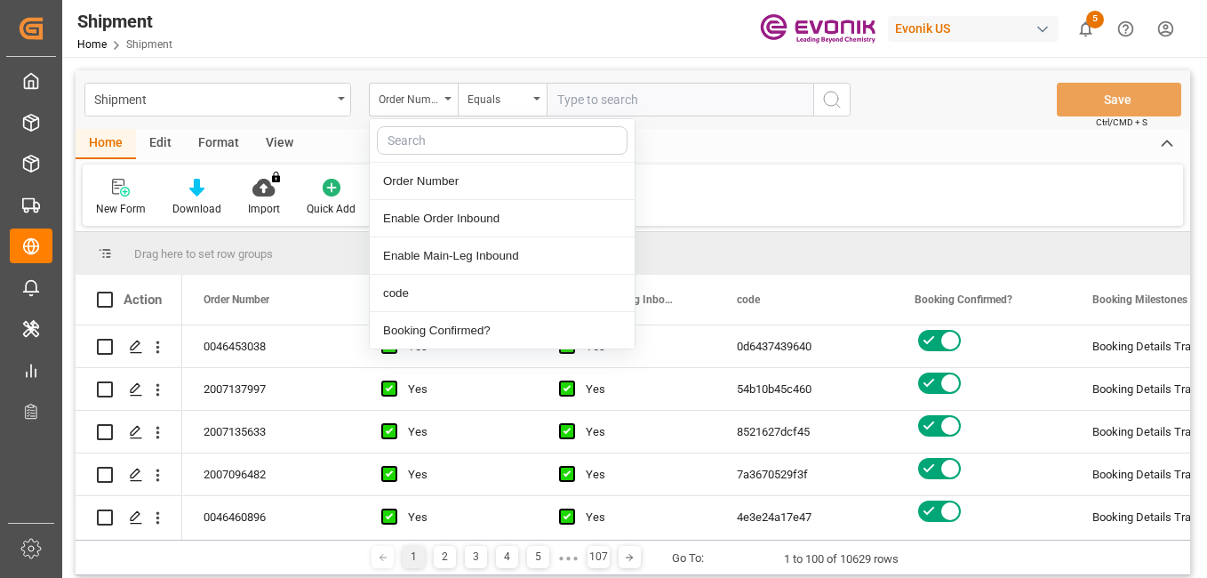
click at [617, 96] on input "text" at bounding box center [680, 100] width 267 height 34
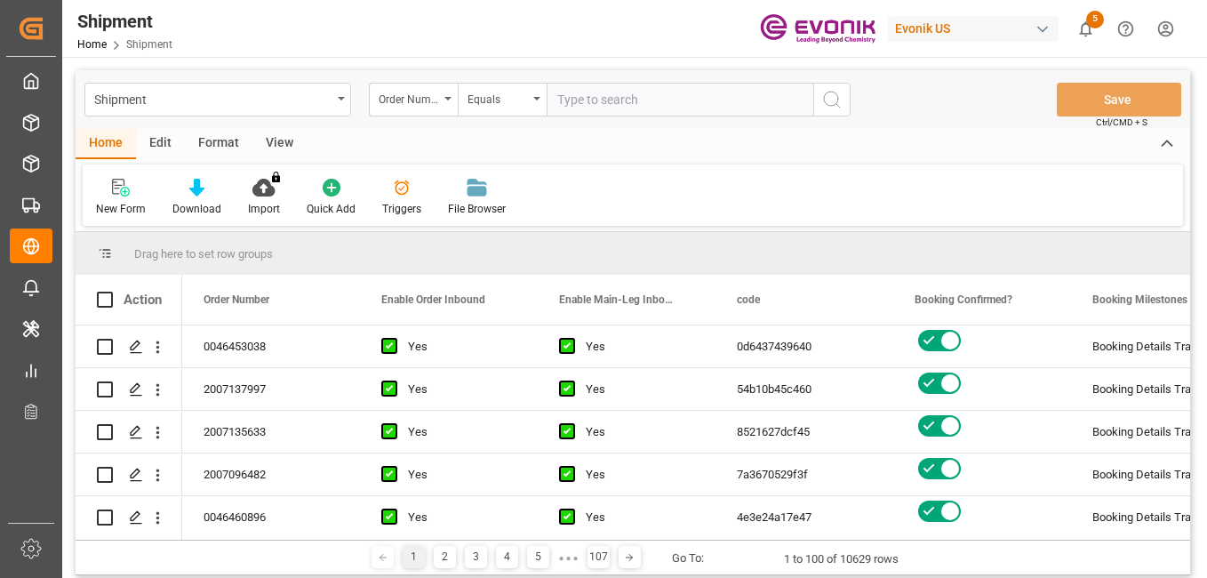
paste input "0046462116"
type input "0046462116"
click at [841, 106] on icon "search button" at bounding box center [832, 99] width 21 height 21
